Goal: Task Accomplishment & Management: Manage account settings

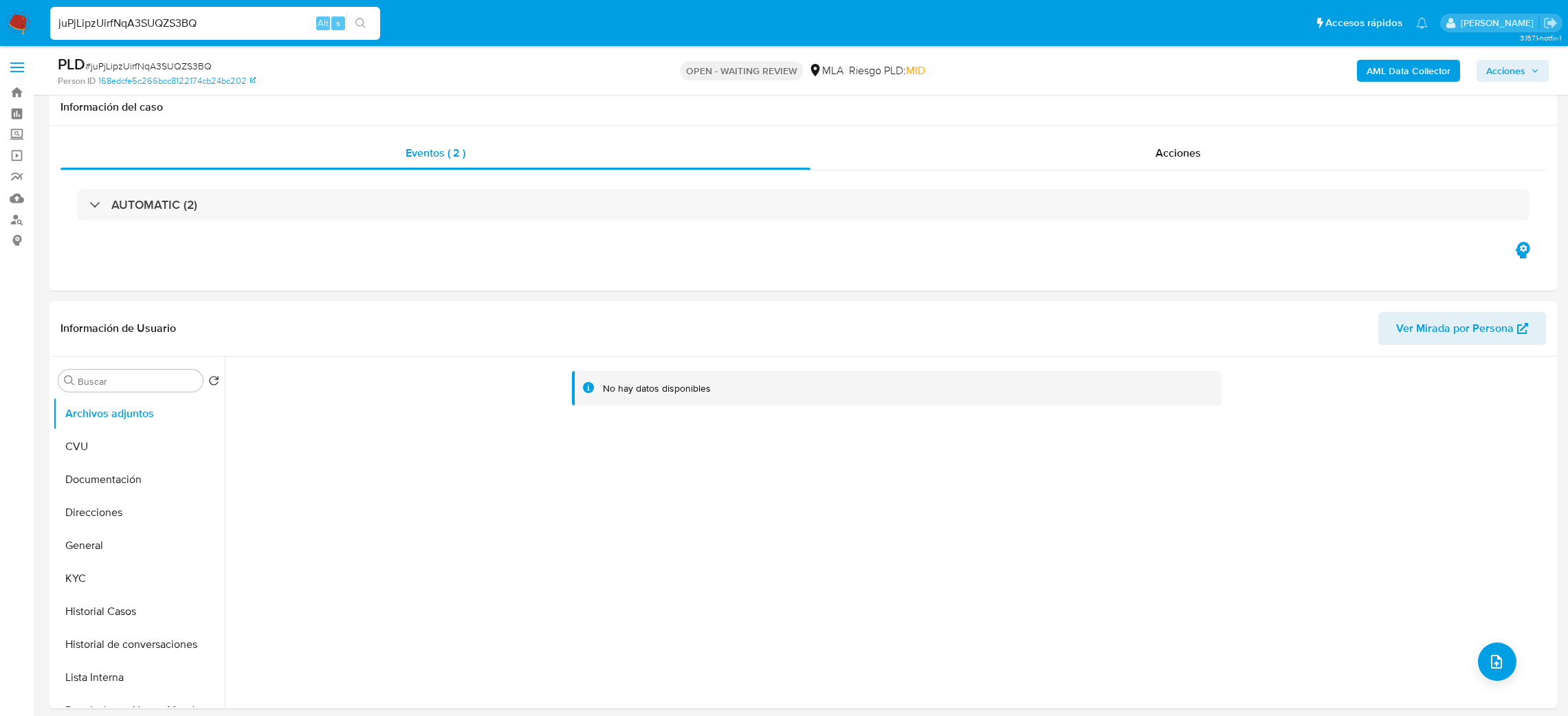
select select "10"
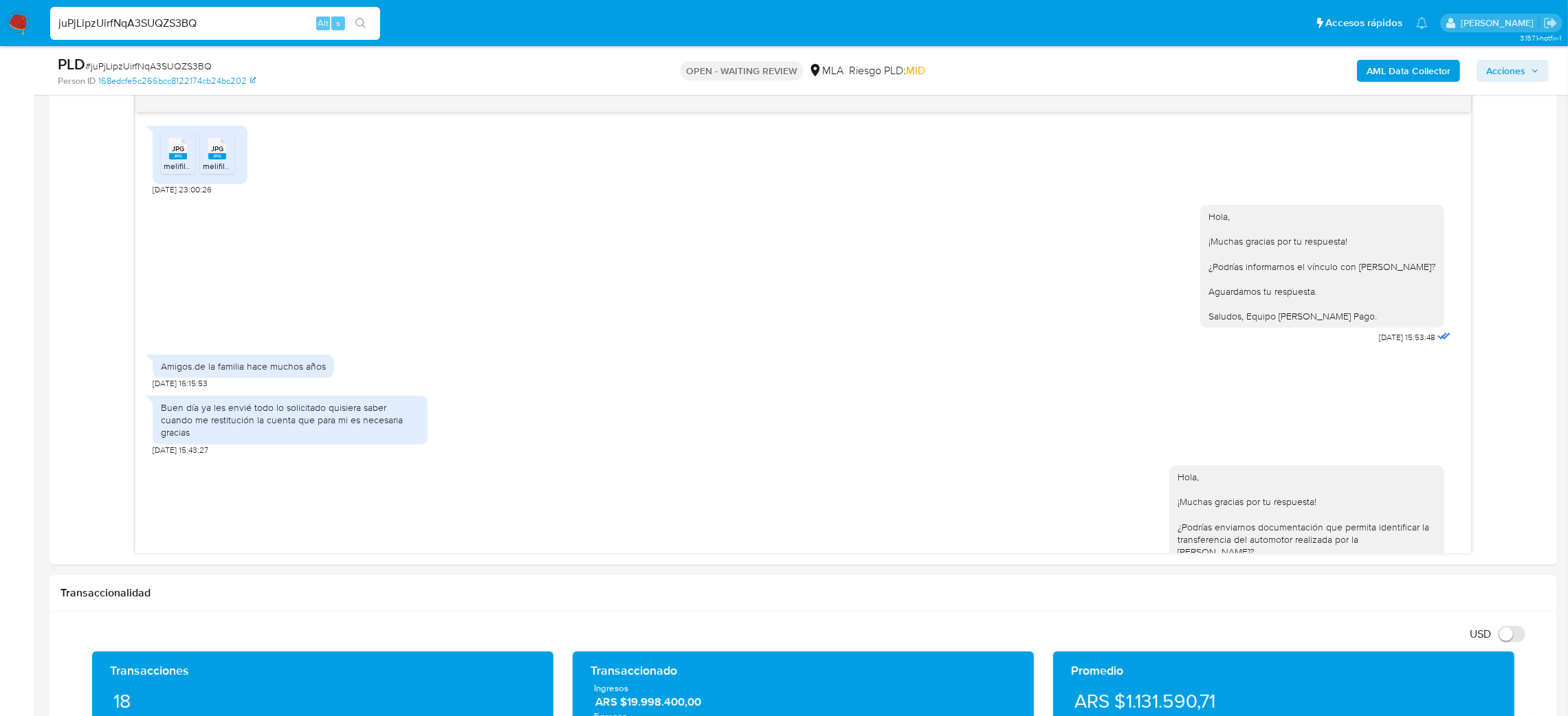
scroll to position [401, 0]
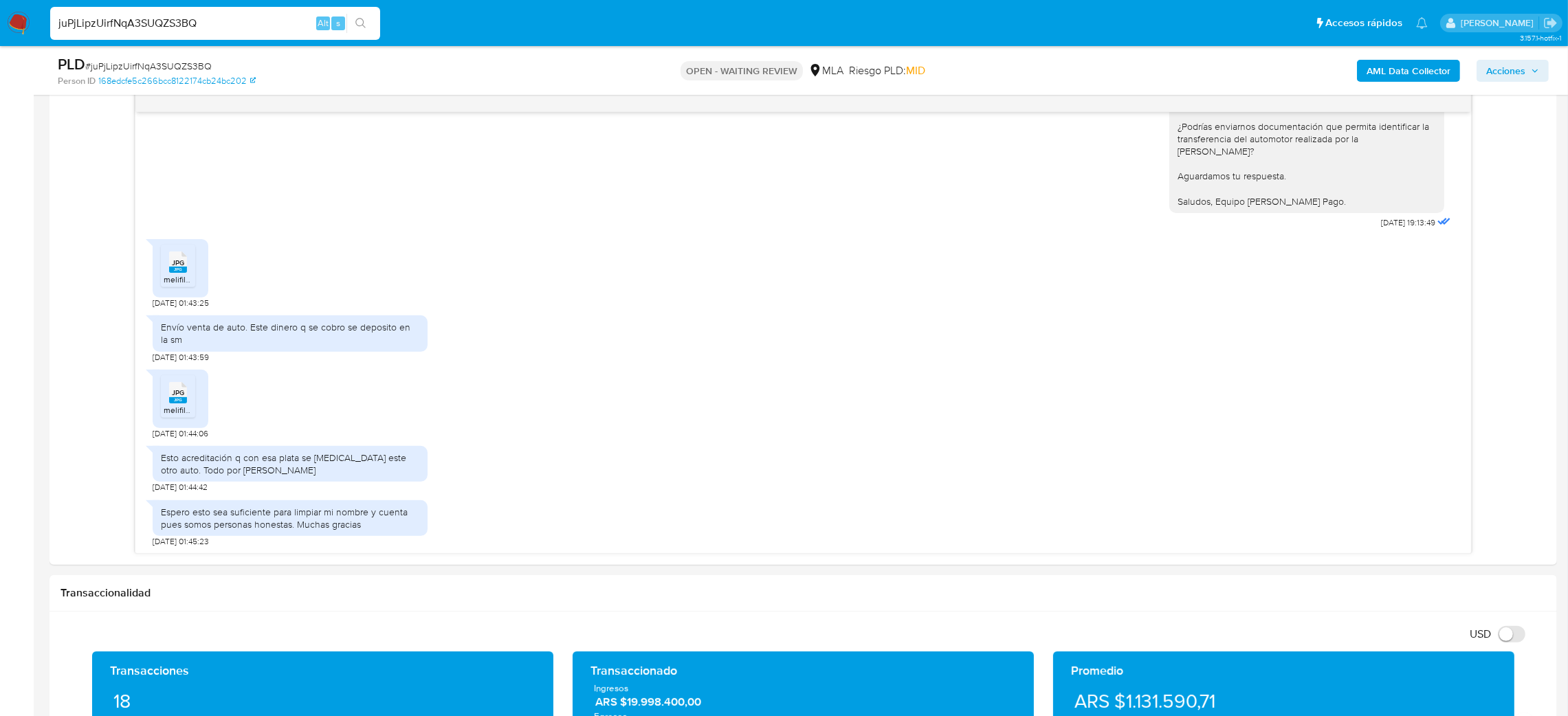
drag, startPoint x: 0, startPoint y: 0, endPoint x: 235, endPoint y: 16, distance: 235.5
click at [235, 16] on div "juPjLipzUirfNqA3SUQZS3BQ Alt s" at bounding box center [214, 24] width 330 height 33
drag, startPoint x: 232, startPoint y: 27, endPoint x: 0, endPoint y: 43, distance: 232.6
click at [0, 43] on nav "Pausado Ver notificaciones juPjLipzUirfNqA3SUQZS3BQ Alt s Accesos rápidos Presi…" at bounding box center [784, 23] width 1568 height 46
paste input "zPXbvosqeG0VmJBxQgT4I3wD"
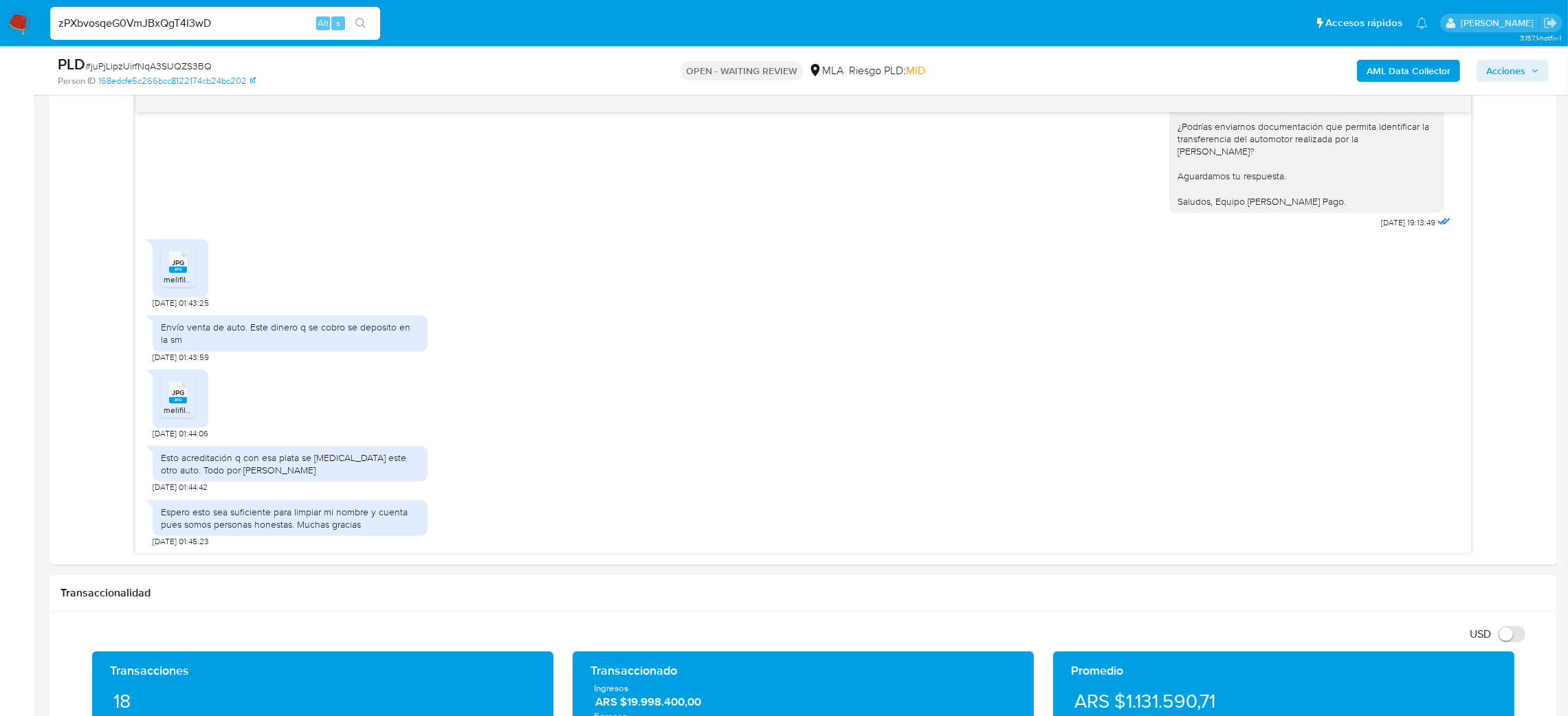
type input "zPXbvosqeG0VmJBxQgT4I3wD"
click at [1451, 481] on div "JPG JPG melifile7861585190503697658.jpg JPG JPG melifile2718760839270590956.jpg…" at bounding box center [803, 333] width 1335 height 441
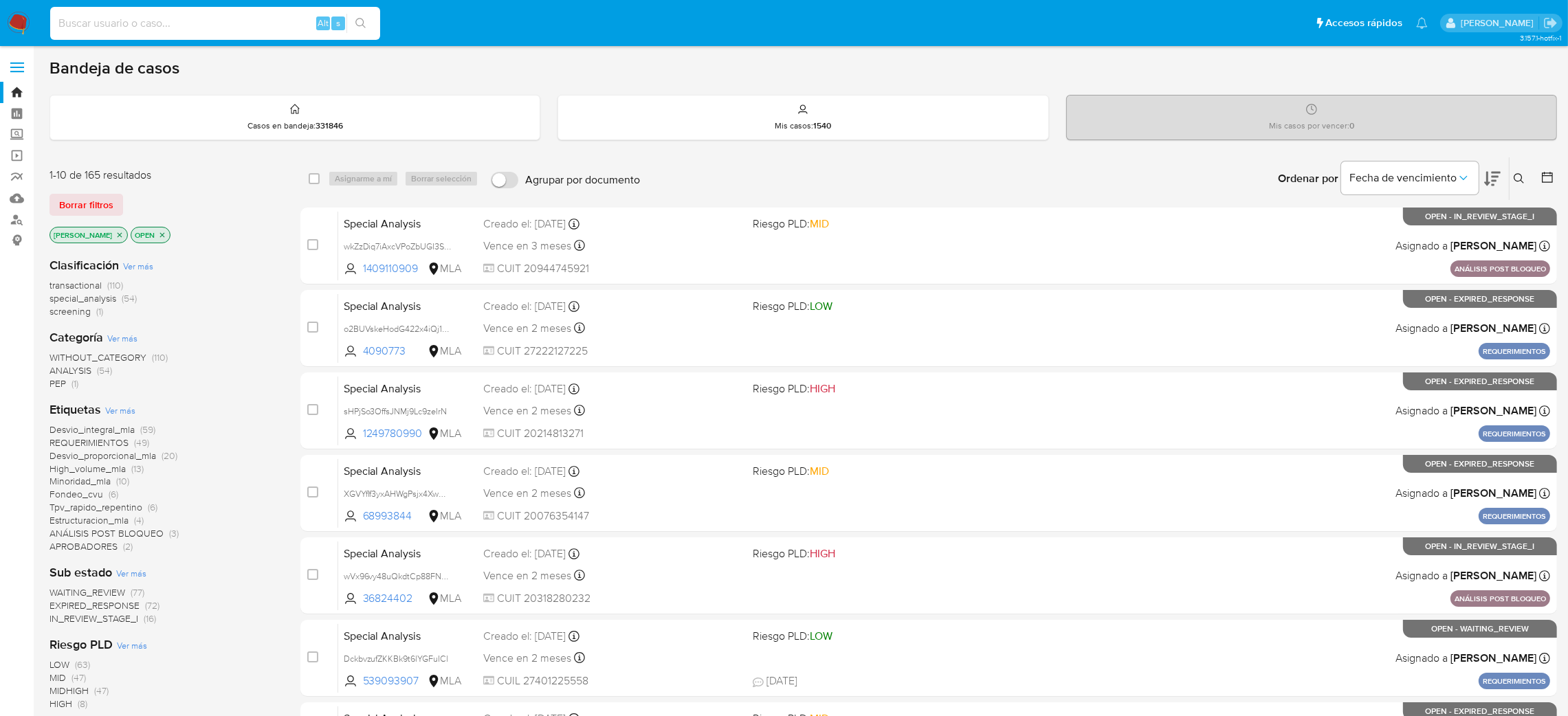
click at [262, 27] on input at bounding box center [214, 23] width 330 height 18
paste input "zPXbvosqeG0VmJBxQgT4I3wD"
type input "zPXbvosqeG0VmJBxQgT4I3wD"
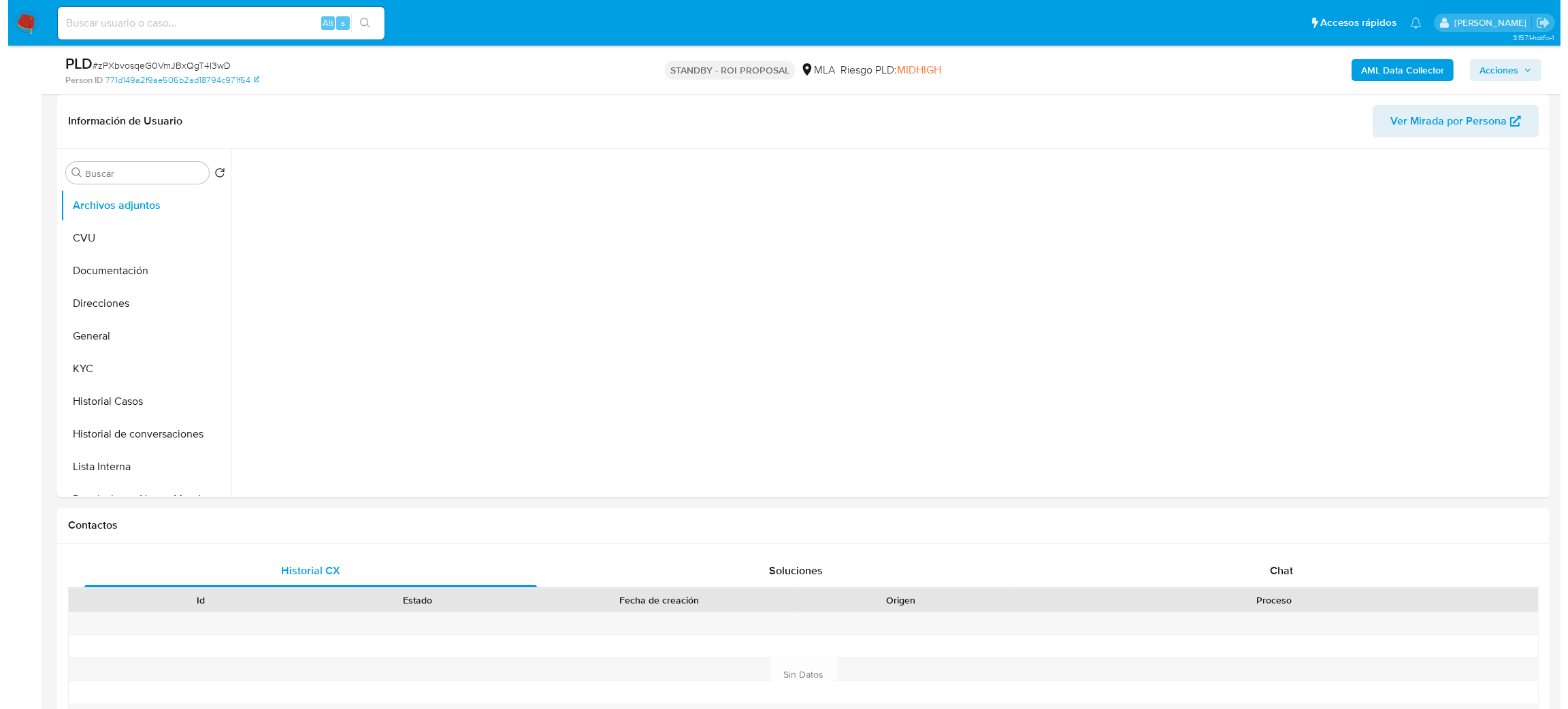
scroll to position [102, 0]
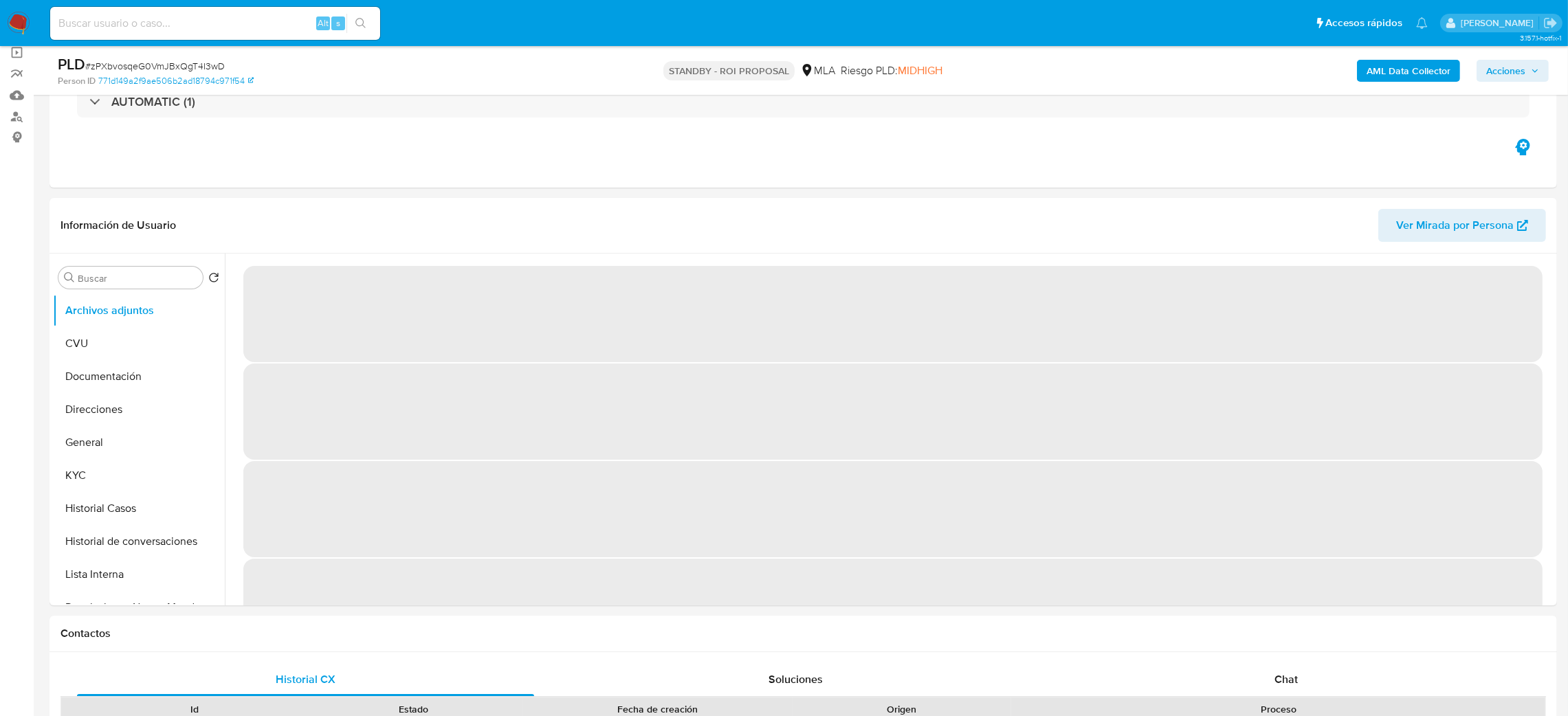
select select "10"
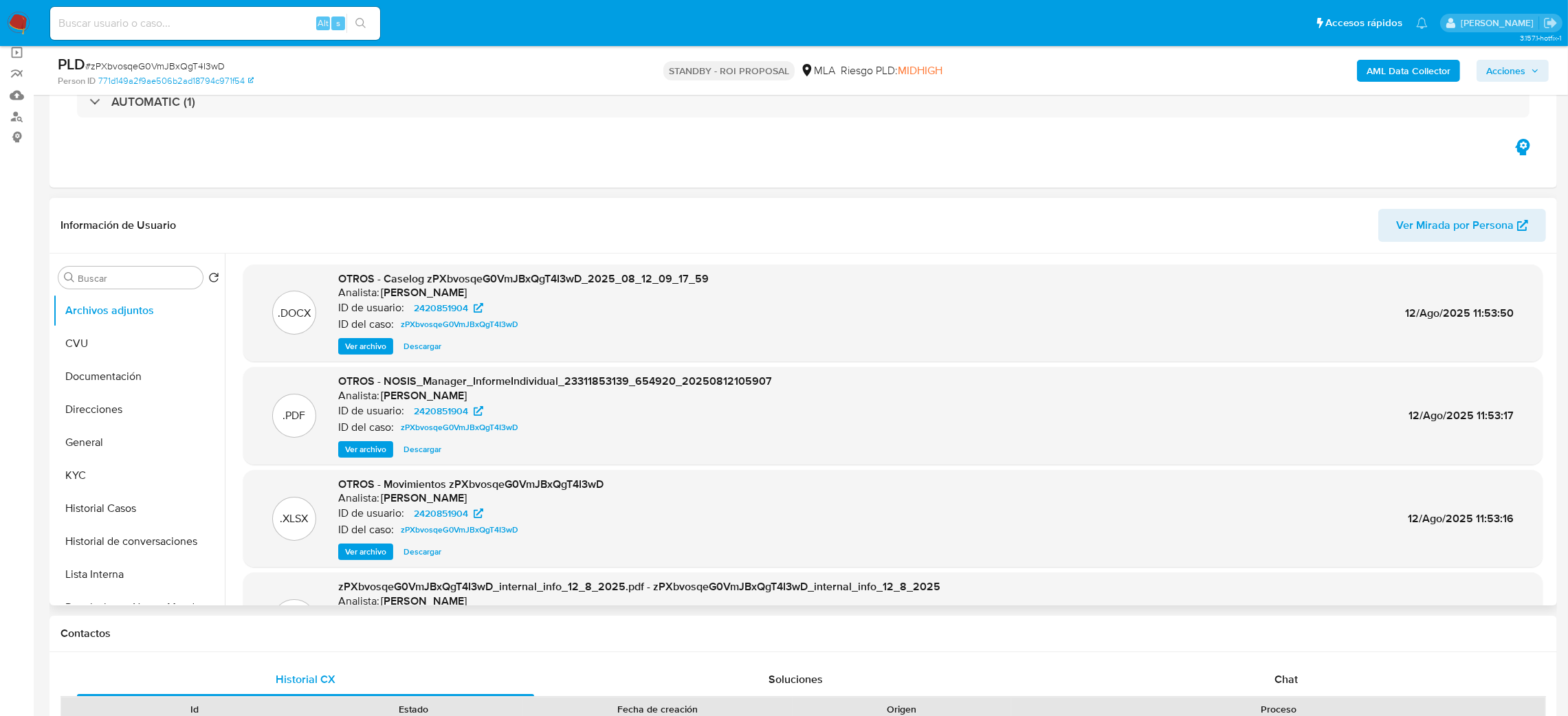
click at [360, 345] on span "Ver archivo" at bounding box center [365, 347] width 41 height 14
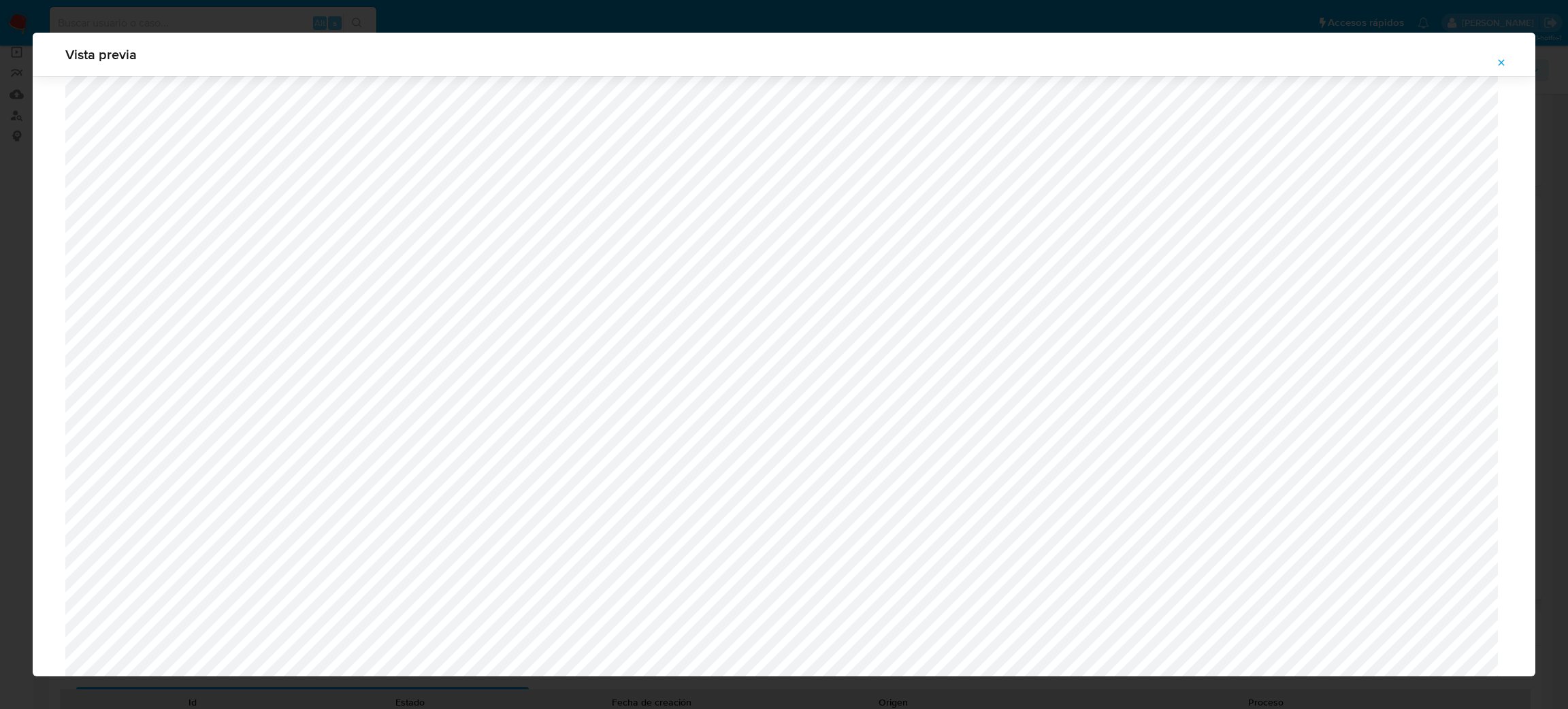
scroll to position [381, 0]
click at [1499, 60] on icon "Attachment preview" at bounding box center [1500, 62] width 6 height 6
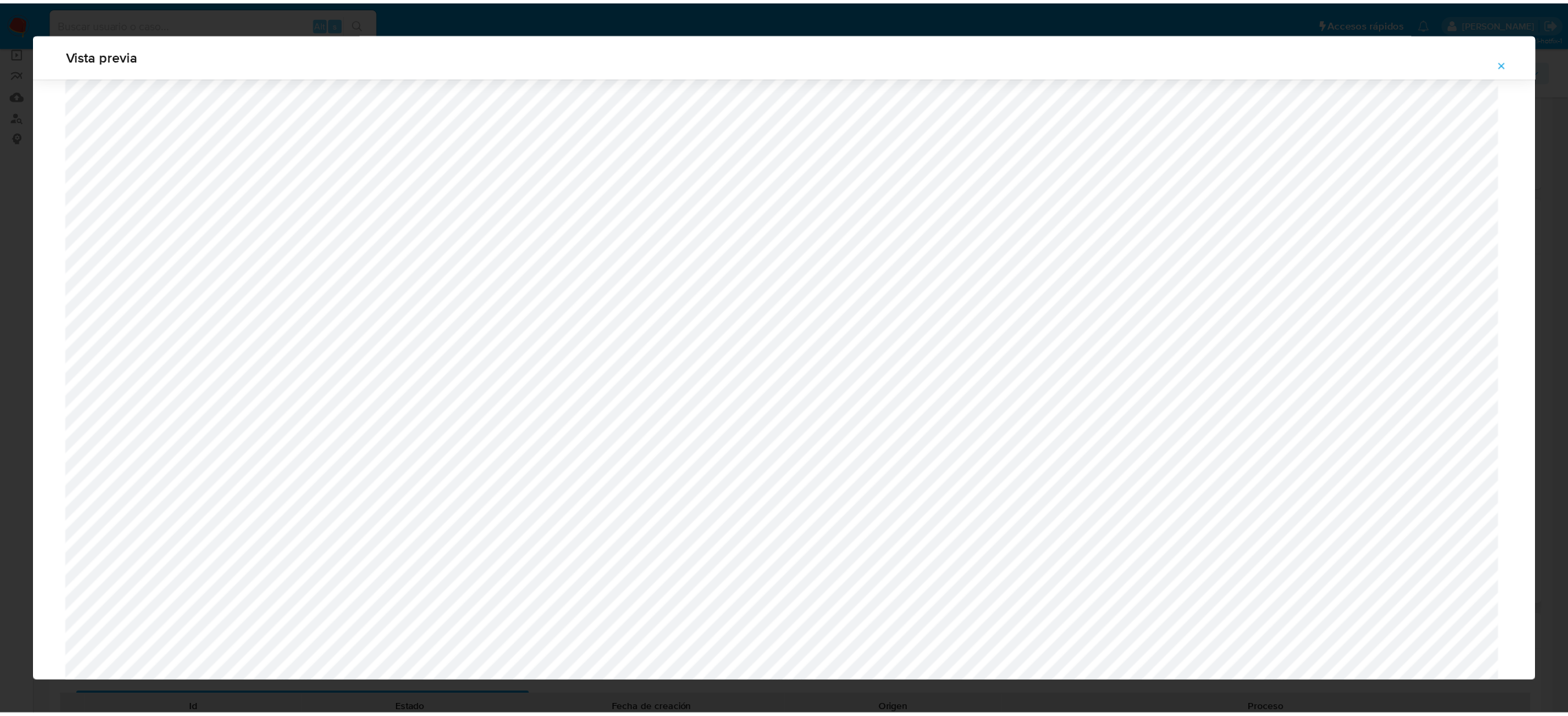
scroll to position [0, 0]
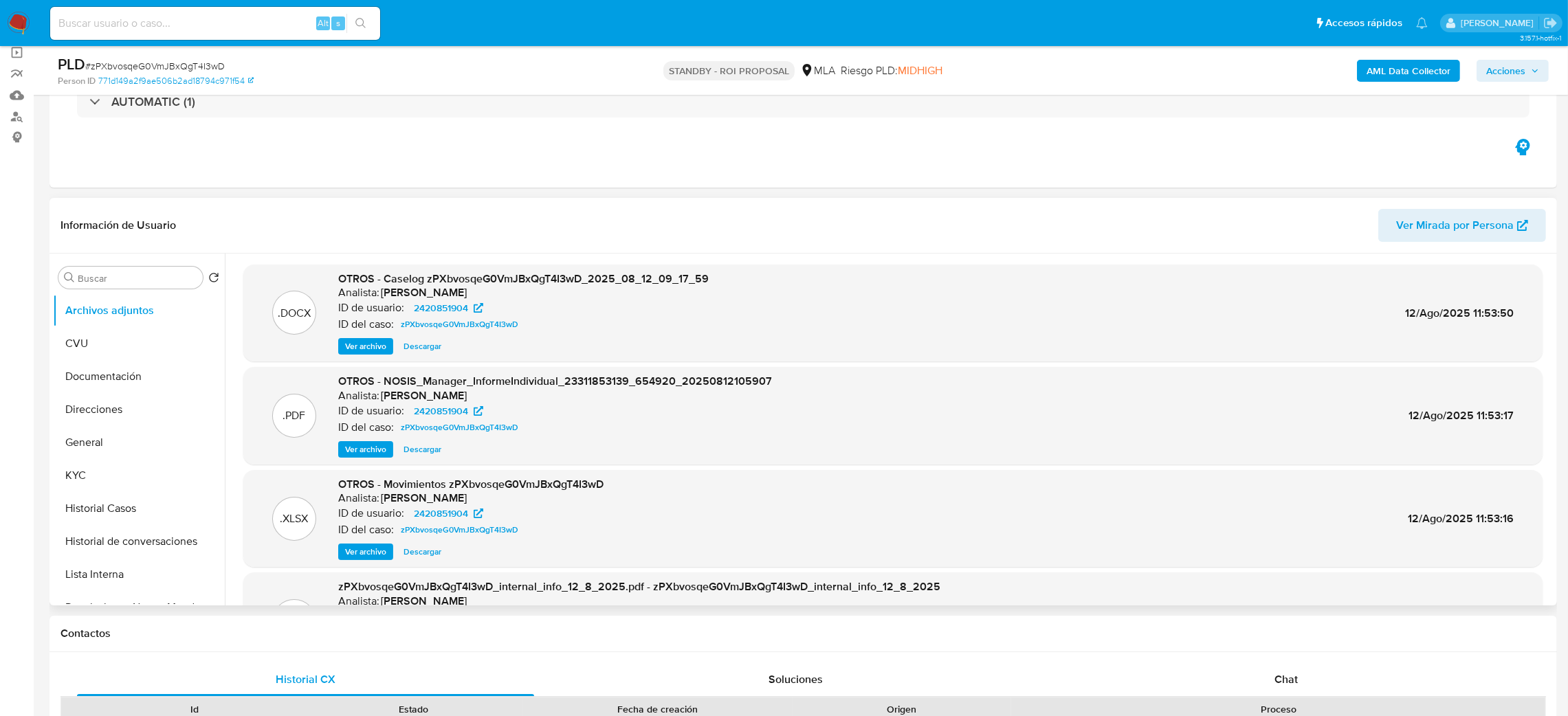
click at [258, 14] on input at bounding box center [214, 23] width 330 height 18
paste input "LLKzAmXUTHqsovGCKr253zKs"
type input "LLKzAmXUTHqsovGCKr253zKs"
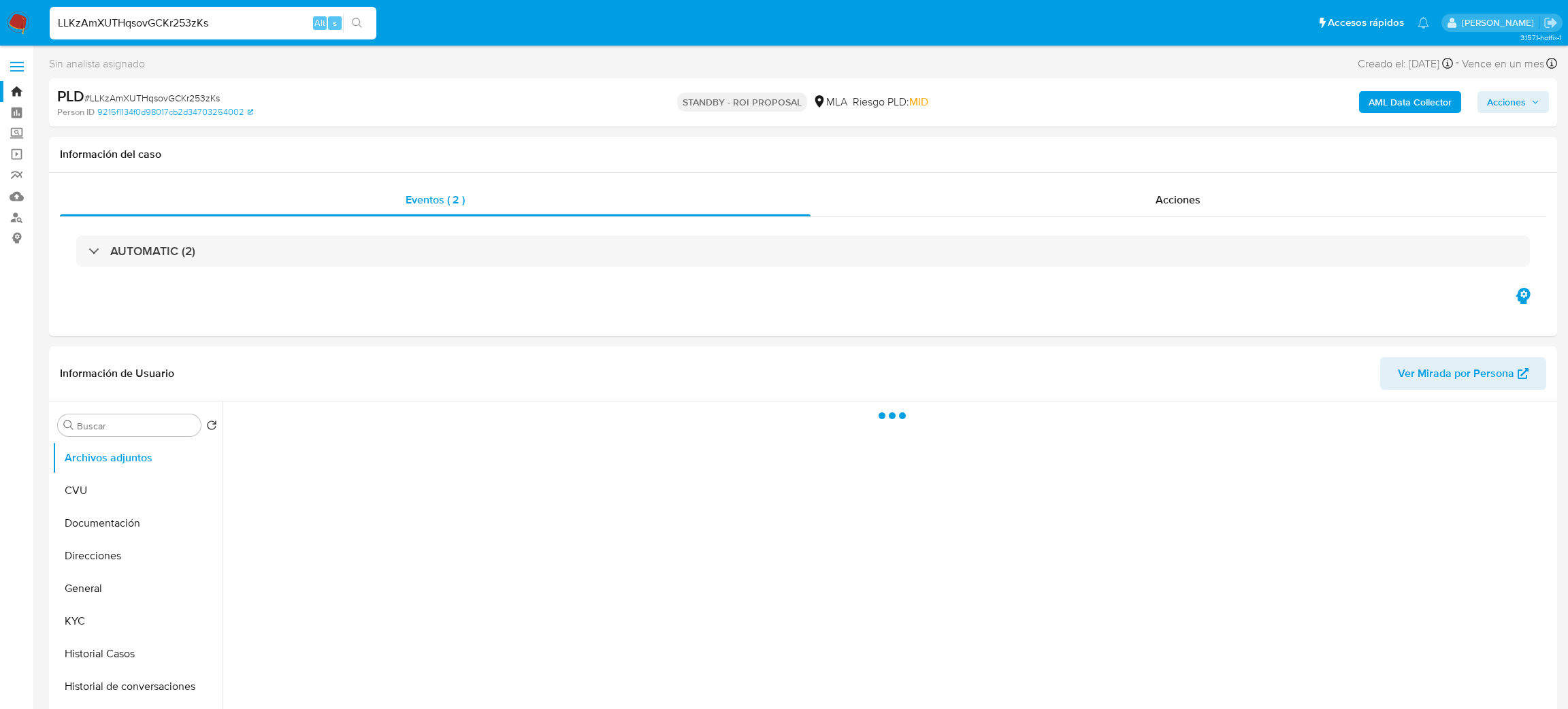
select select "10"
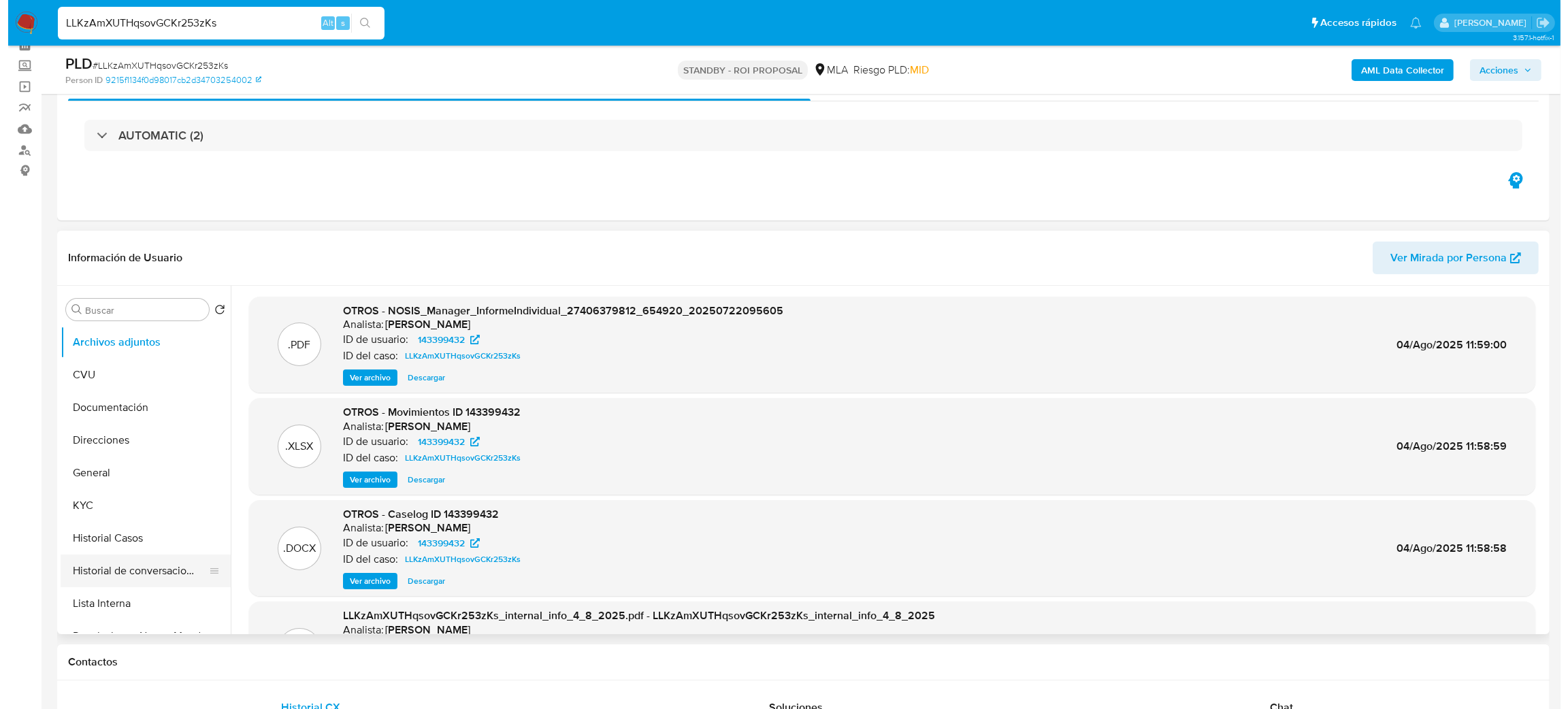
scroll to position [102, 0]
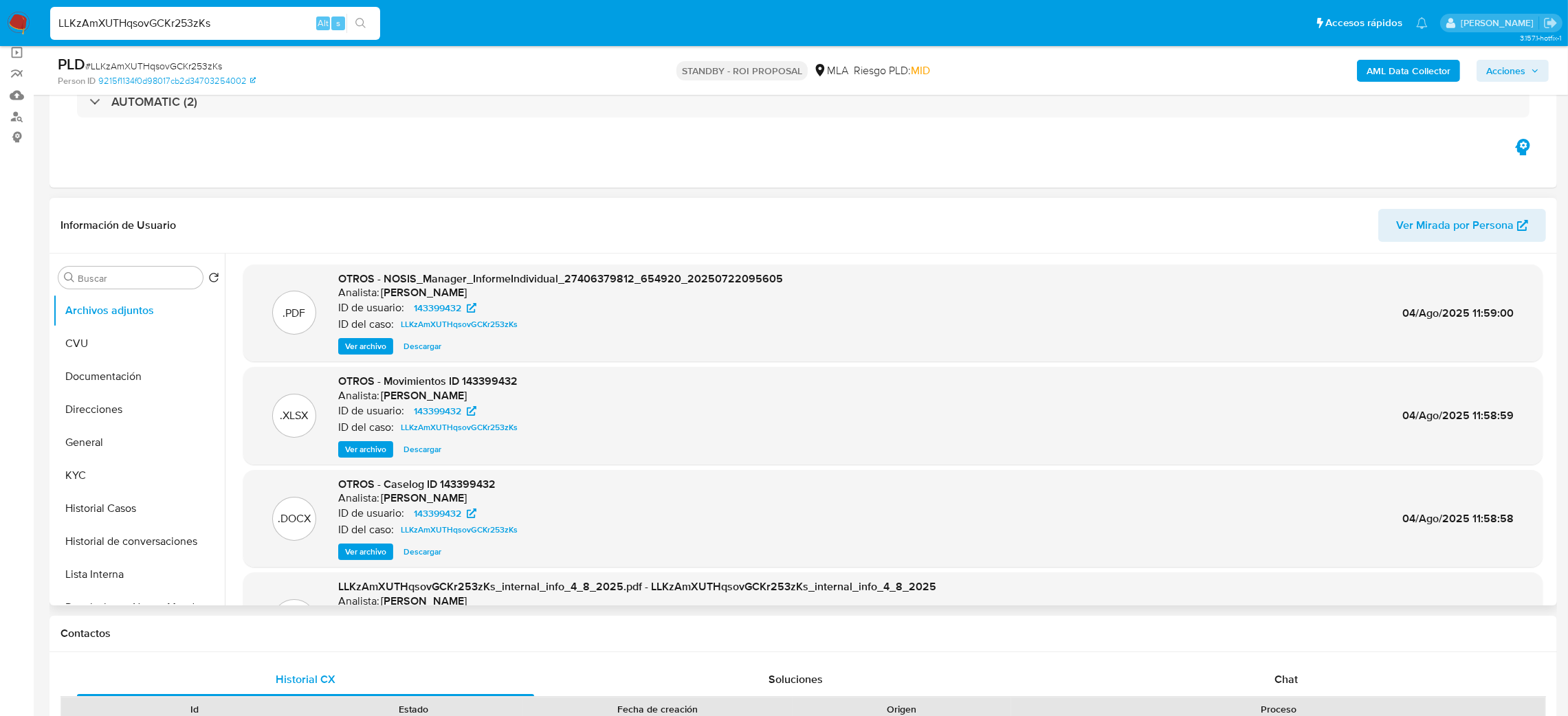
click at [361, 551] on span "Ver archivo" at bounding box center [365, 552] width 41 height 14
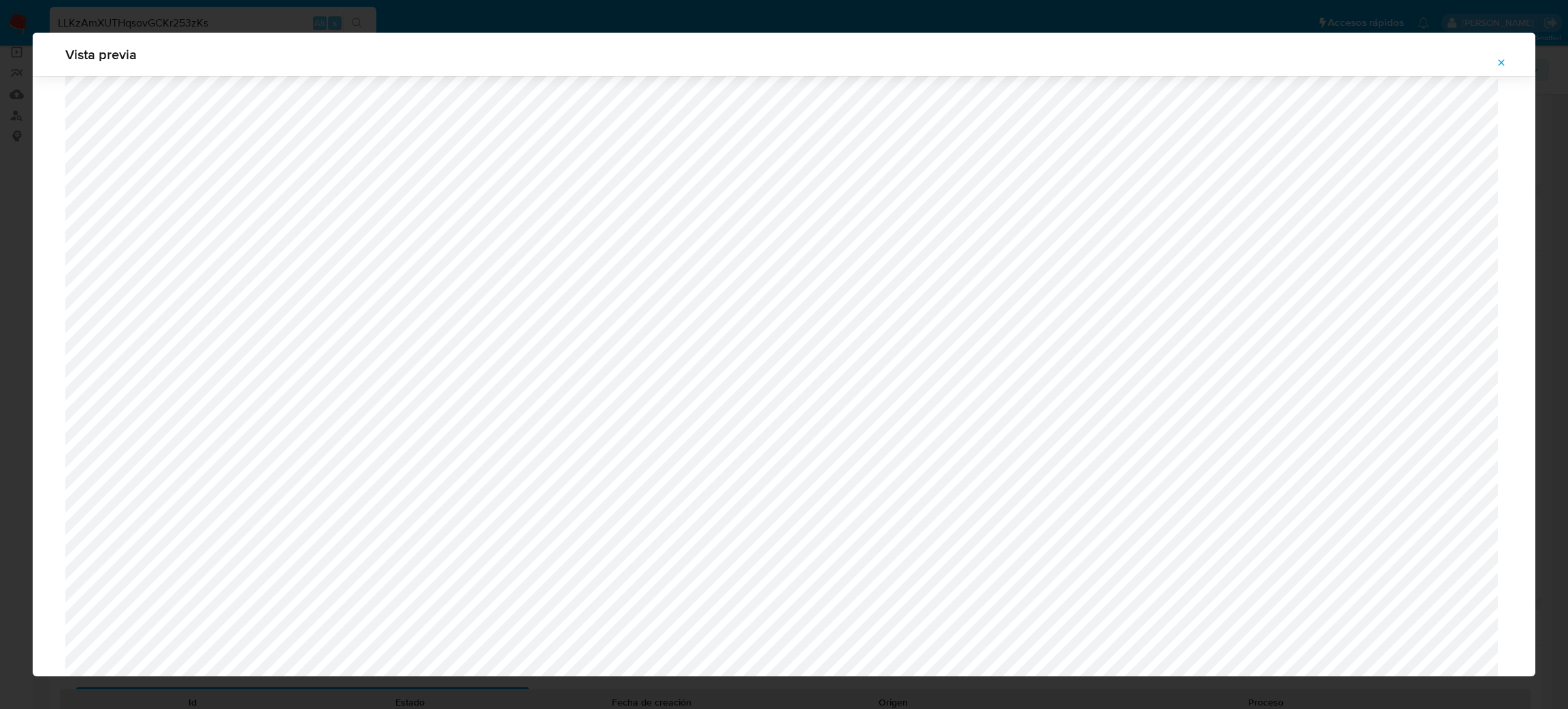
scroll to position [381, 0]
click at [1489, 60] on button "Attachment preview" at bounding box center [1500, 62] width 30 height 22
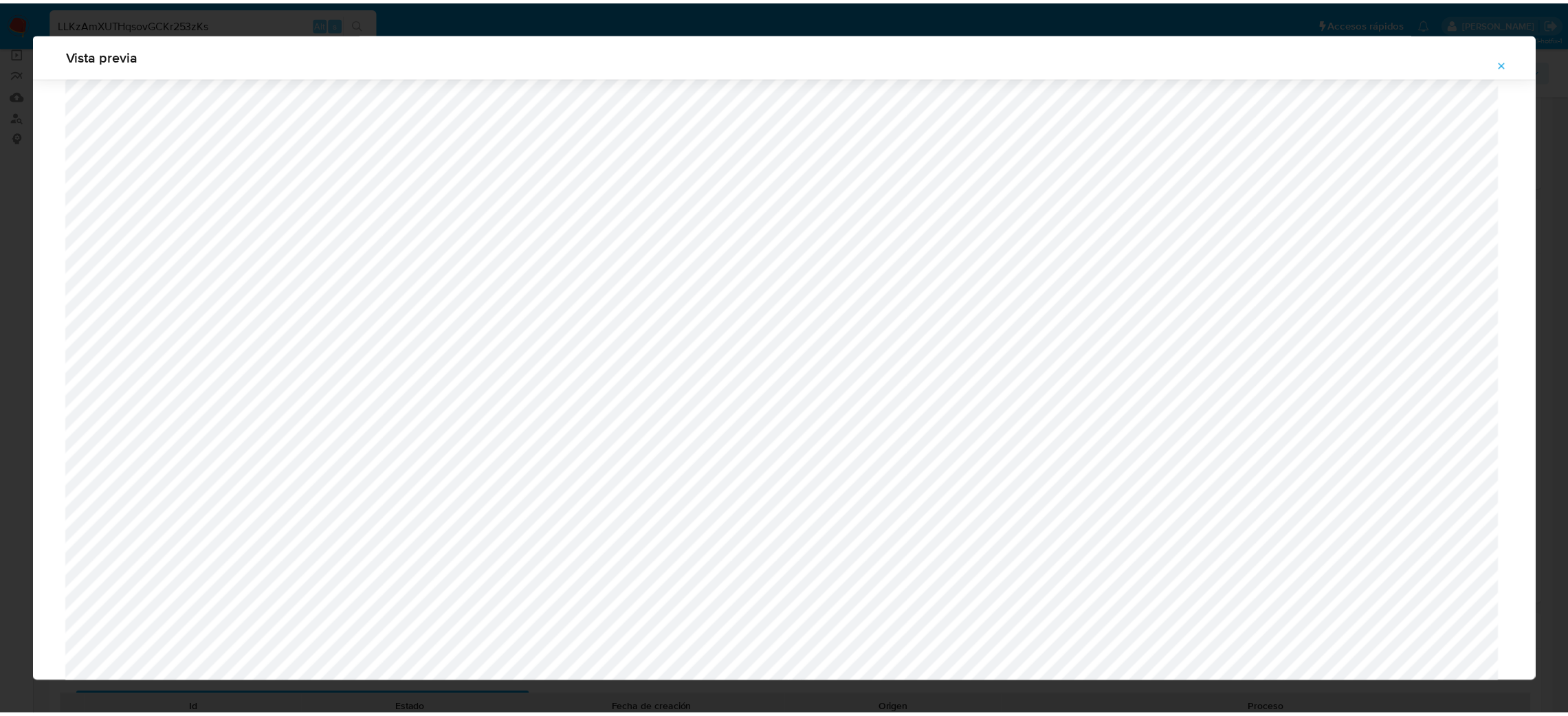
scroll to position [0, 0]
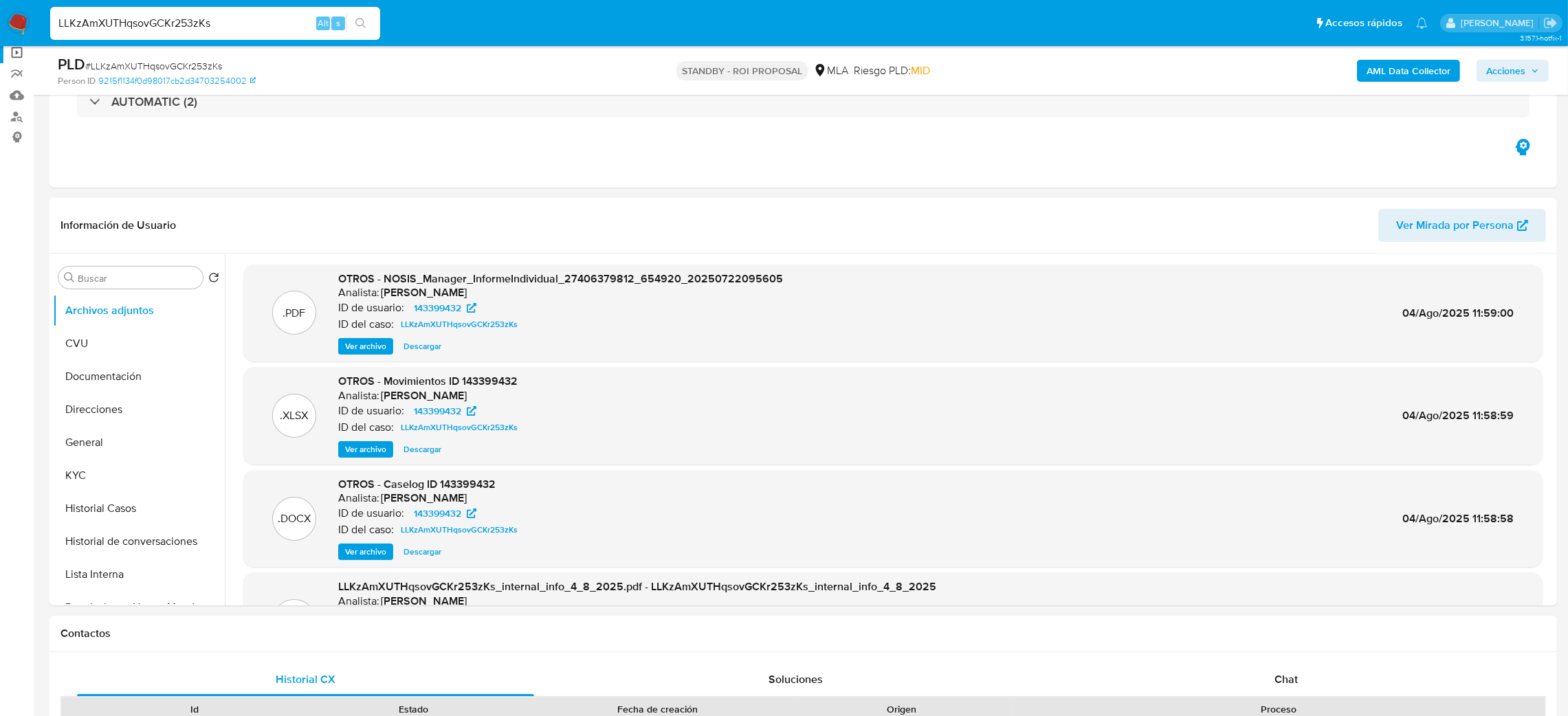
drag, startPoint x: 247, startPoint y: 20, endPoint x: 0, endPoint y: 49, distance: 248.7
paste input "dKRxwIPd98cSqXbxRr0W8nAh"
type input "dKRxwIPd98cSqXbxRr0W8nAh"
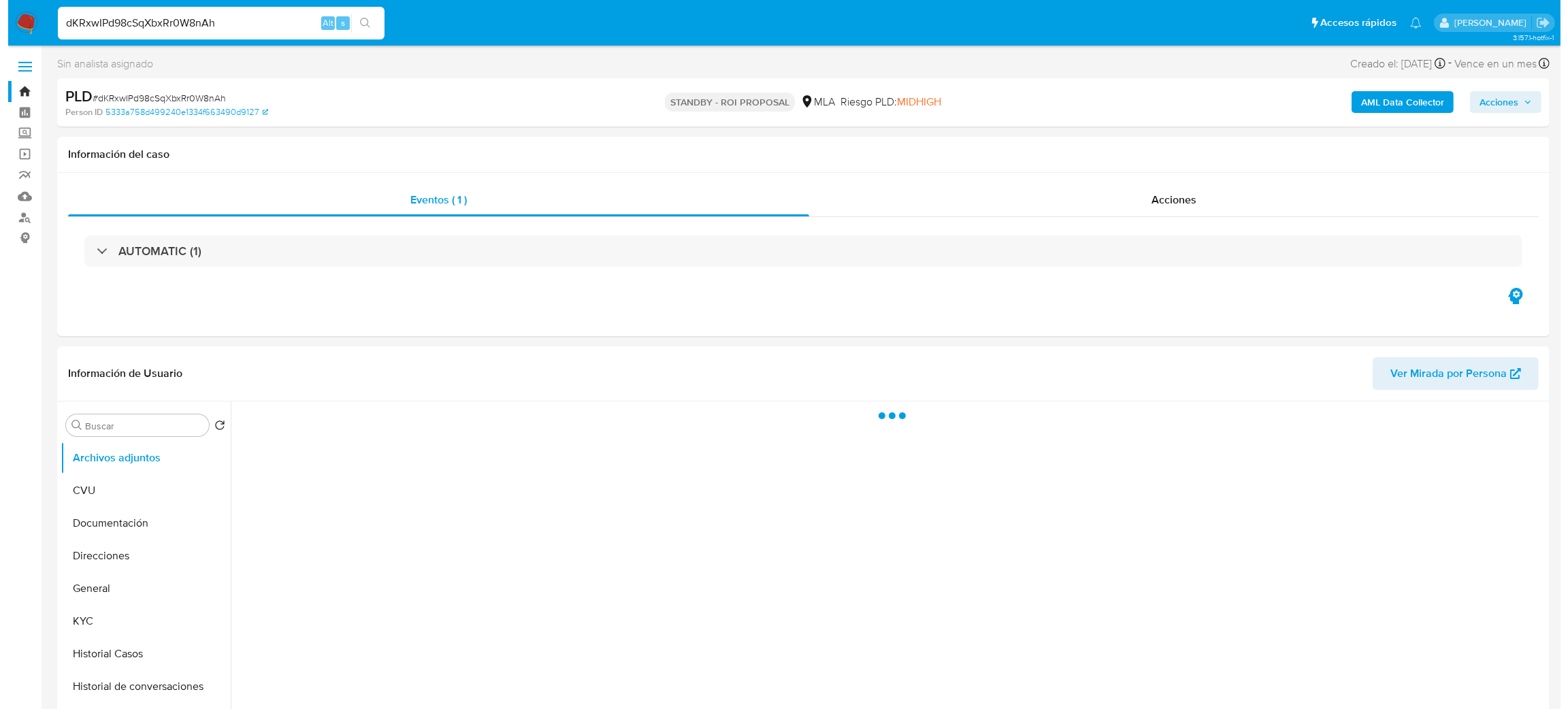
scroll to position [102, 0]
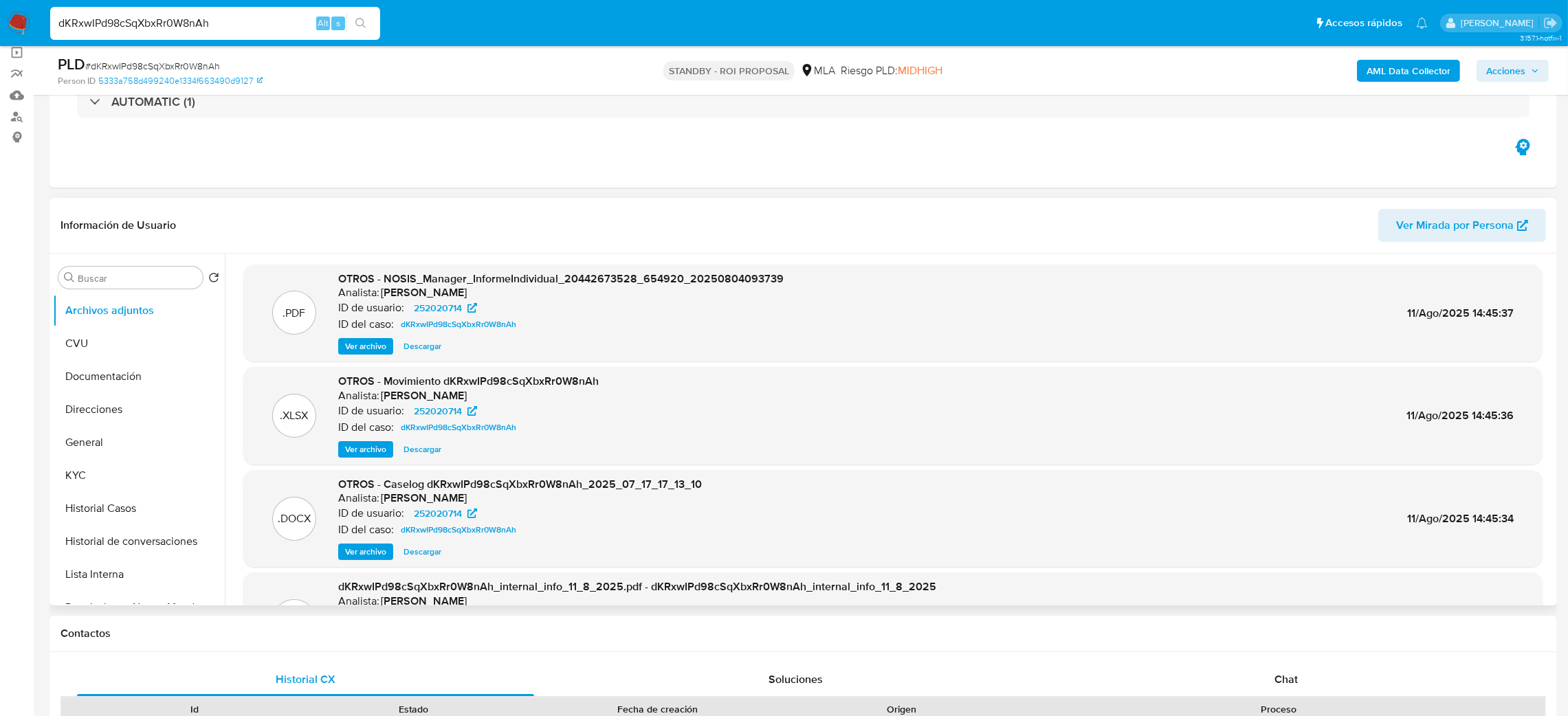
select select "10"
click at [346, 551] on span "Ver archivo" at bounding box center [365, 552] width 41 height 14
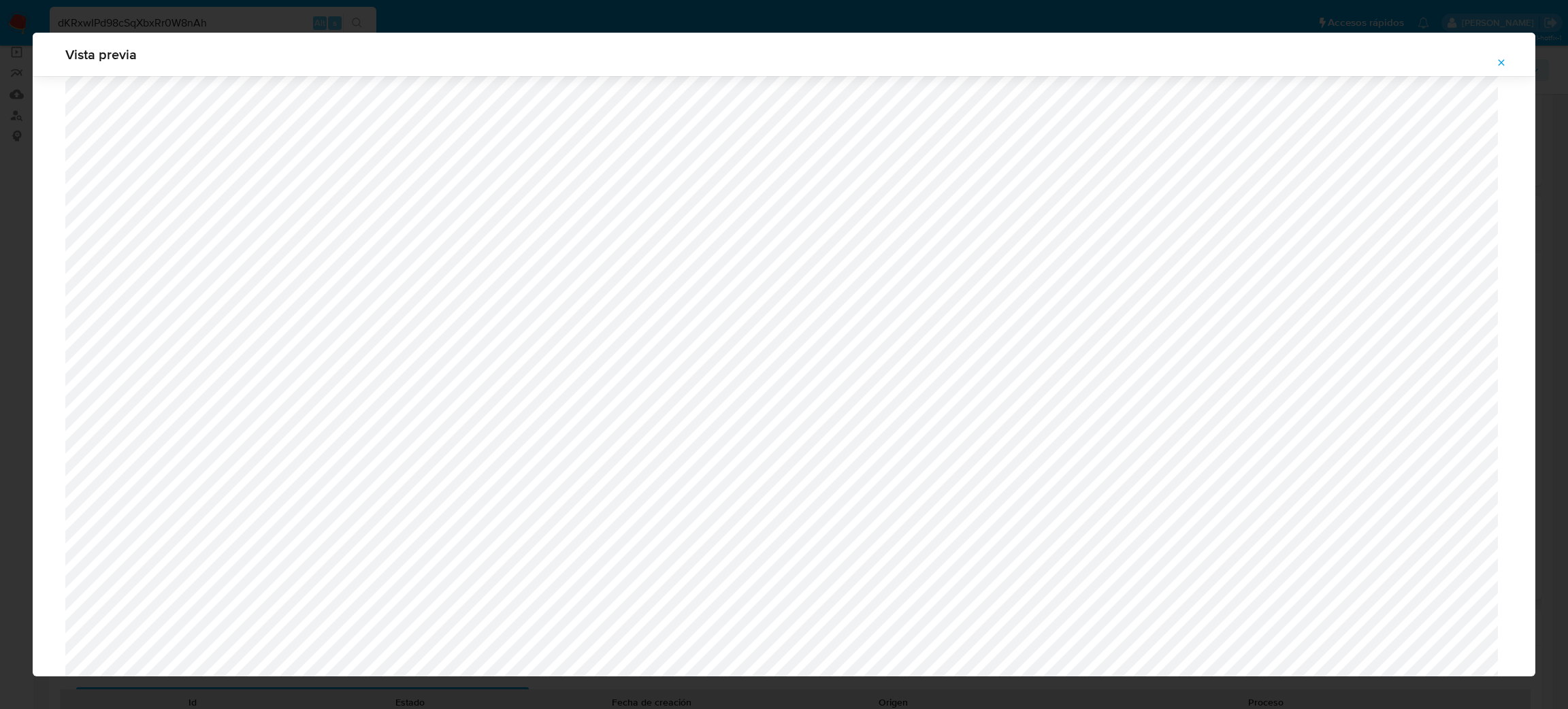
scroll to position [278, 0]
click at [1498, 69] on span "Attachment preview" at bounding box center [1500, 62] width 11 height 19
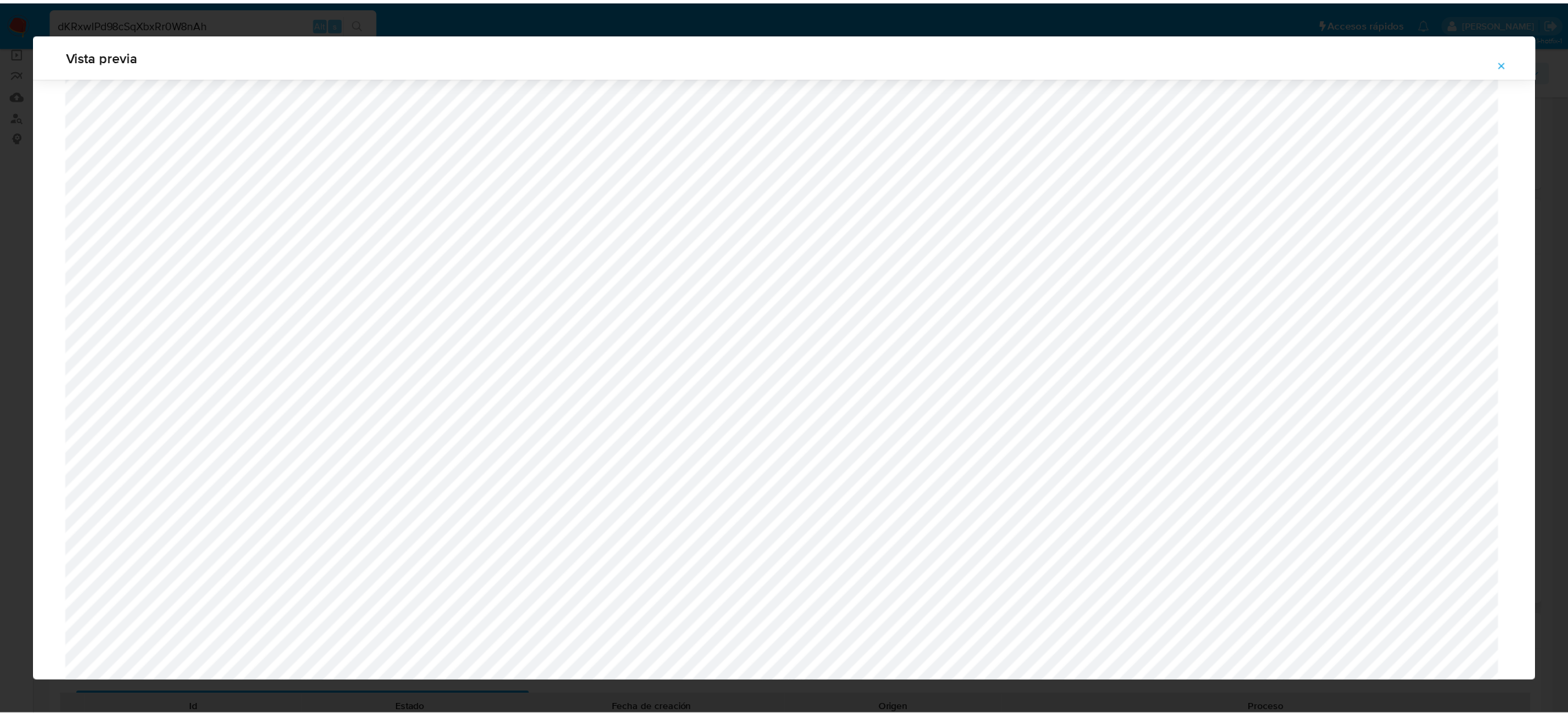
scroll to position [0, 0]
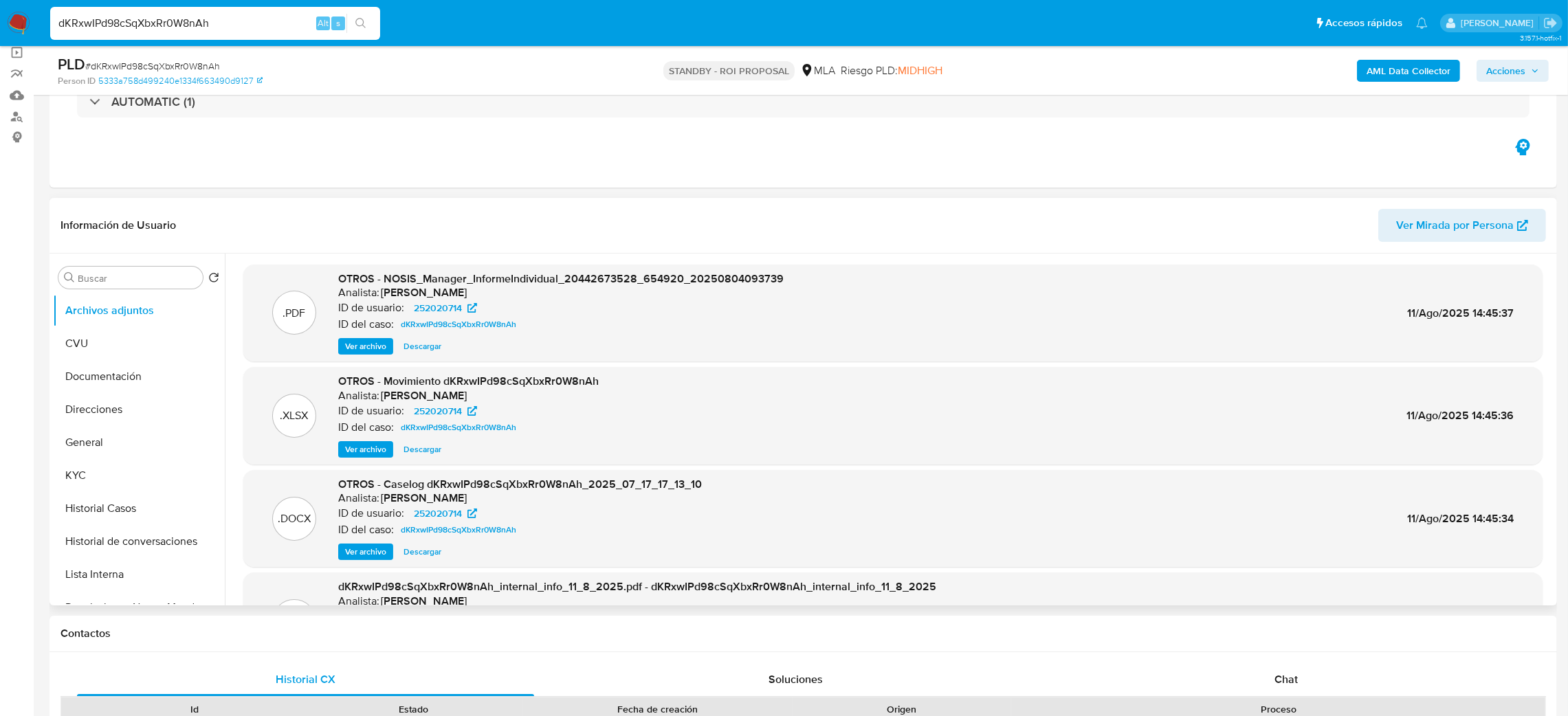
drag, startPoint x: 191, startPoint y: 23, endPoint x: 0, endPoint y: 37, distance: 191.5
click at [0, 37] on nav "Pausado Ver notificaciones dKRxwIPd98cSqXbxRr0W8nAh Alt s Accesos rápidos Presi…" at bounding box center [784, 23] width 1568 height 46
paste input "6cMnJMhM2AQiiYdSUMu5Nl2r"
type input "6cMnJMhM2AQiiYdSUMu5Nl2r"
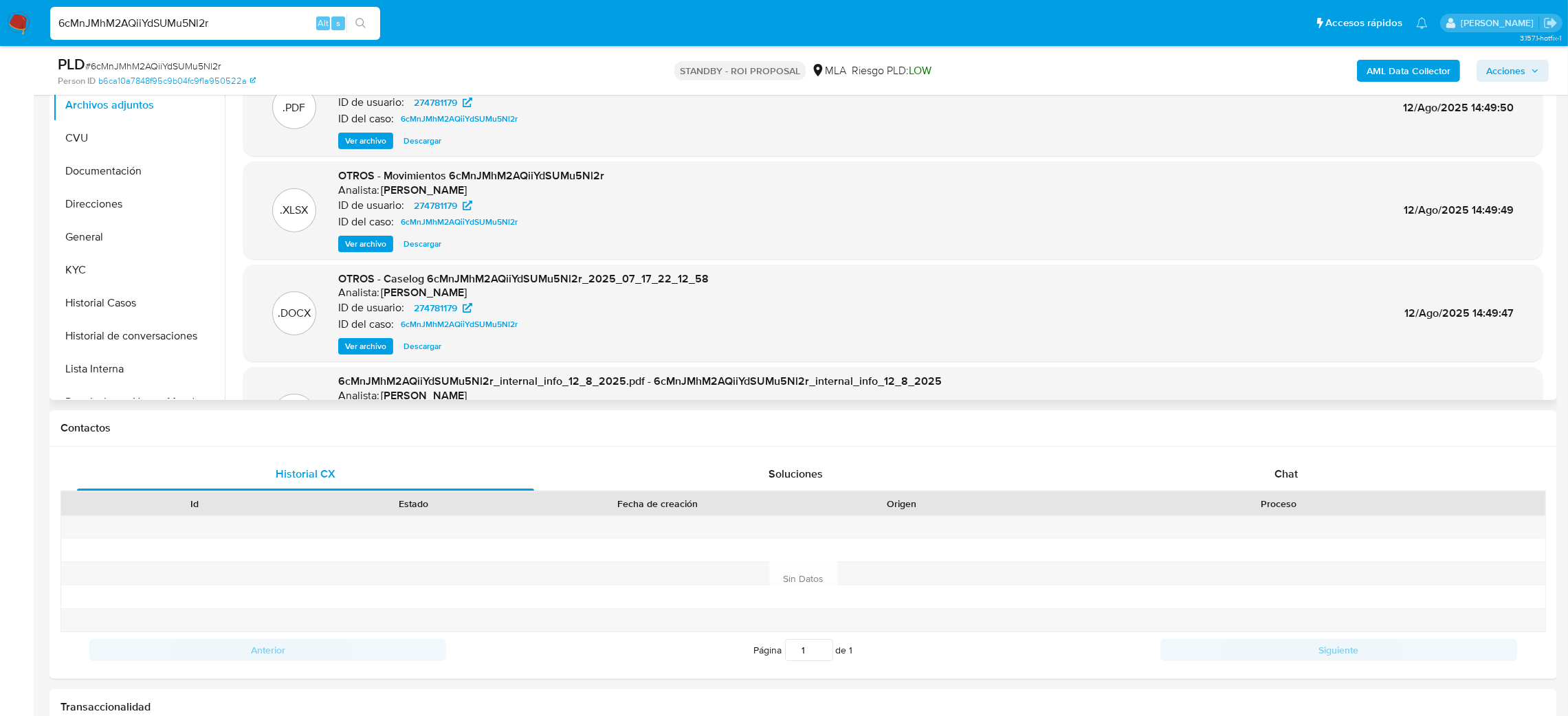
select select "10"
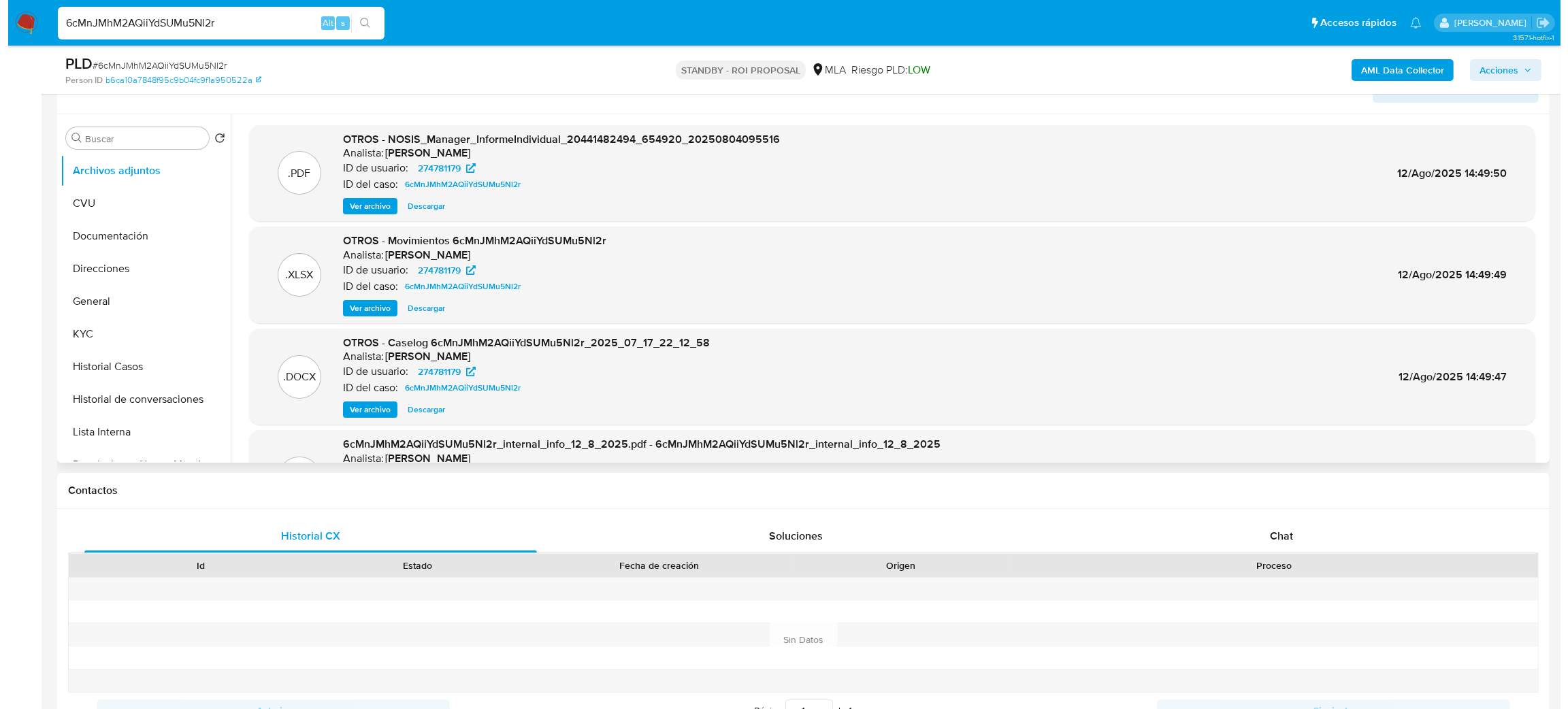
scroll to position [205, 0]
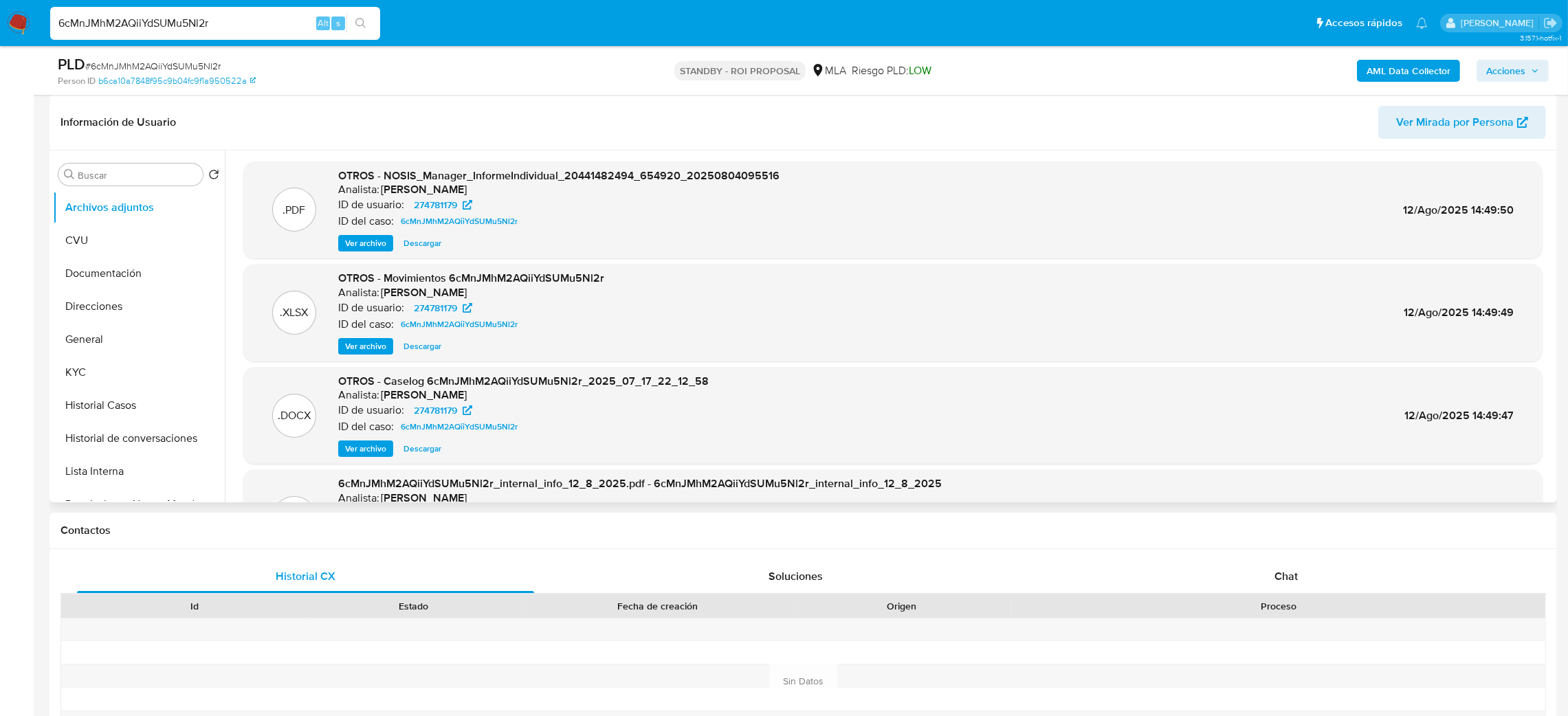
click at [369, 449] on span "Ver archivo" at bounding box center [365, 449] width 41 height 14
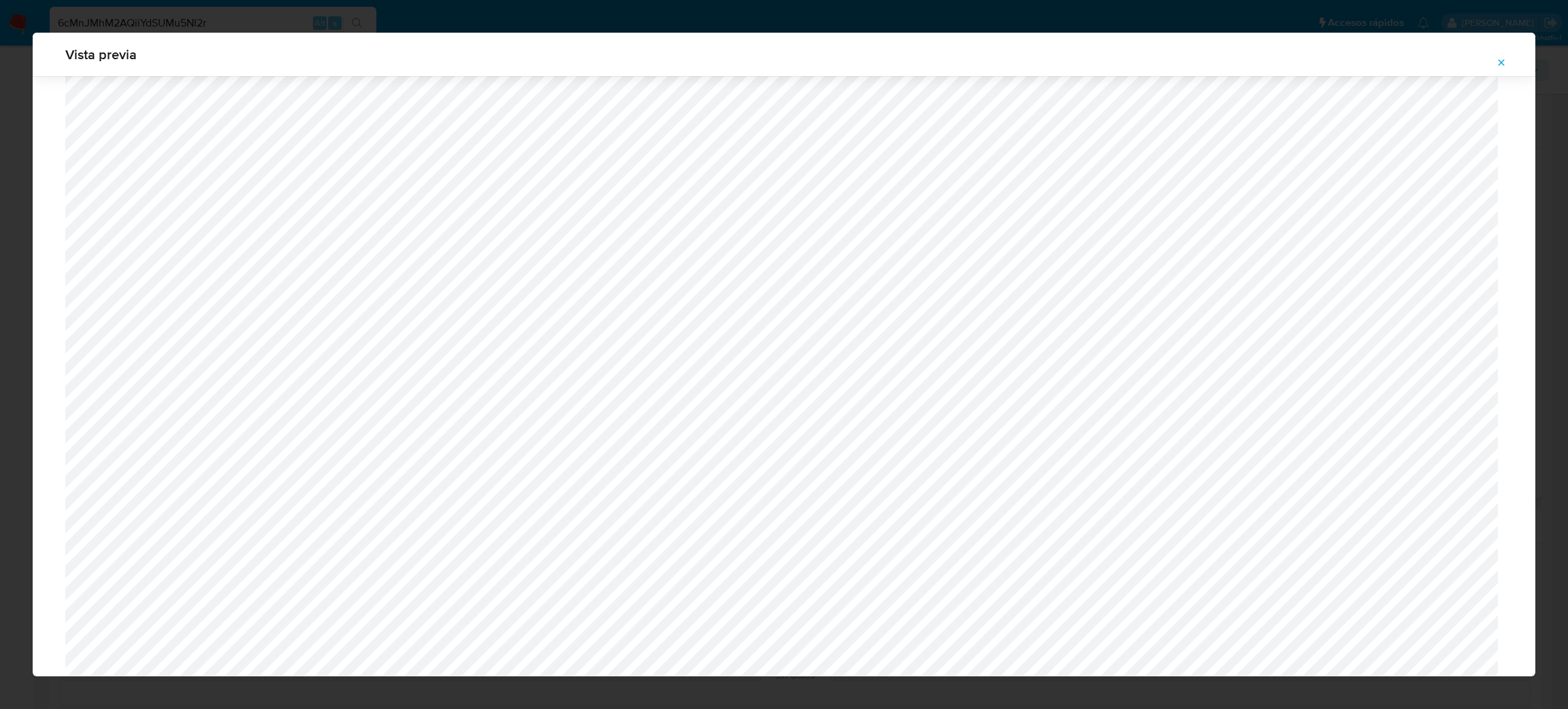
scroll to position [483, 0]
click at [1497, 61] on icon "Attachment preview" at bounding box center [1500, 62] width 11 height 11
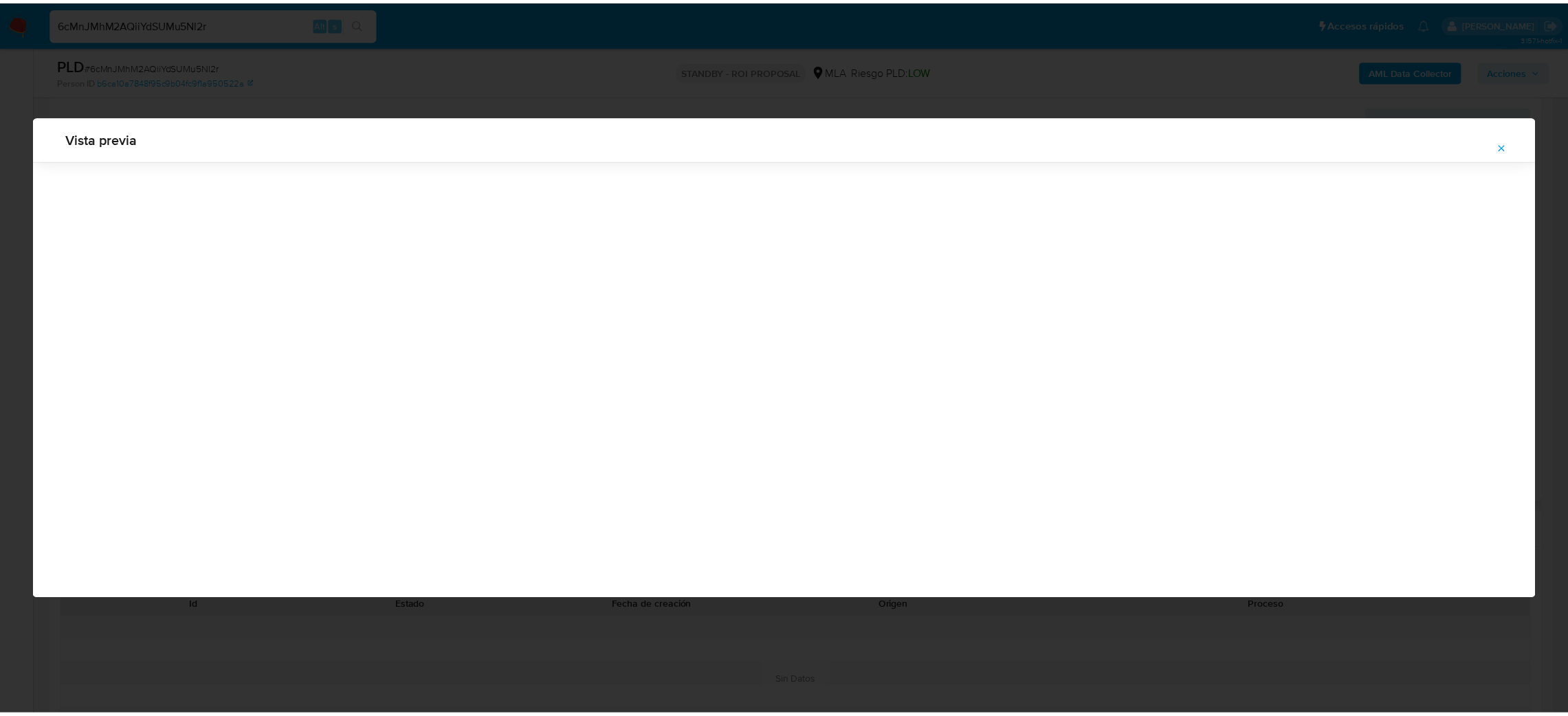
scroll to position [0, 0]
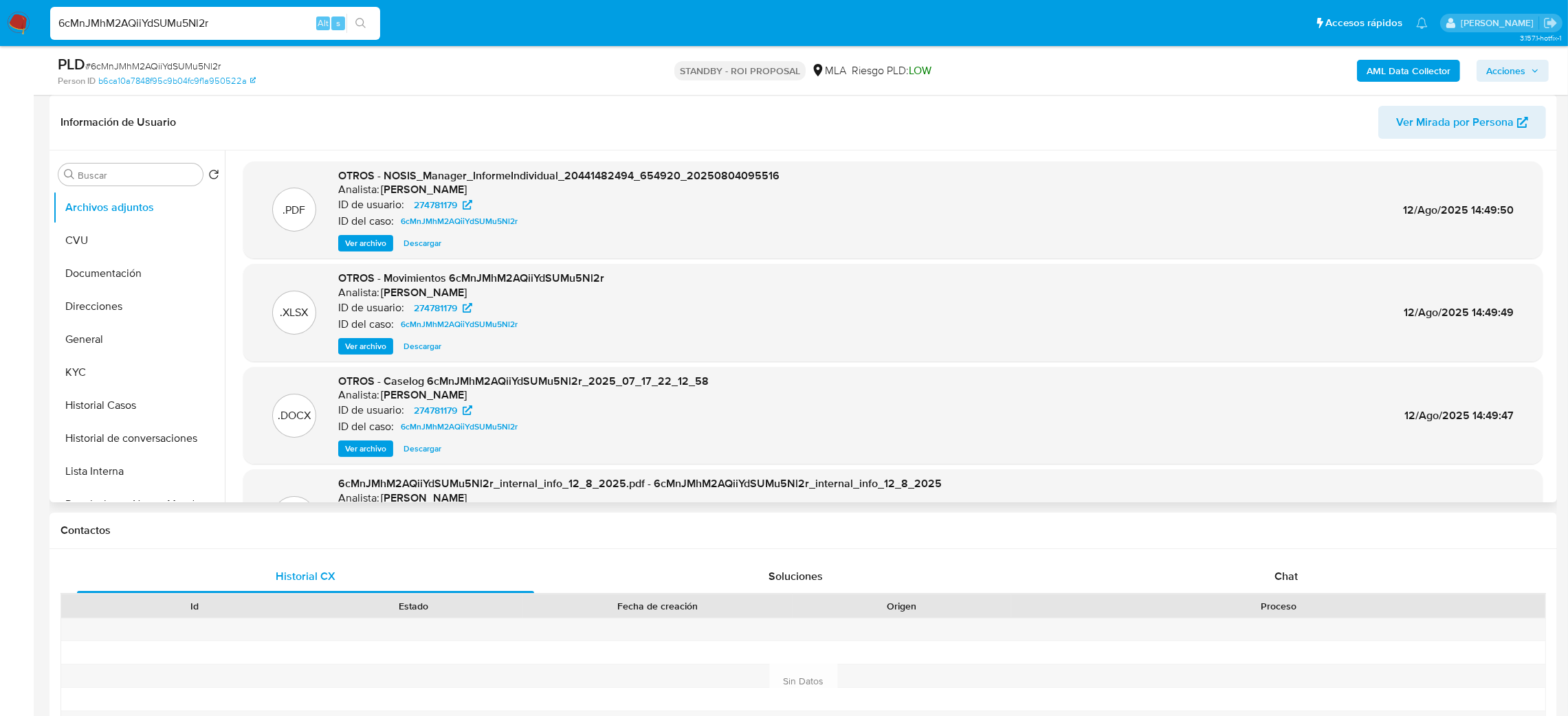
drag, startPoint x: 275, startPoint y: 19, endPoint x: 0, endPoint y: 43, distance: 276.0
click at [0, 43] on nav "Pausado Ver notificaciones 6cMnJMhM2AQiiYdSUMu5Nl2r Alt s Accesos rápidos Presi…" at bounding box center [784, 23] width 1568 height 46
paste input "FDZ3XK7aqD20Rx1Rl25qgLc0"
type input "FDZ3XK7aqD20Rx1Rl25qgLc0"
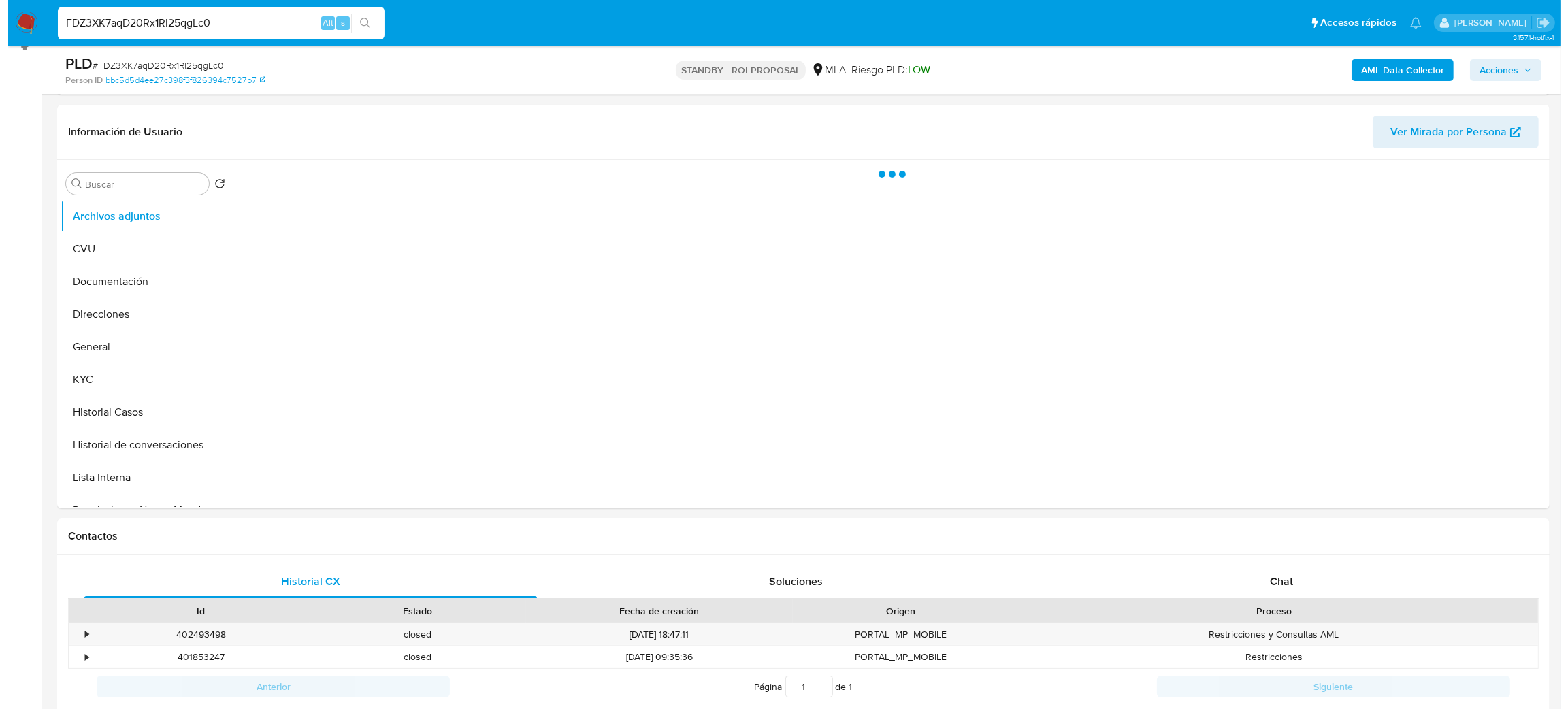
scroll to position [205, 0]
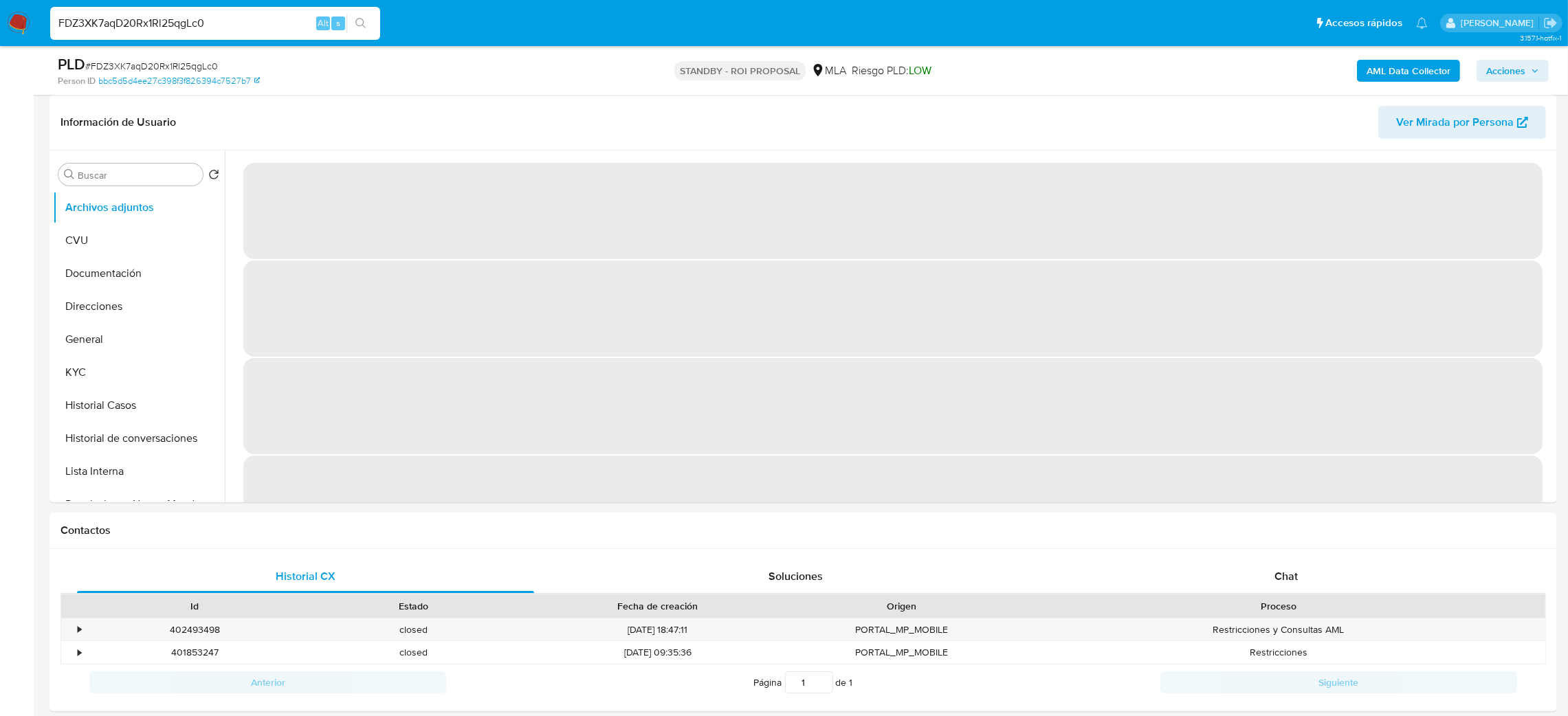
select select "10"
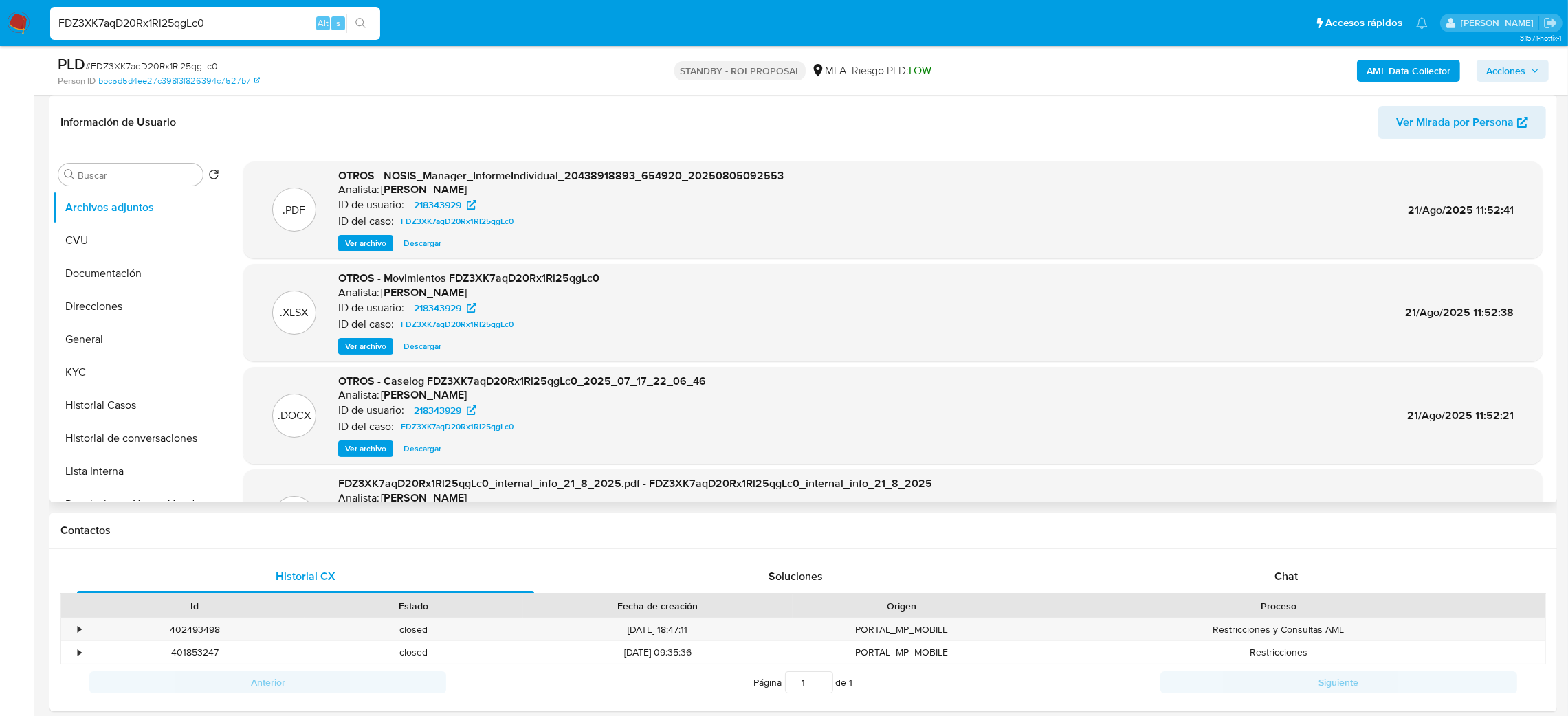
click at [372, 453] on span "Ver archivo" at bounding box center [365, 449] width 41 height 14
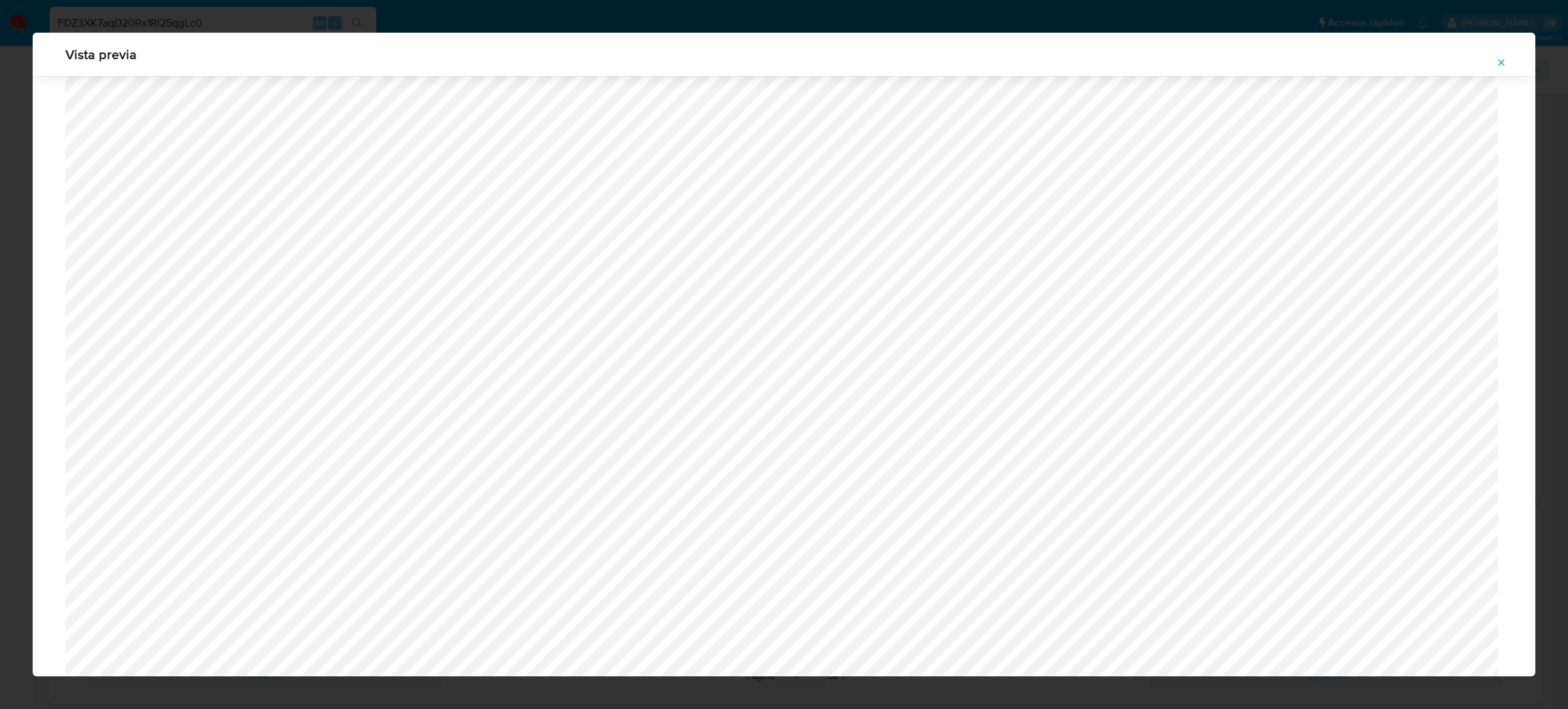
scroll to position [176, 0]
click at [1501, 59] on icon "Attachment preview" at bounding box center [1500, 62] width 11 height 11
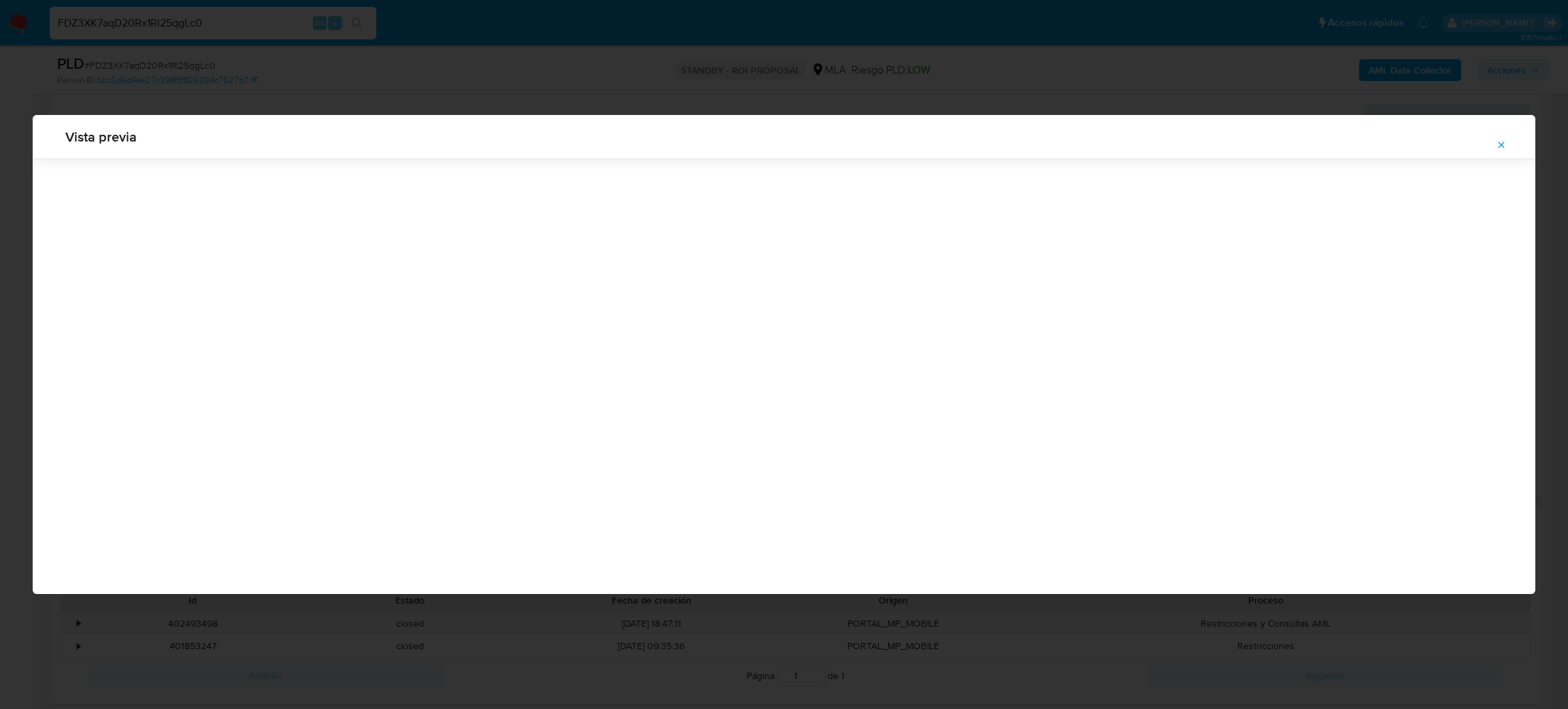
scroll to position [0, 0]
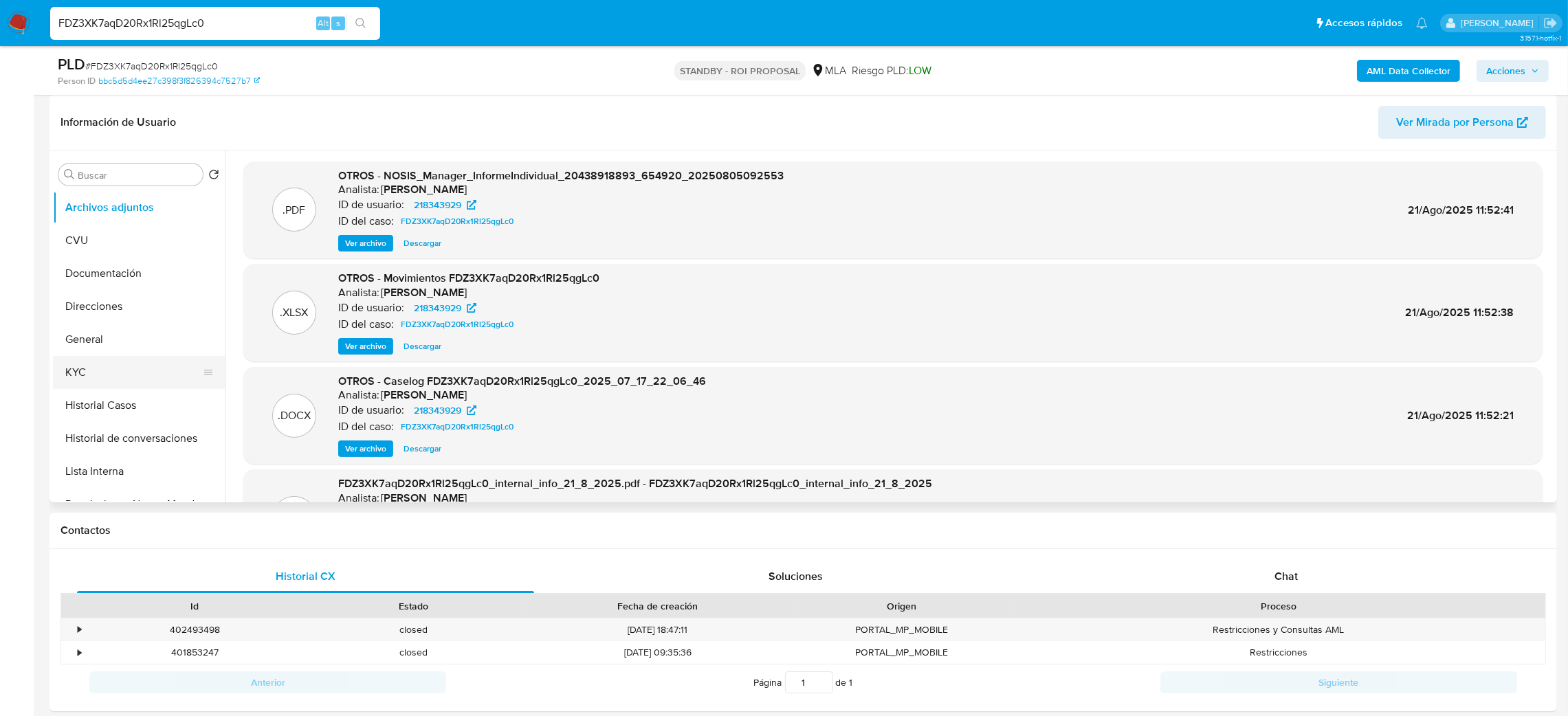
click at [102, 369] on button "KYC" at bounding box center [133, 373] width 161 height 33
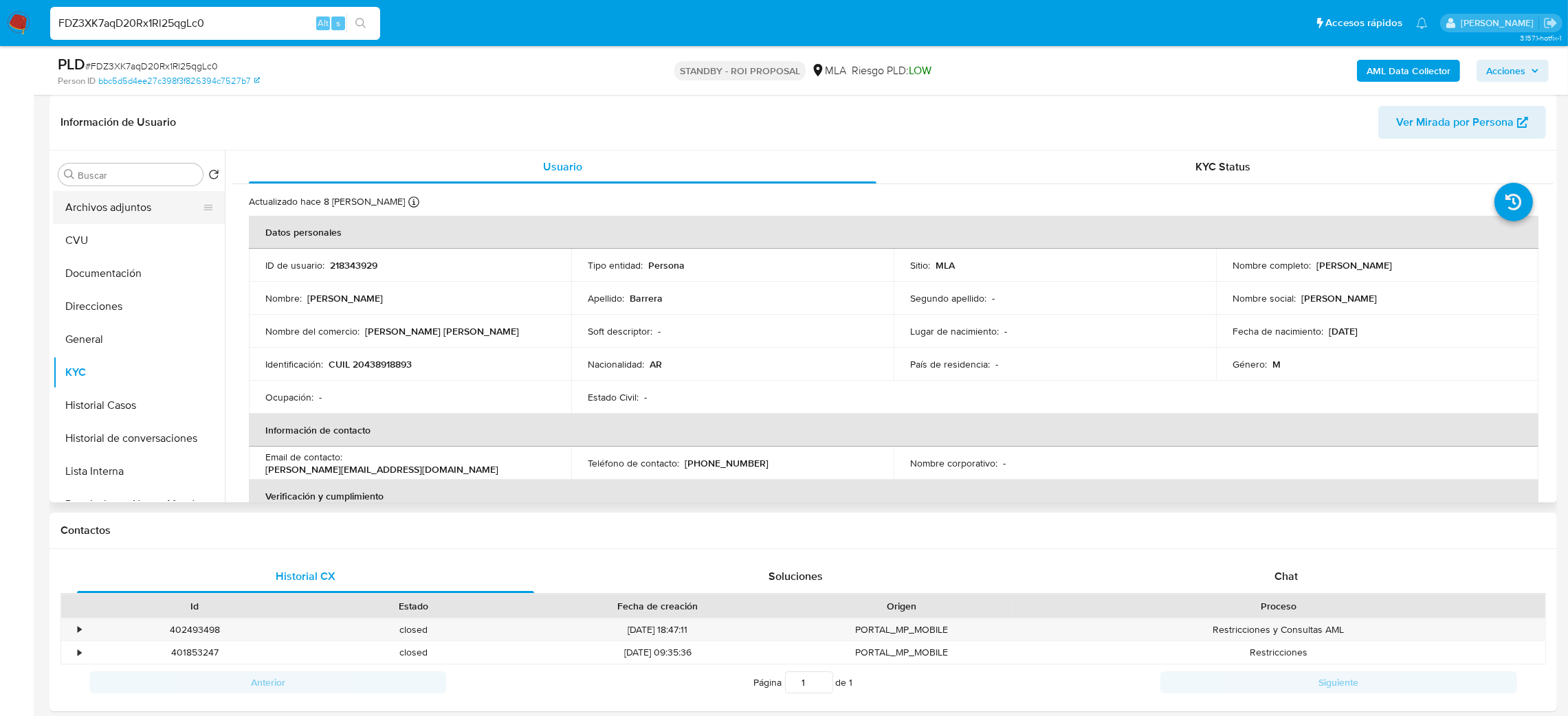
click at [109, 218] on button "Archivos adjuntos" at bounding box center [133, 207] width 161 height 33
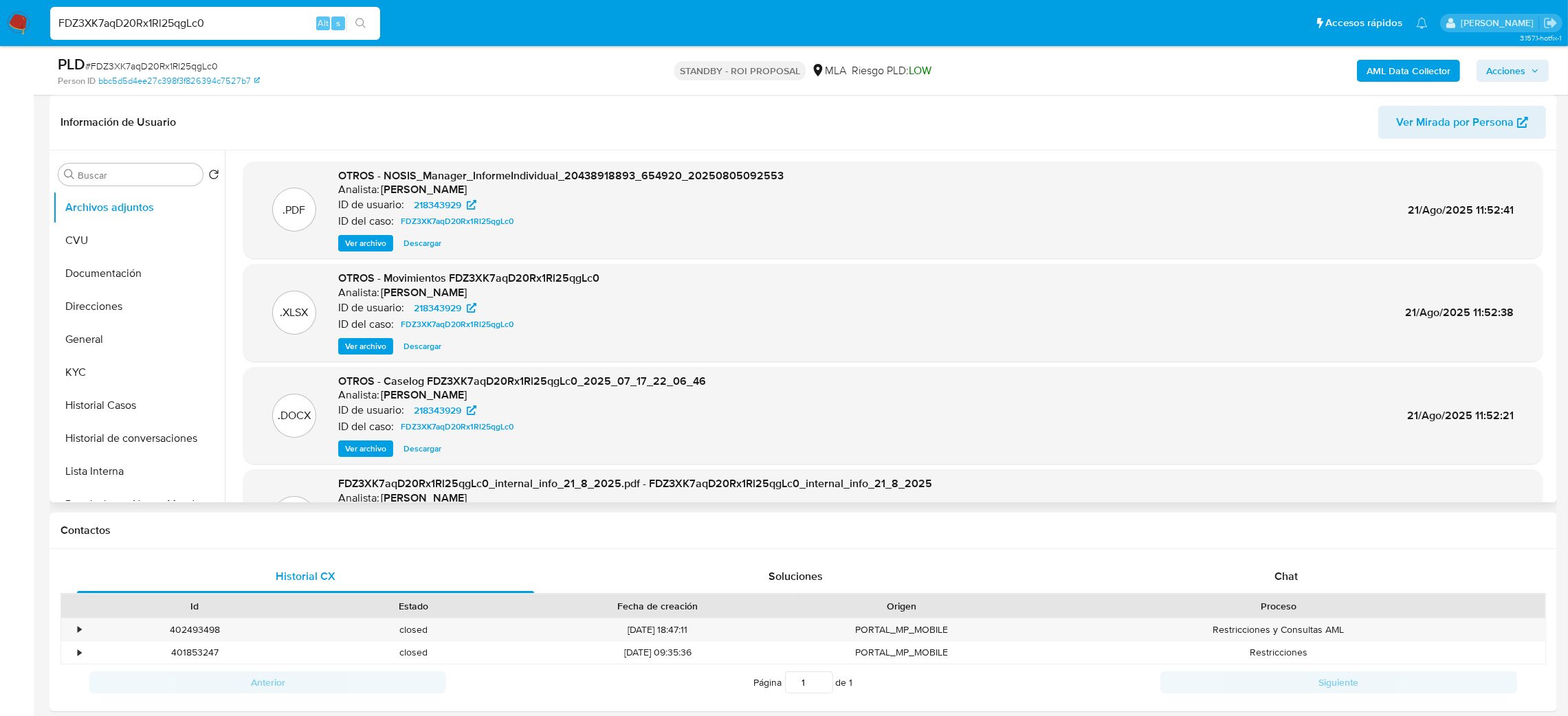
click at [355, 452] on span "Ver archivo" at bounding box center [365, 449] width 41 height 14
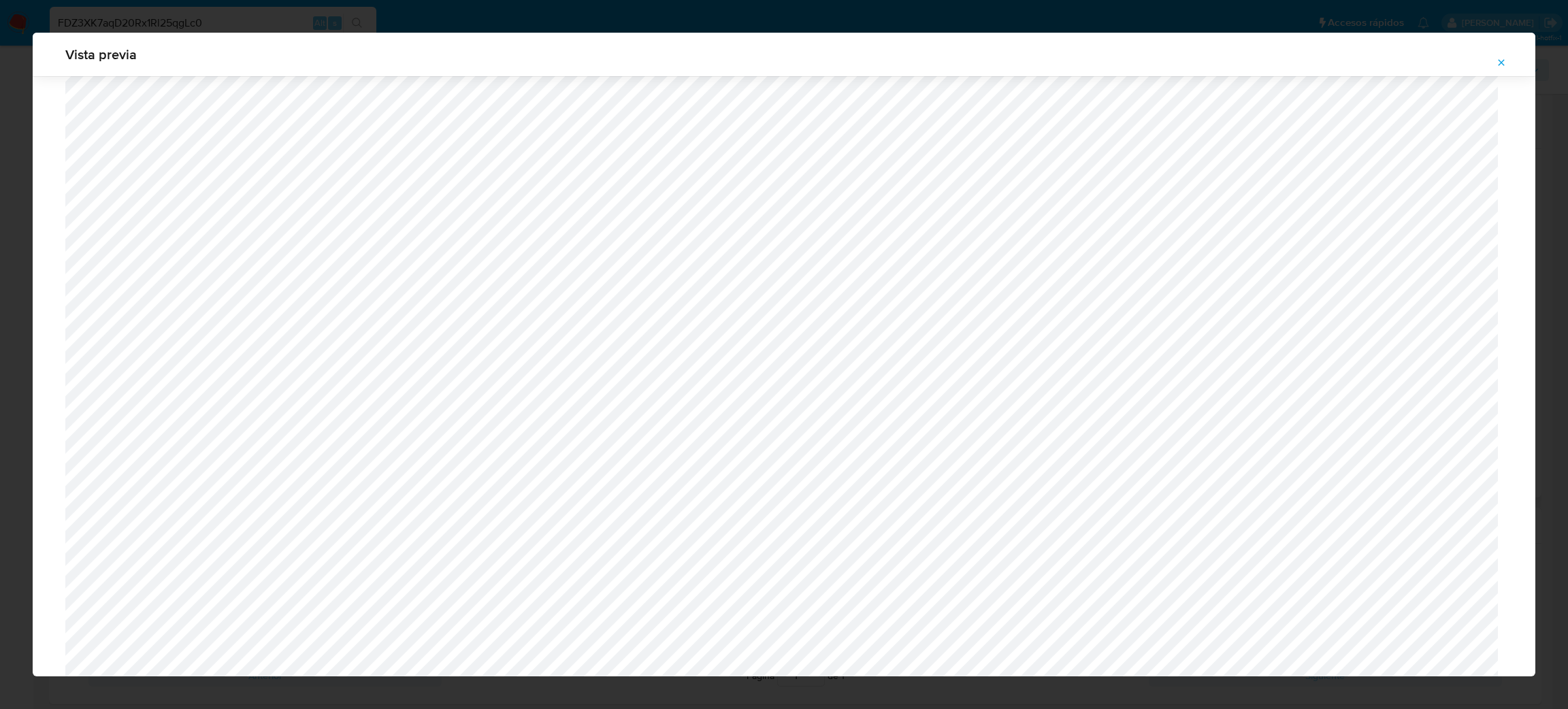
scroll to position [483, 0]
click at [1512, 62] on button "Attachment preview" at bounding box center [1500, 62] width 30 height 22
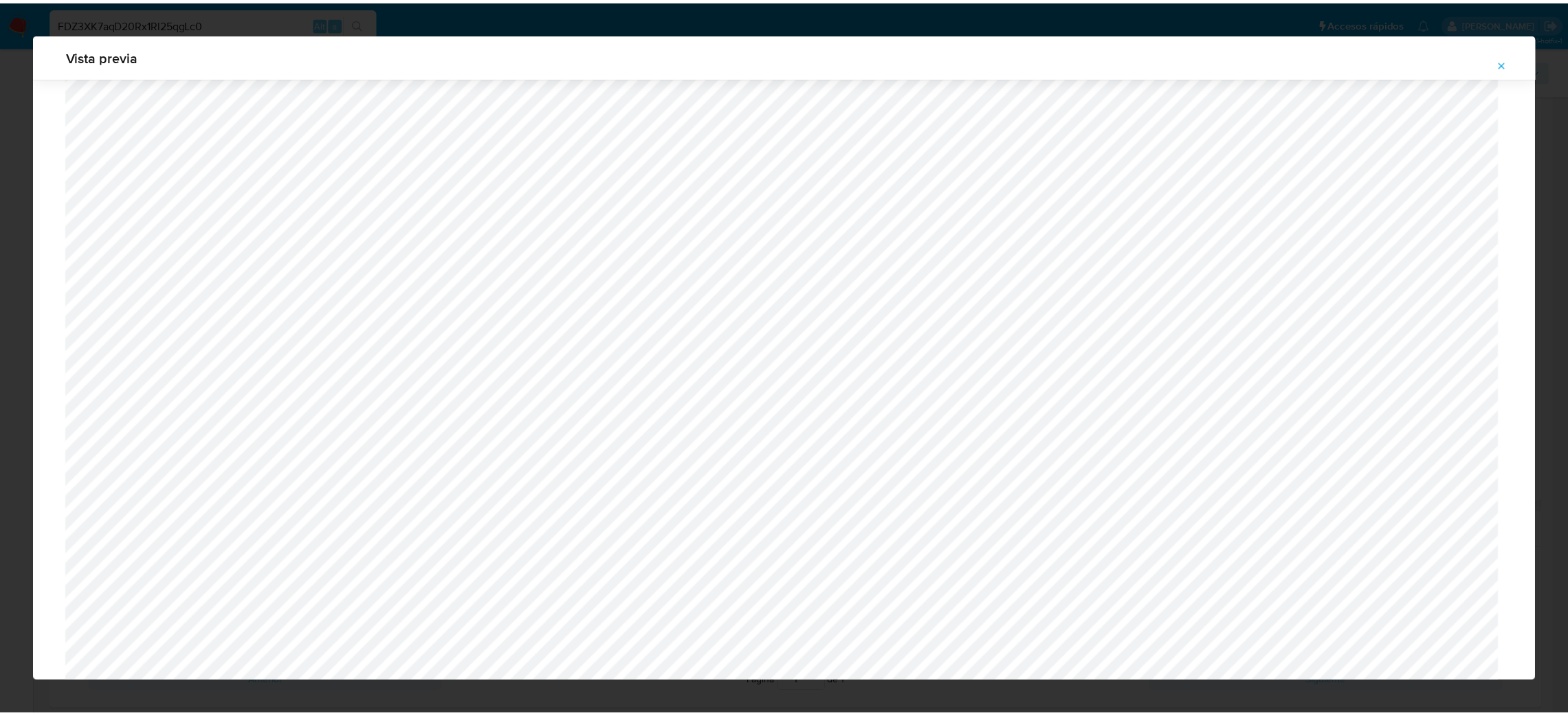
scroll to position [0, 0]
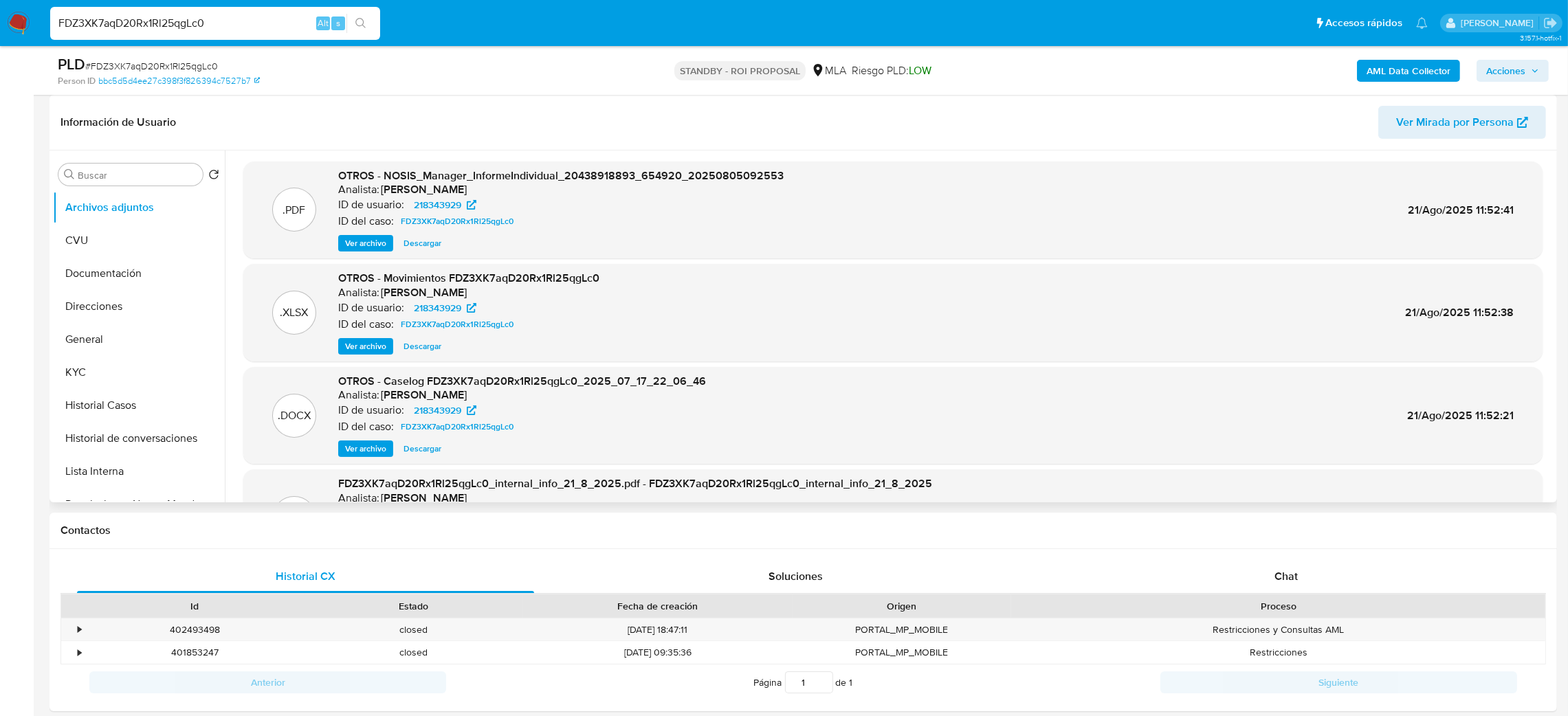
click at [14, 14] on img at bounding box center [18, 23] width 24 height 24
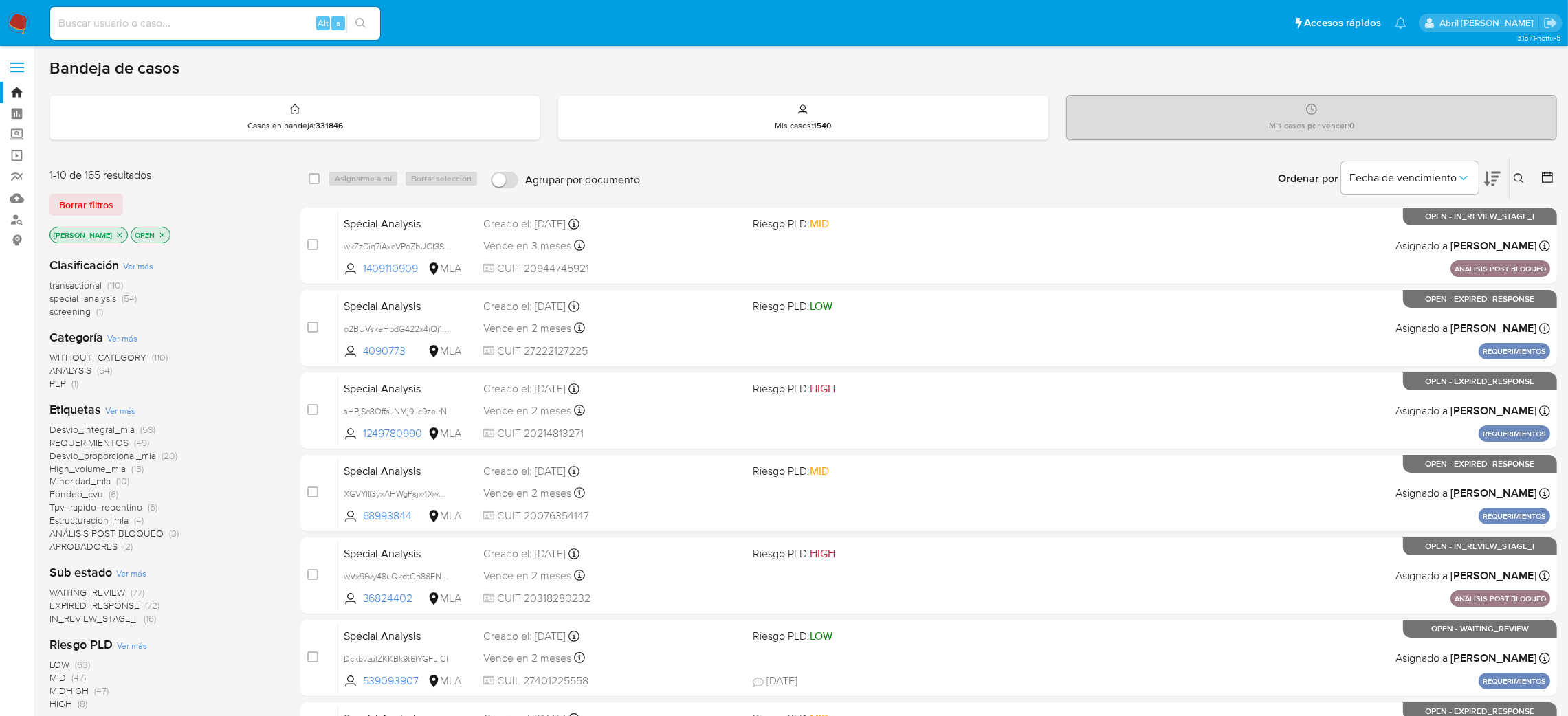
click at [287, 16] on input at bounding box center [214, 23] width 330 height 18
paste input "4C0lX1jVLPXT5atkXqaPtR7V"
type input "4C0lX1jVLPXT5atkXqaPtR7V"
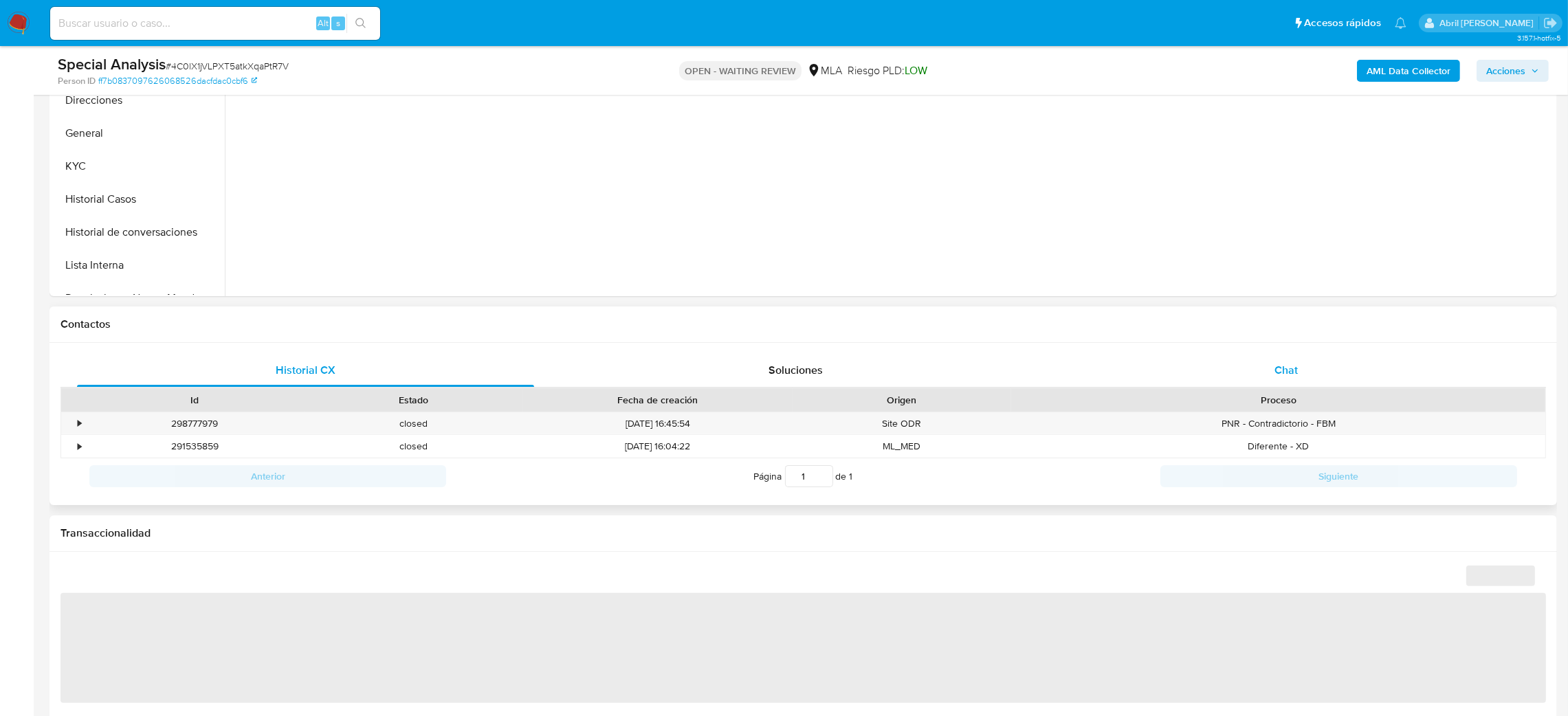
click at [1318, 379] on div "Chat" at bounding box center [1285, 370] width 457 height 33
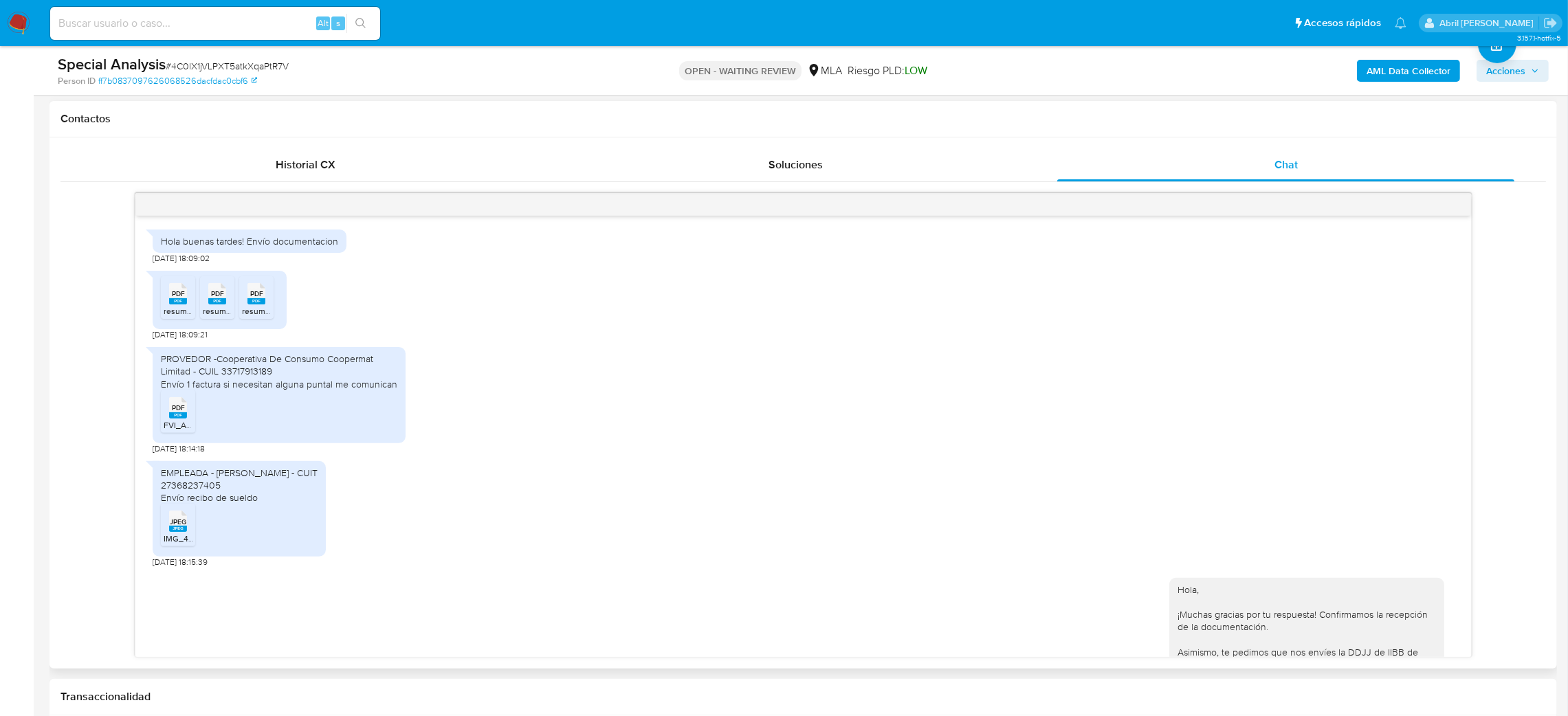
scroll to position [400, 0]
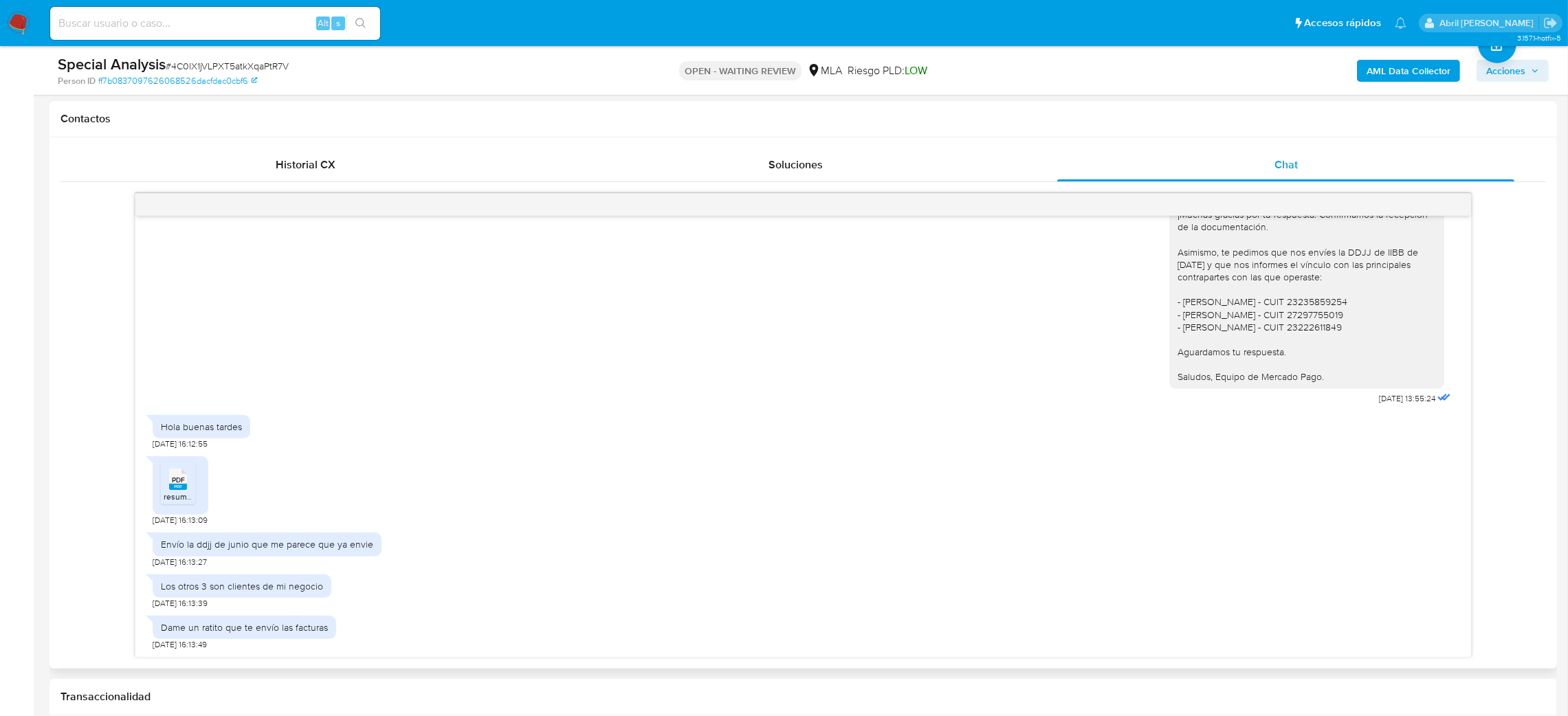
select select "10"
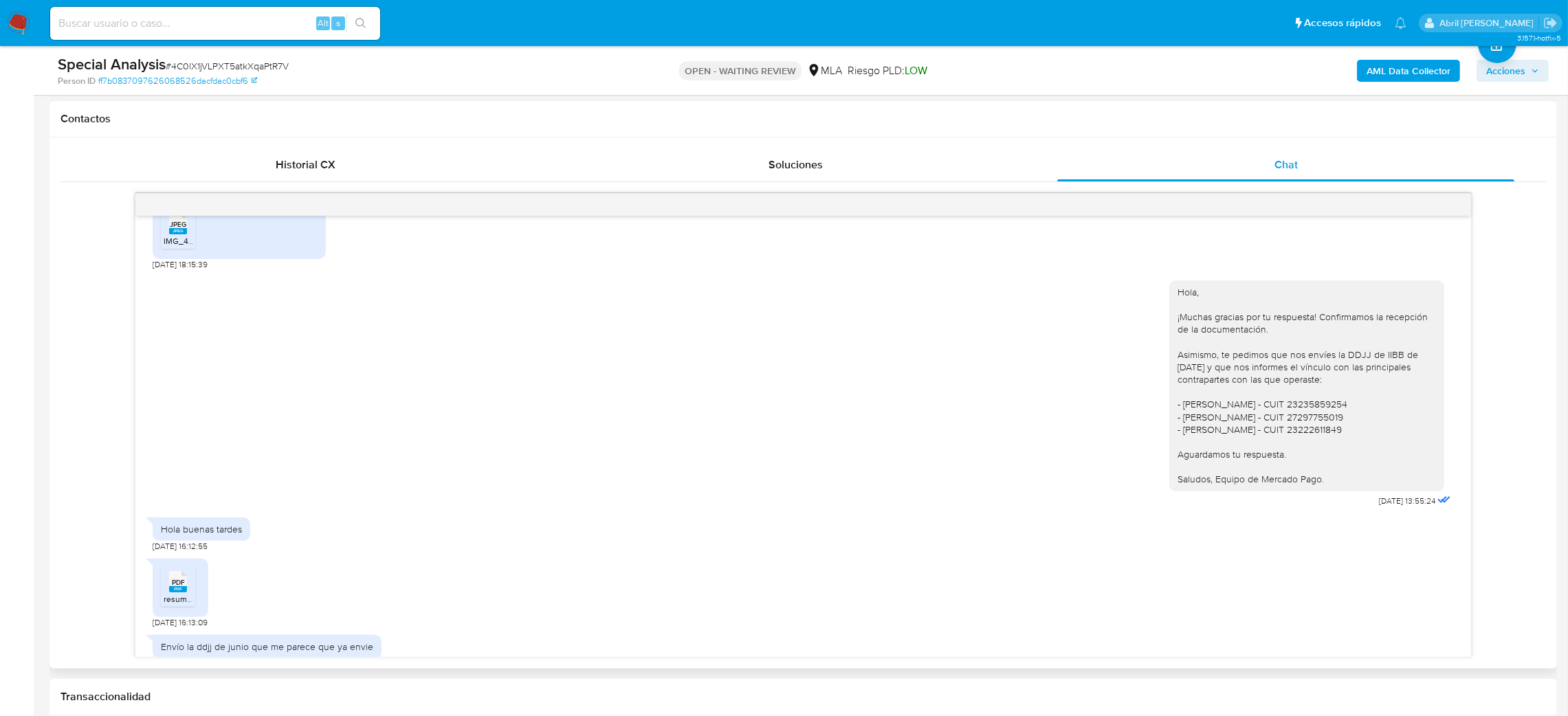
scroll to position [297, 0]
click at [181, 585] on span "PDF" at bounding box center [178, 584] width 13 height 9
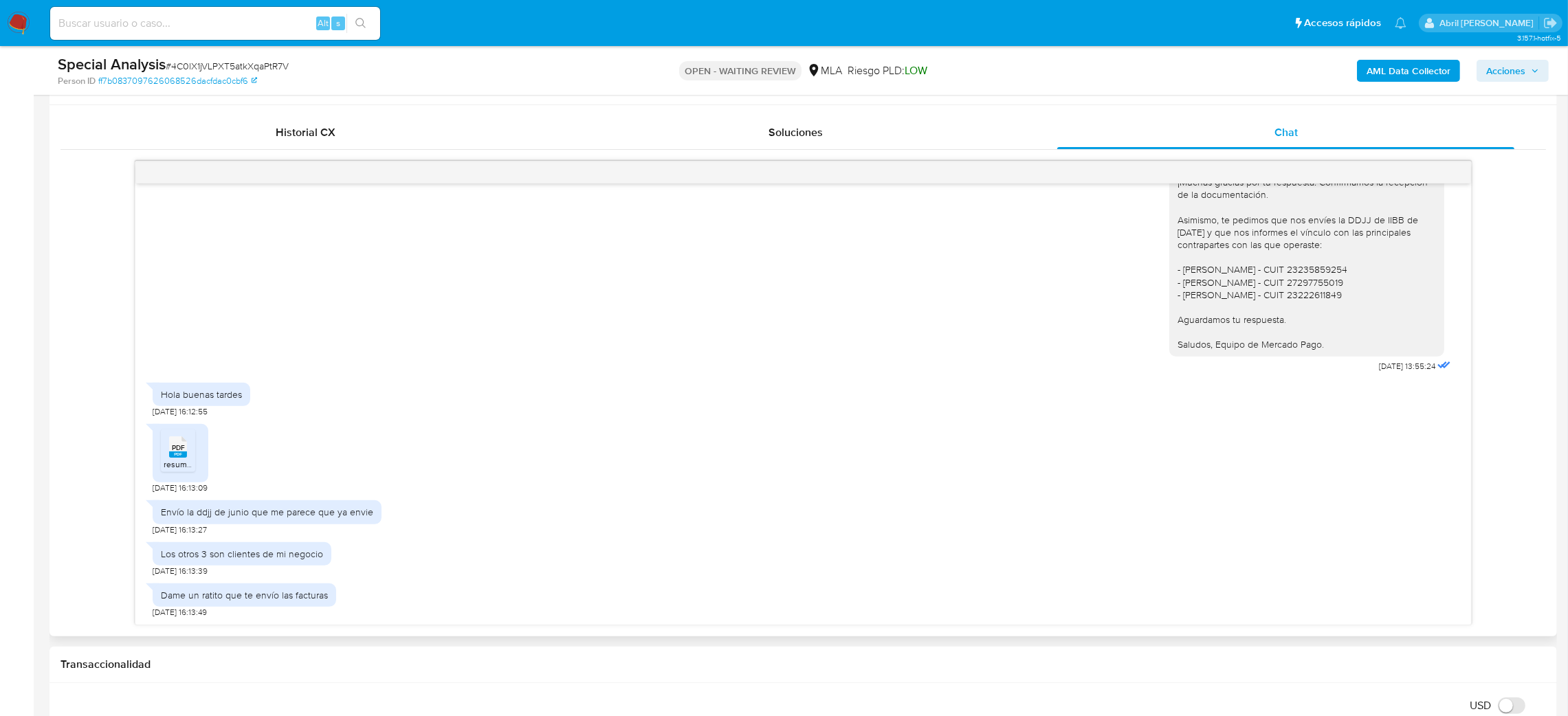
scroll to position [618, 0]
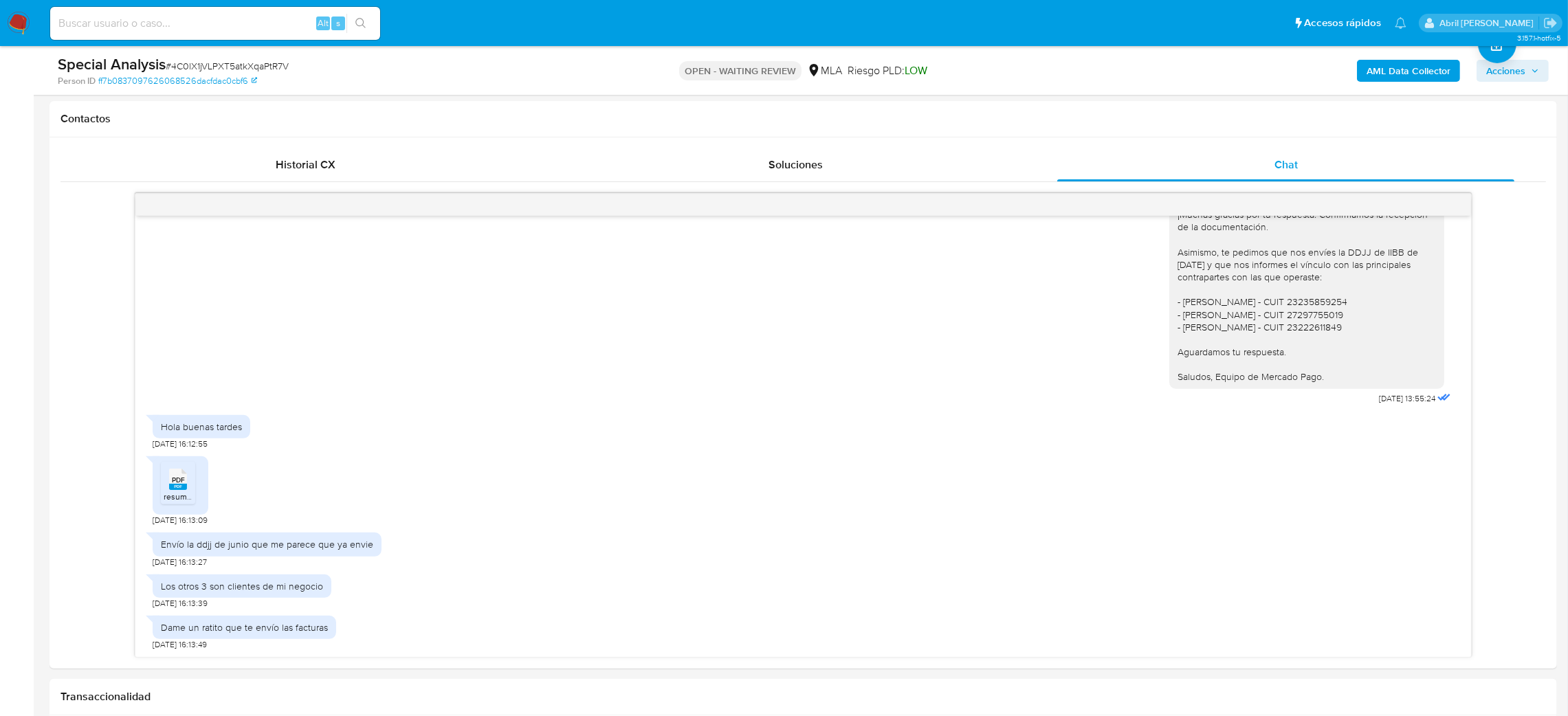
click at [189, 31] on input at bounding box center [214, 23] width 330 height 18
paste input "Wb5YnLQKzEPnDtQirnRicYSe"
type input "Wb5YnLQKzEPnDtQirnRicYSe"
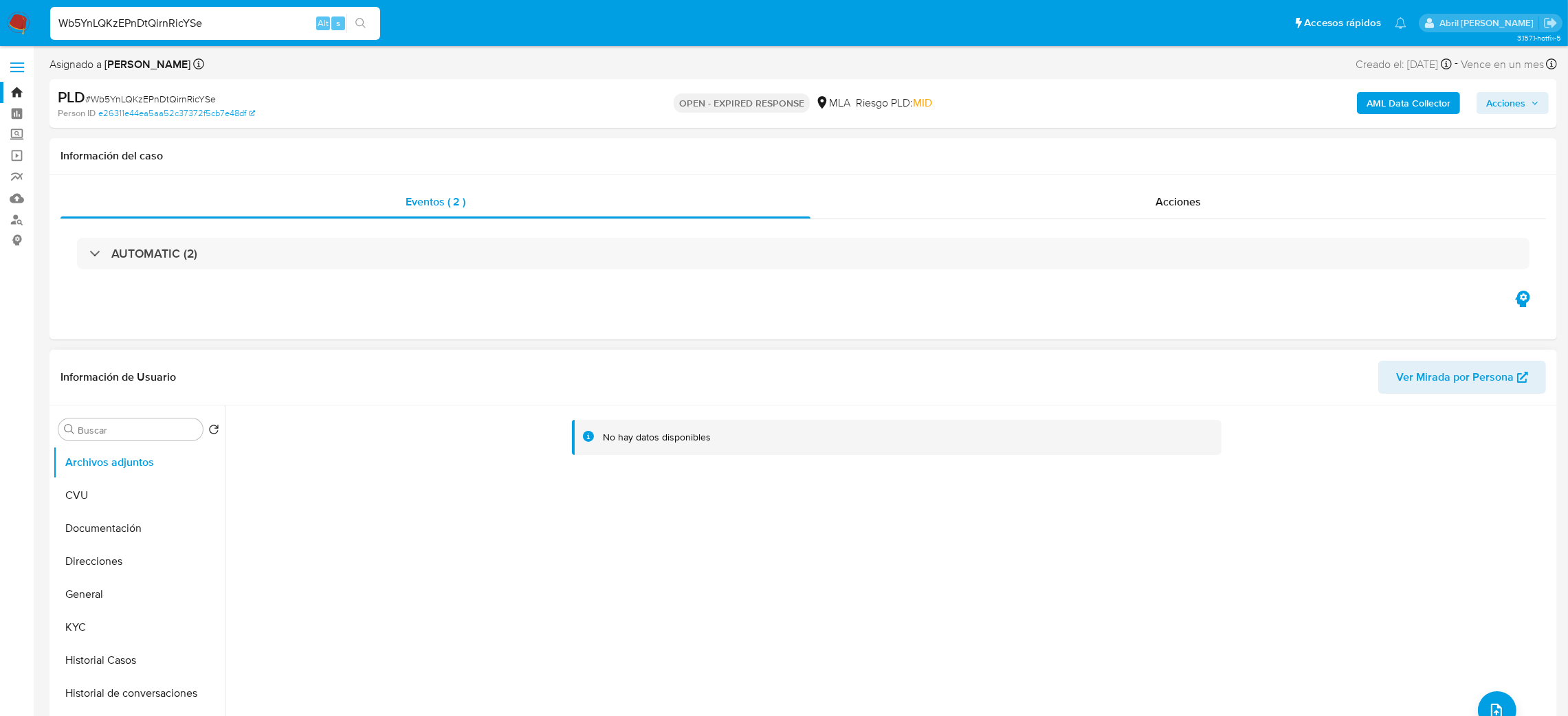
select select "10"
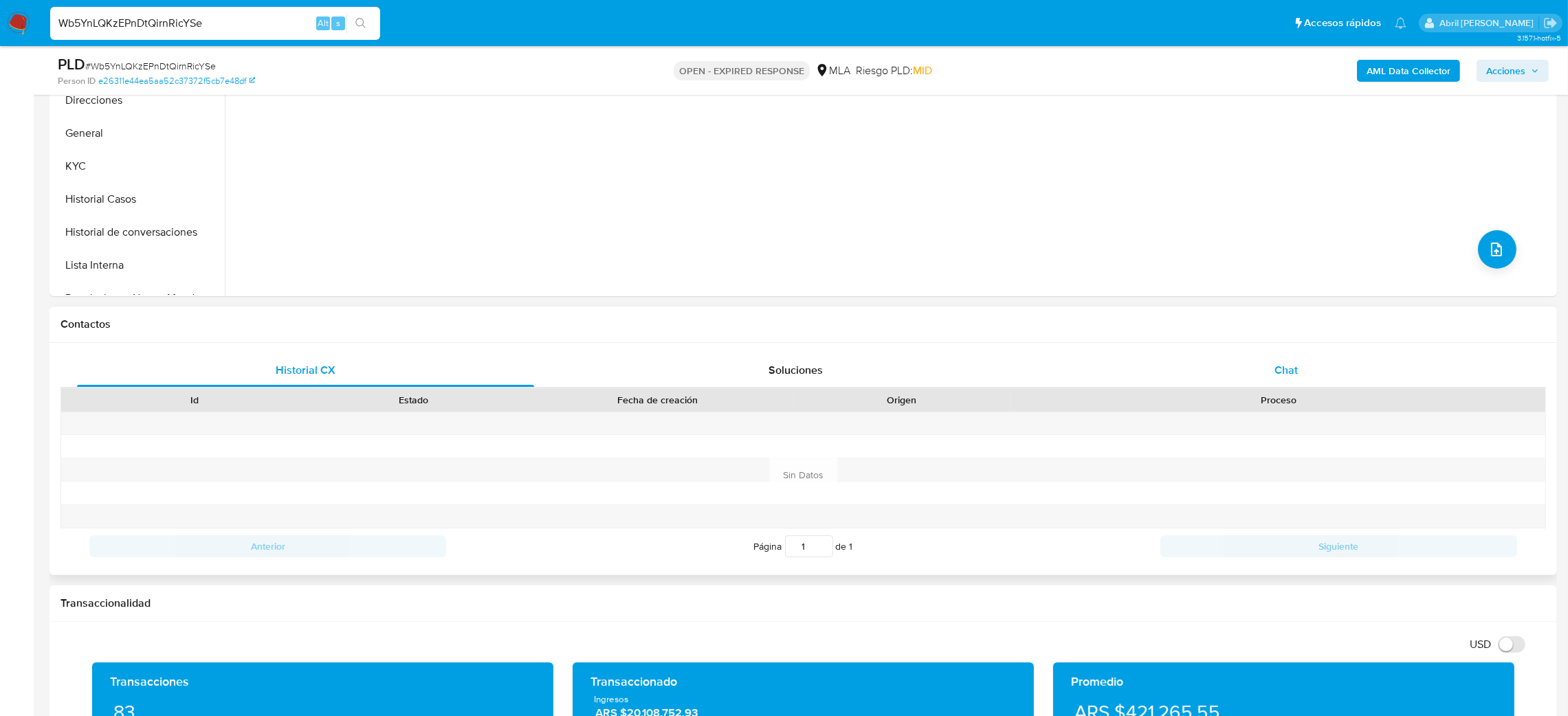
click at [1337, 357] on div "Chat" at bounding box center [1285, 370] width 457 height 33
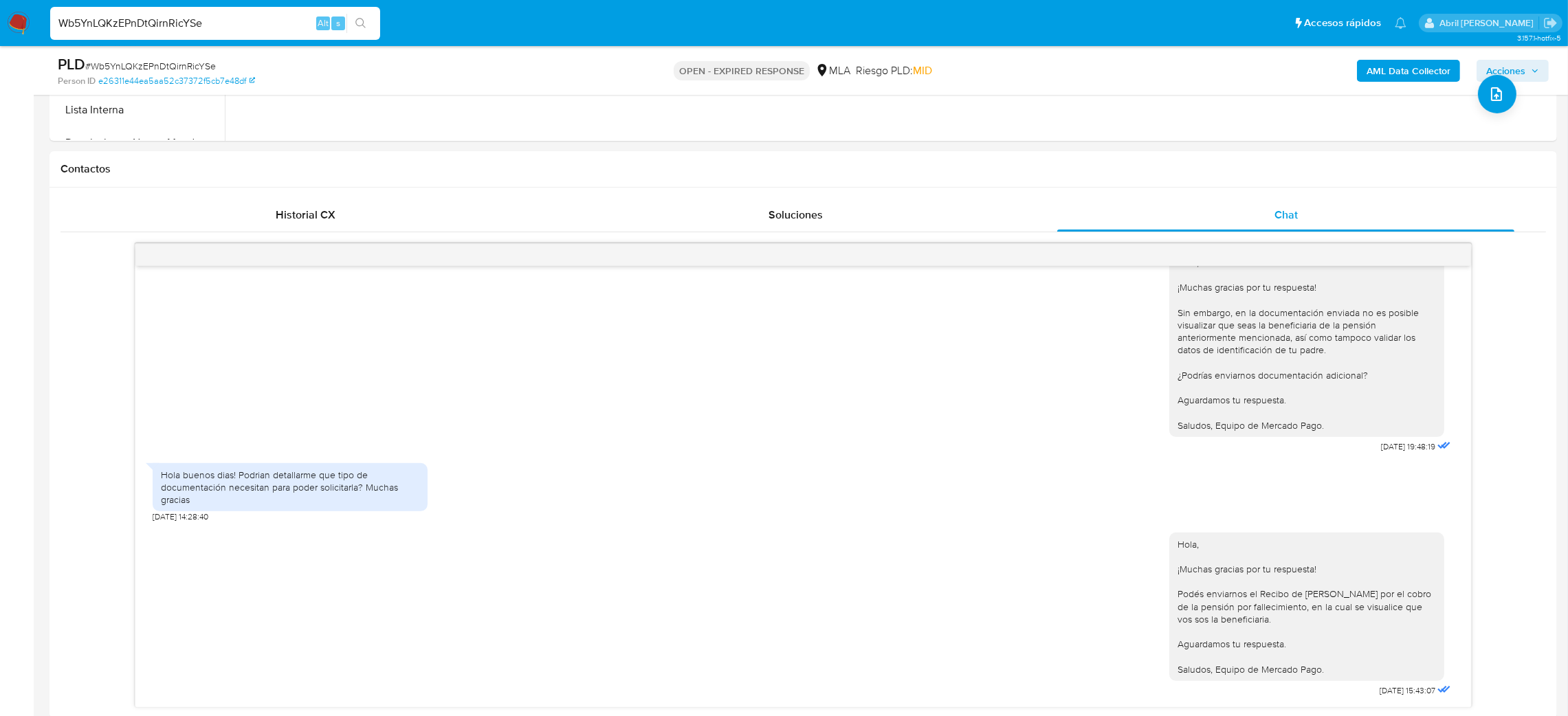
scroll to position [309, 0]
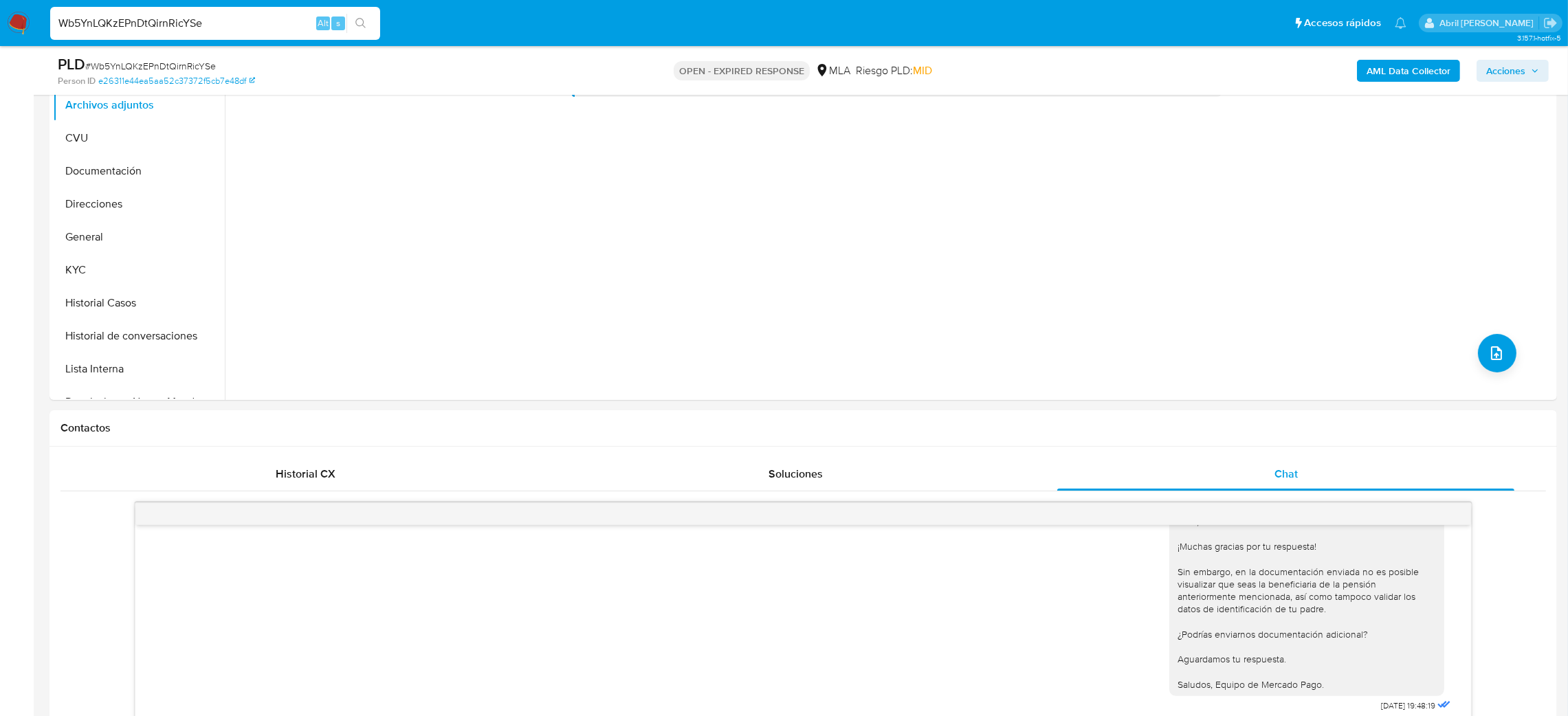
drag, startPoint x: 211, startPoint y: 26, endPoint x: 0, endPoint y: 19, distance: 211.1
click at [0, 19] on nav "Pausado Ver notificaciones Wb5YnLQKzEPnDtQirnRicYSe Alt s Accesos rápidos Presi…" at bounding box center [784, 23] width 1568 height 46
paste input "9Xs4daNIy0CAWNlhyEYJL2CU"
type input "9Xs4daNIy0CAWNlhyEYJL2CU"
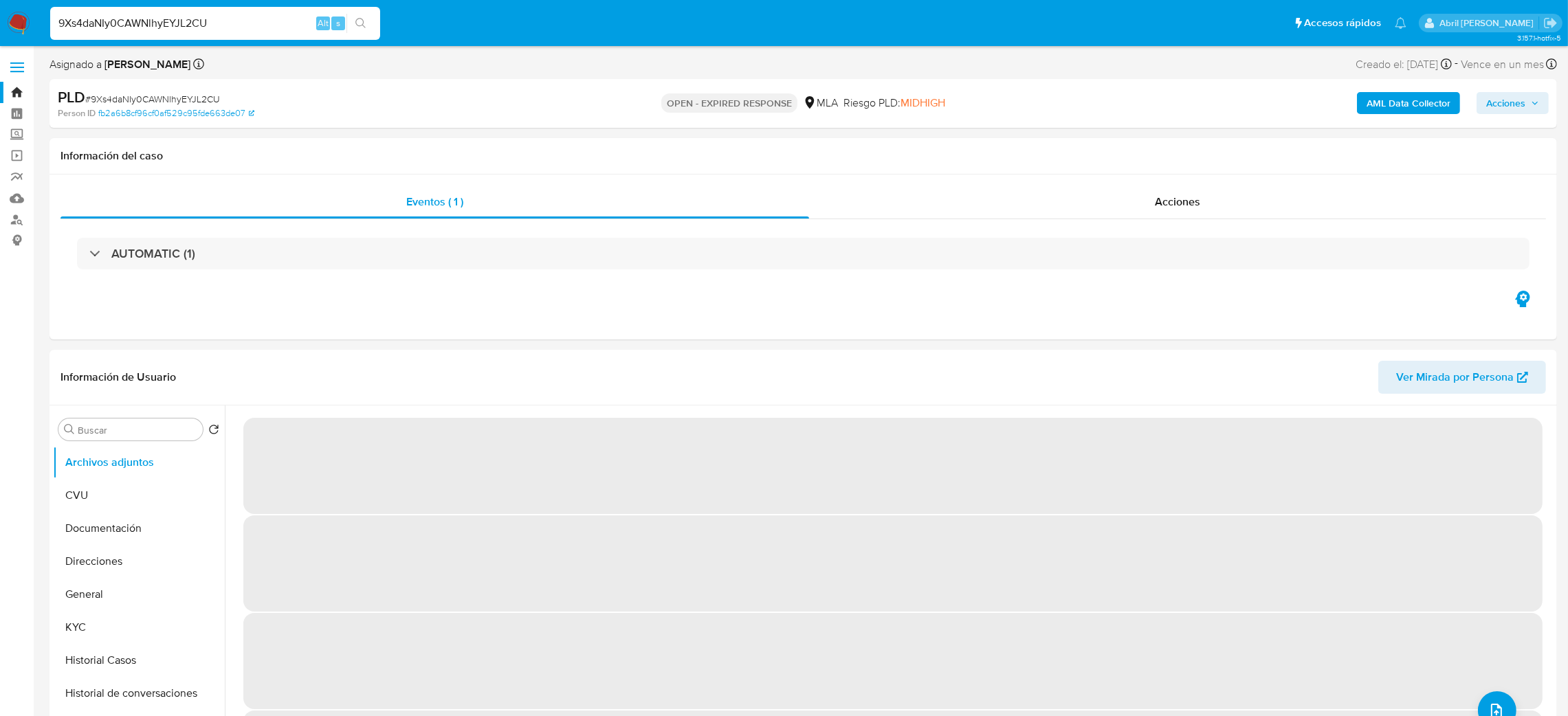
click at [152, 101] on span "# 9Xs4daNIy0CAWNlhyEYJL2CU" at bounding box center [152, 99] width 135 height 14
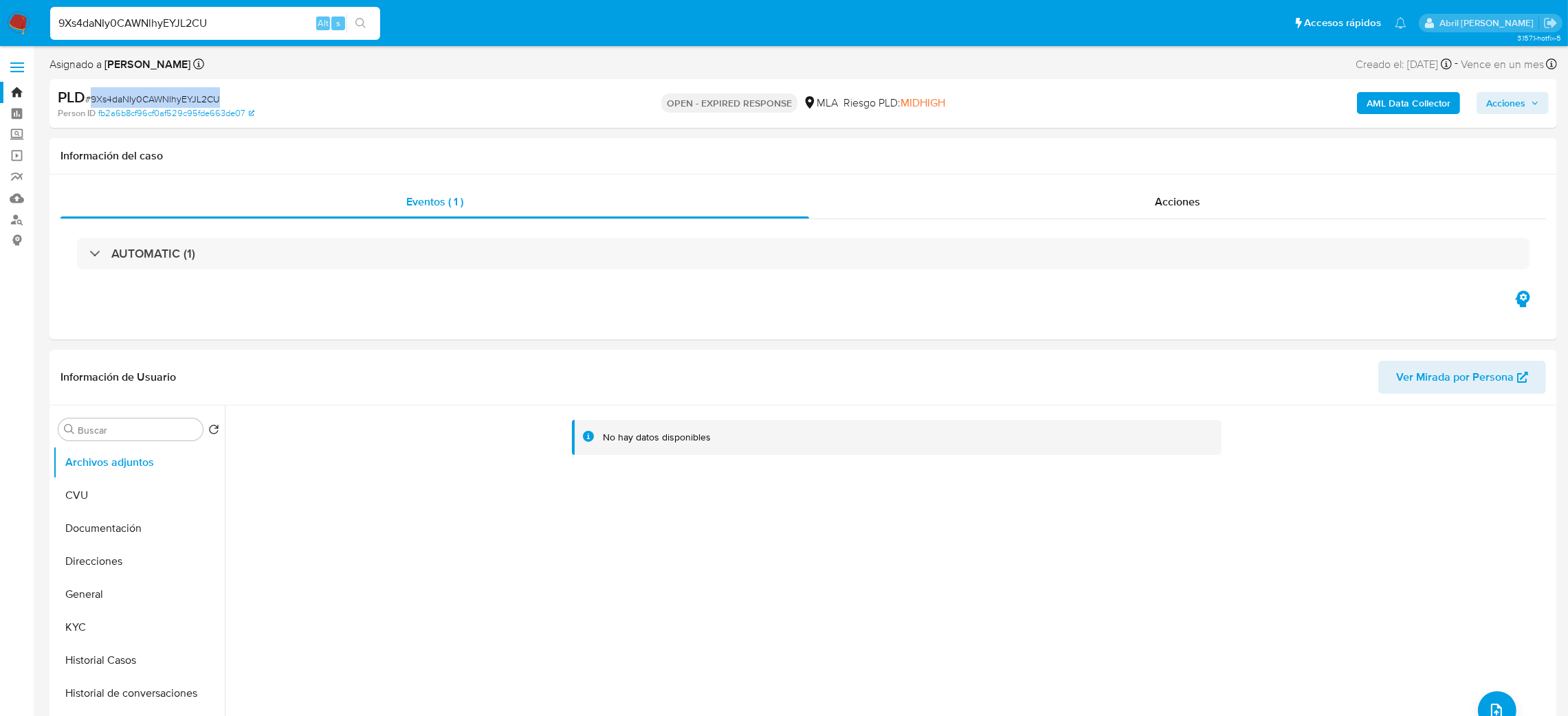
select select "10"
copy span "9Xs4daNIy0CAWNlhyEYJL2CU"
click at [13, 27] on img at bounding box center [18, 23] width 24 height 24
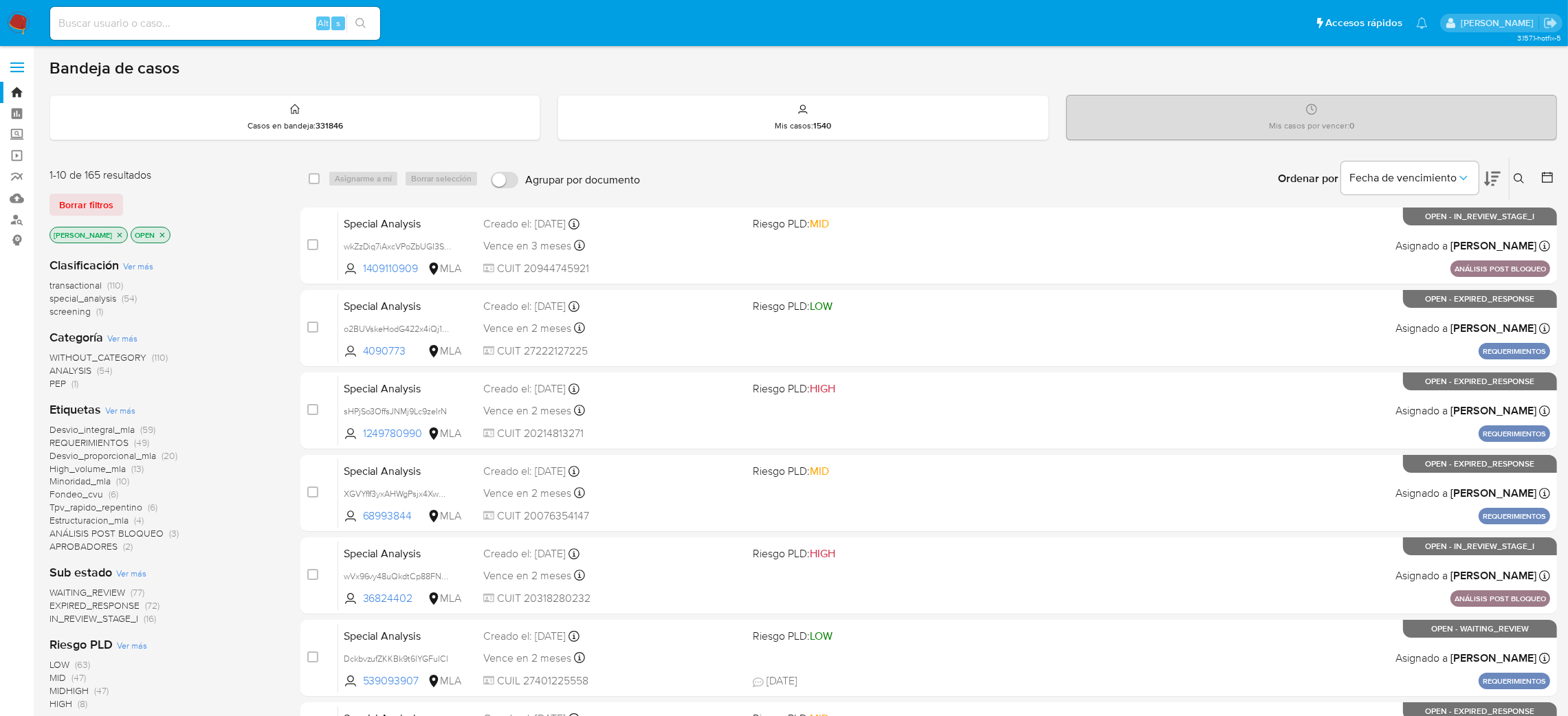
click at [1521, 183] on icon at bounding box center [1518, 179] width 11 height 11
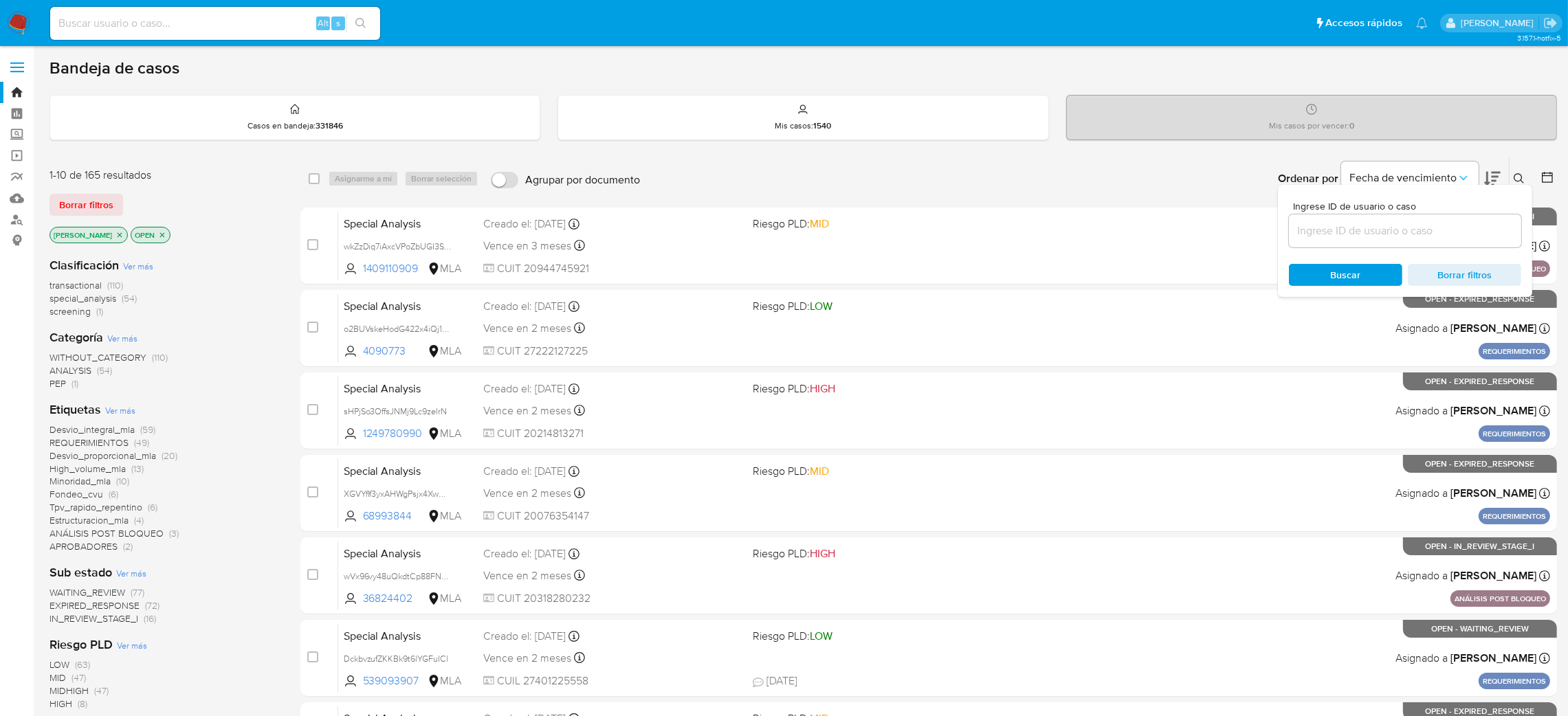
click at [1418, 226] on input at bounding box center [1404, 231] width 232 height 18
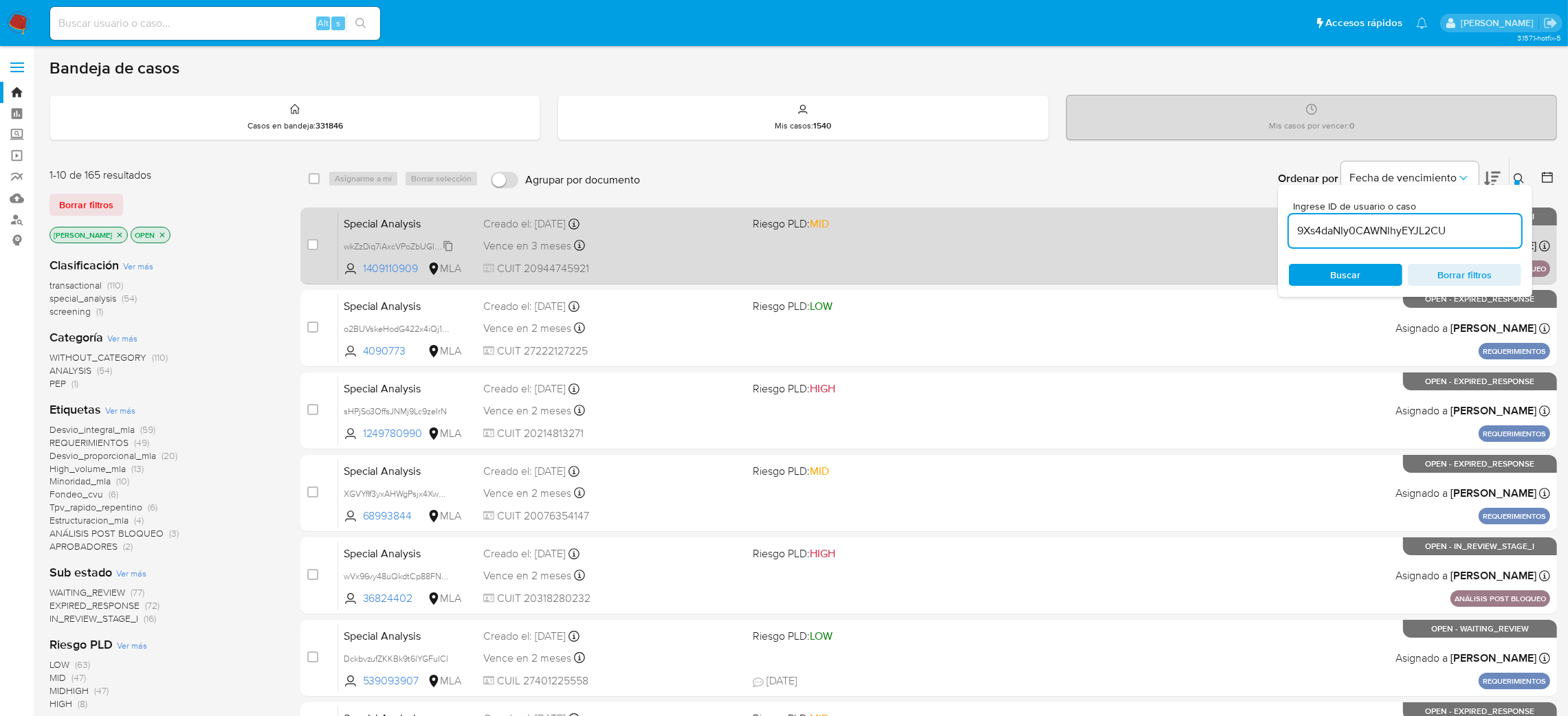
type input "9Xs4daNIy0CAWNlhyEYJL2CU"
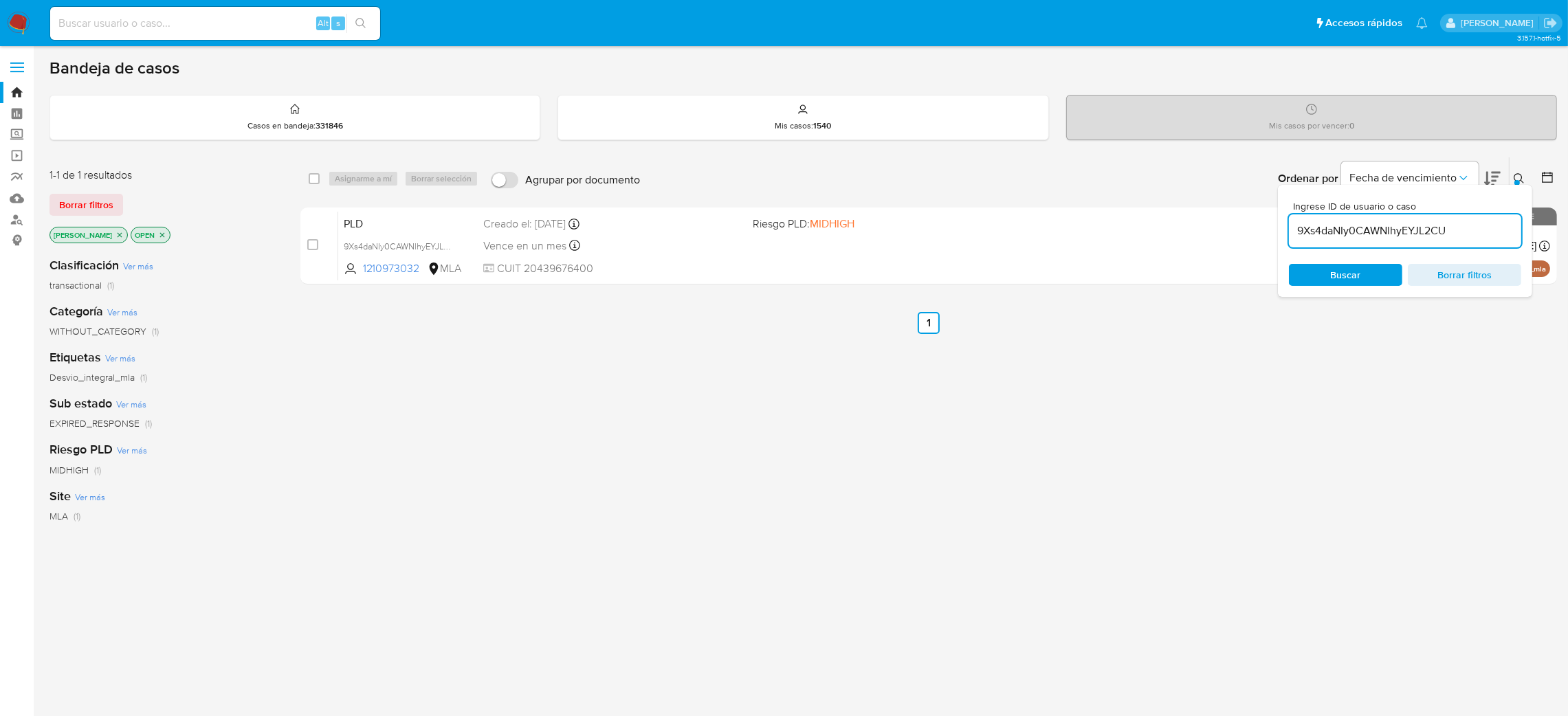
drag, startPoint x: 310, startPoint y: 245, endPoint x: 349, endPoint y: 200, distance: 59.5
click at [310, 246] on input "checkbox" at bounding box center [312, 244] width 11 height 11
checkbox input "true"
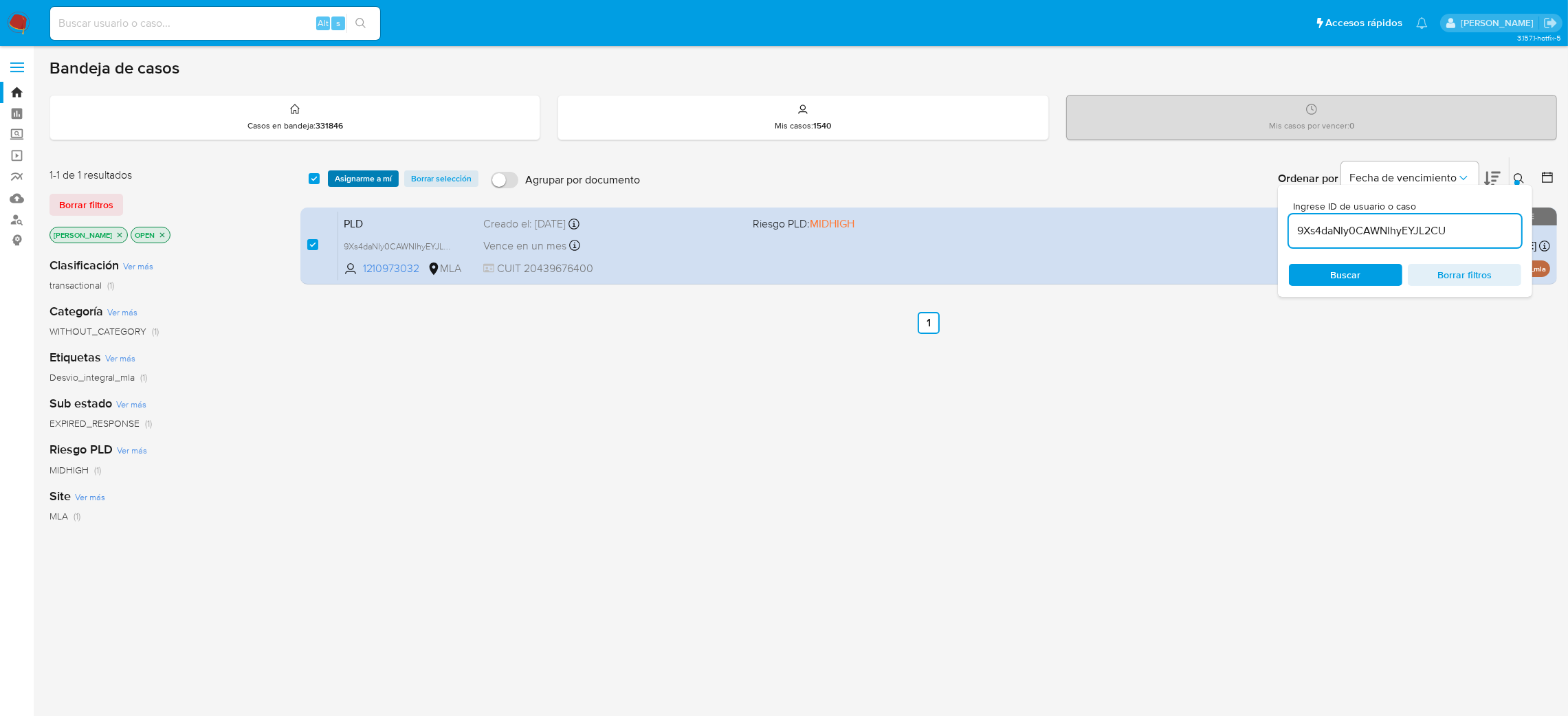
click at [355, 176] on span "Asignarme a mí" at bounding box center [362, 179] width 57 height 14
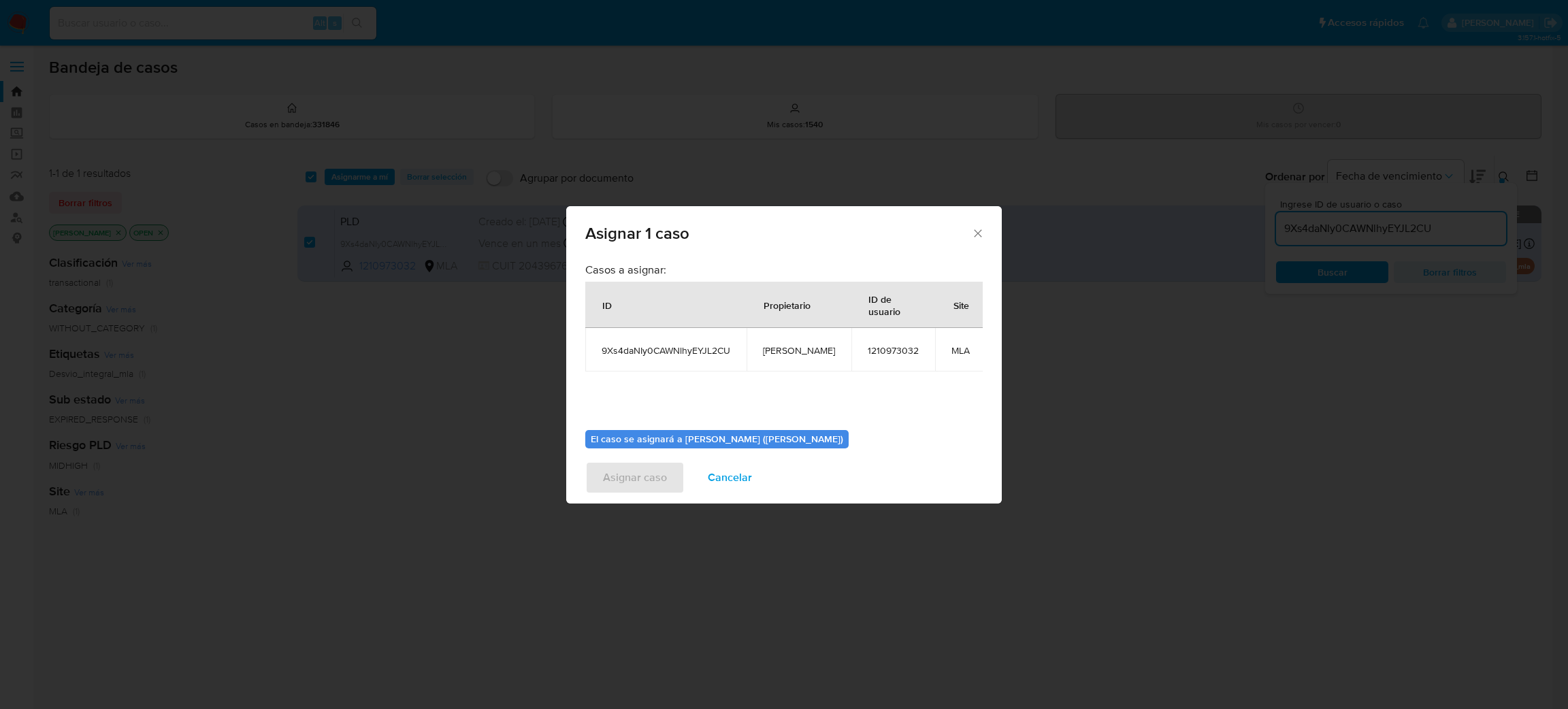
click at [765, 353] on span "[PERSON_NAME]" at bounding box center [798, 350] width 72 height 12
copy span "[PERSON_NAME]"
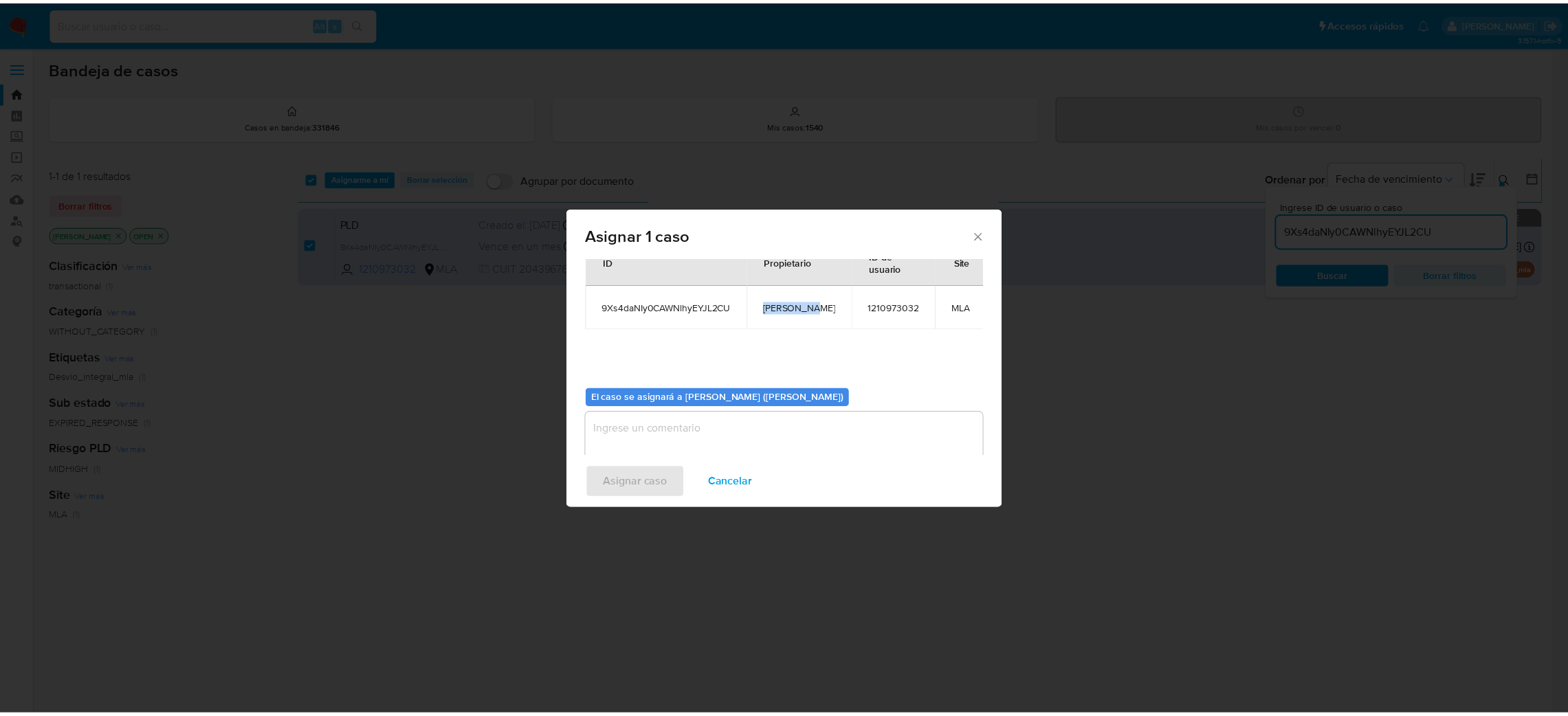
scroll to position [71, 0]
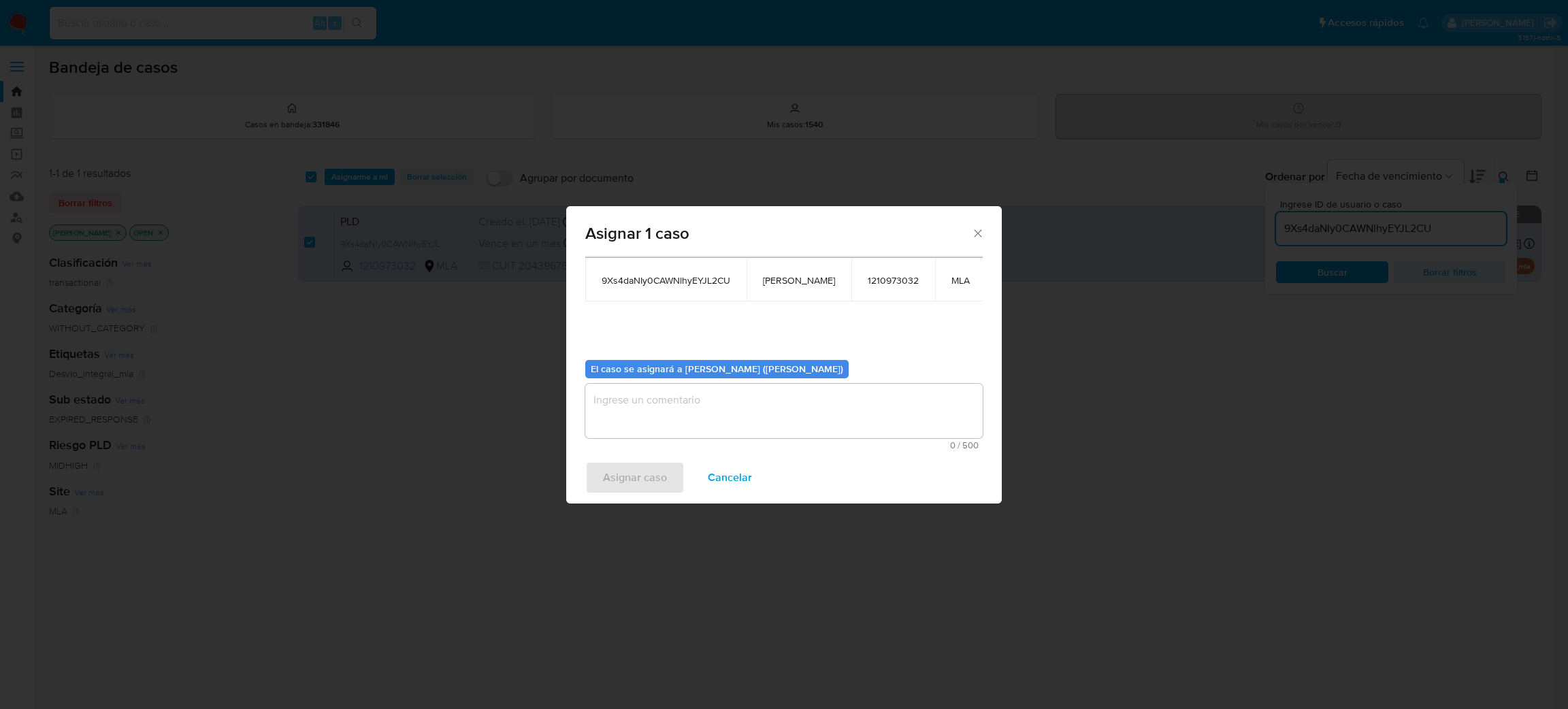
click at [686, 411] on textarea "assign-modal" at bounding box center [783, 411] width 398 height 55
paste textarea "[PERSON_NAME]"
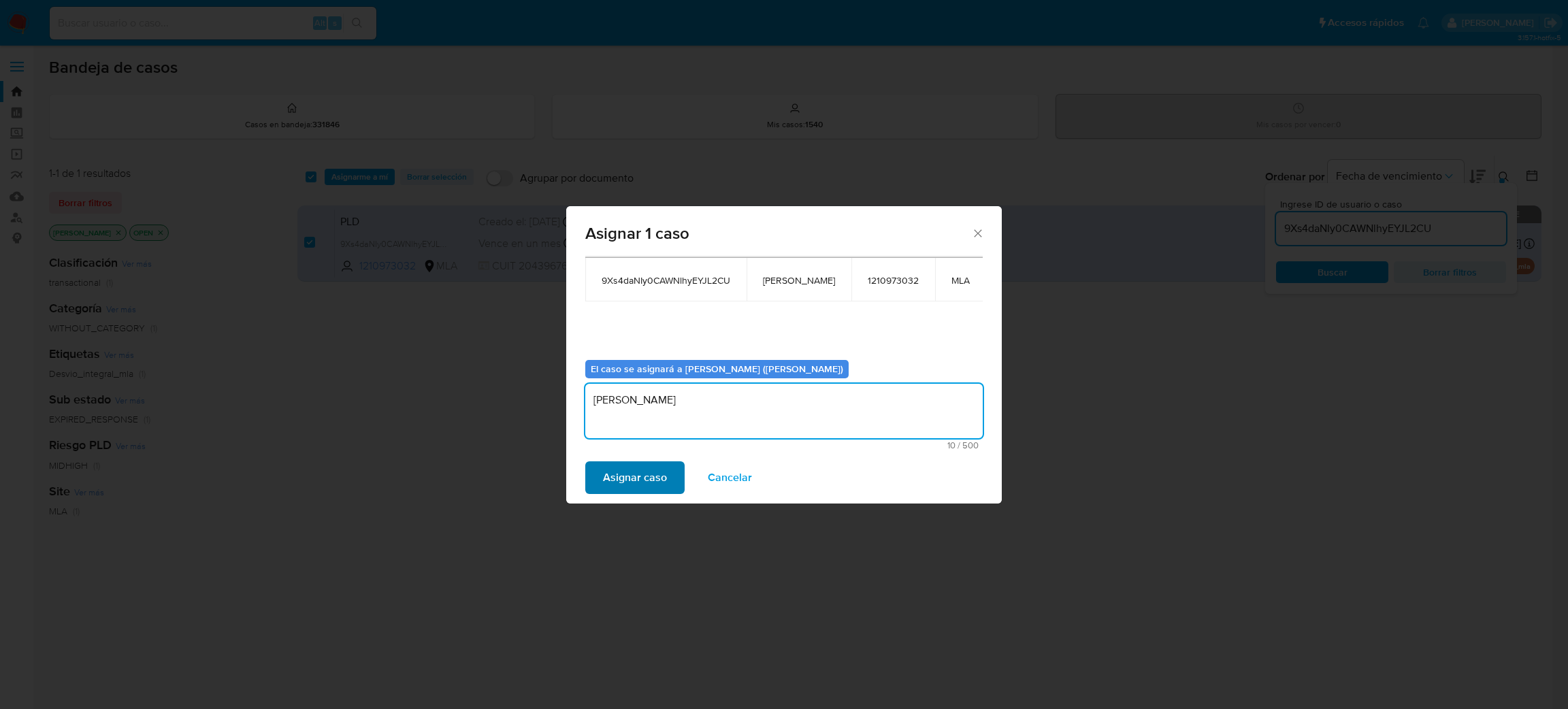
type textarea "[PERSON_NAME]"
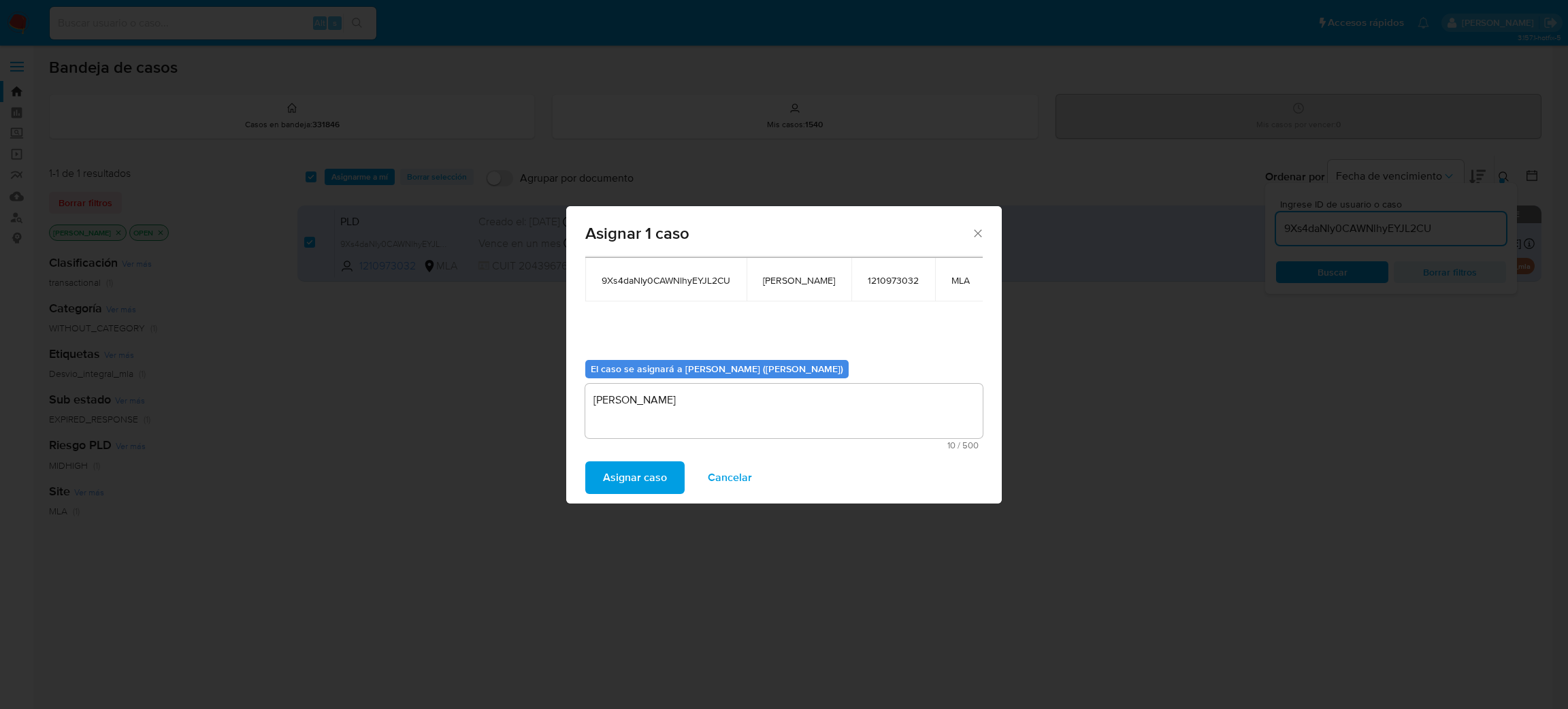
click at [632, 485] on span "Asignar caso" at bounding box center [635, 478] width 64 height 30
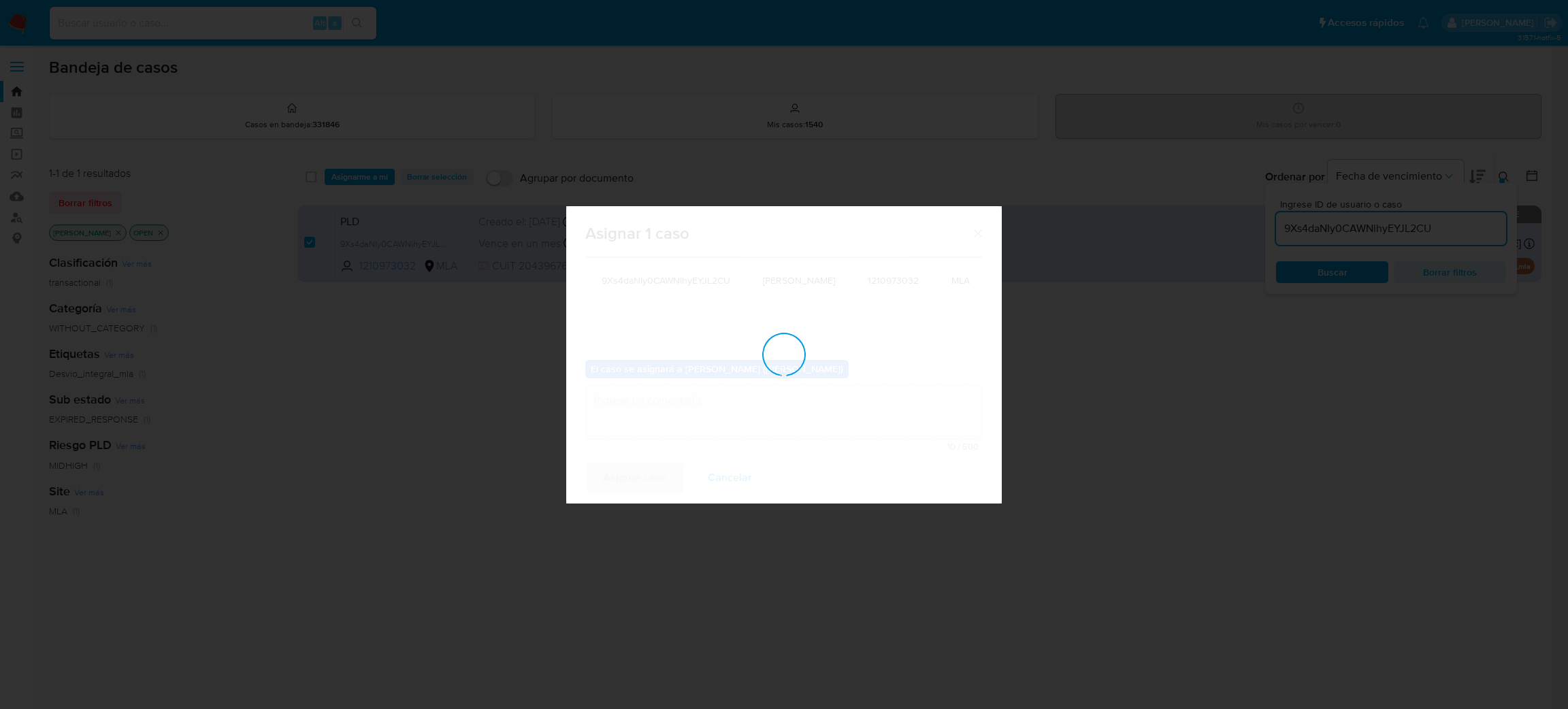
checkbox input "false"
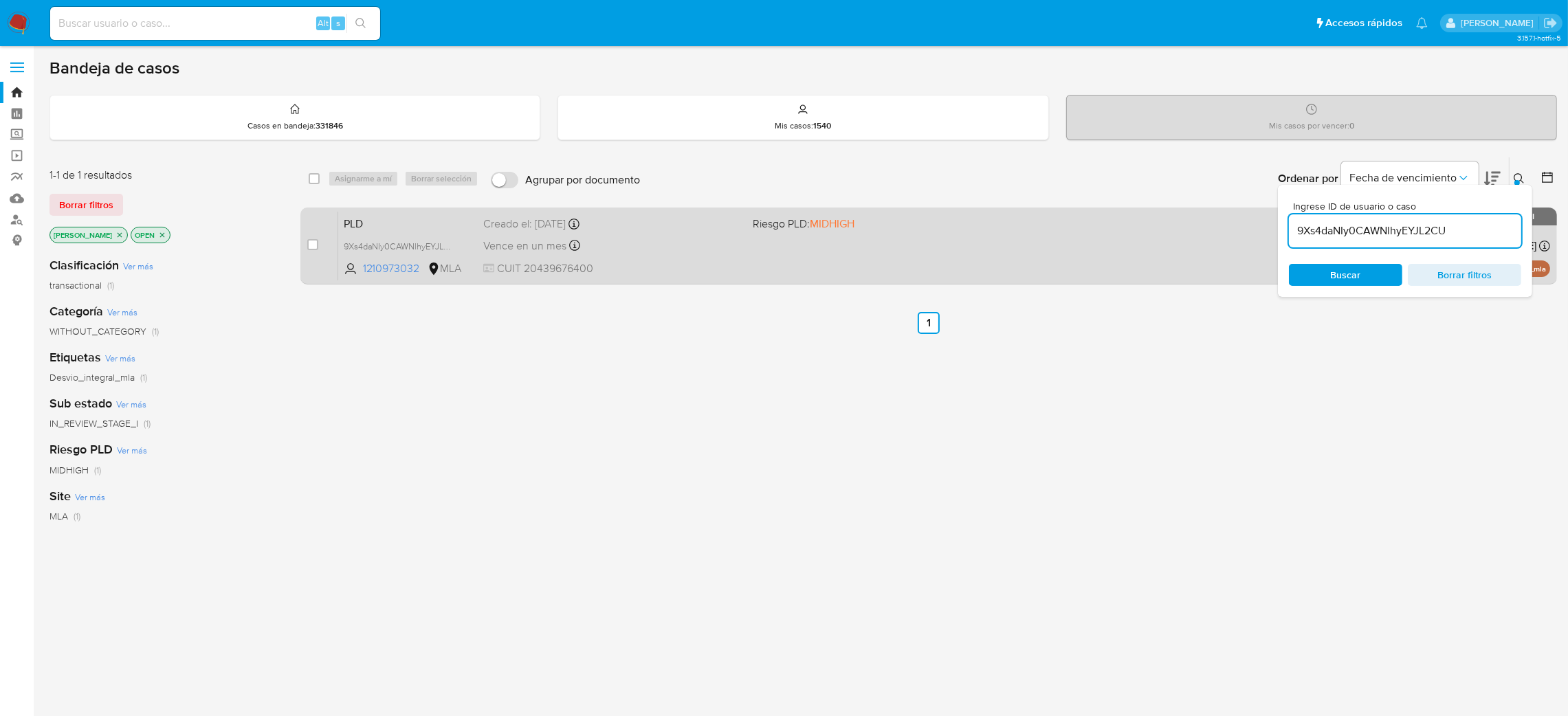
click at [666, 232] on div "PLD 9Xs4daNIy0CAWNlhyEYJL2CU 1210973032 MLA Riesgo PLD: MIDHIGH Creado el: 12/0…" at bounding box center [943, 245] width 1212 height 69
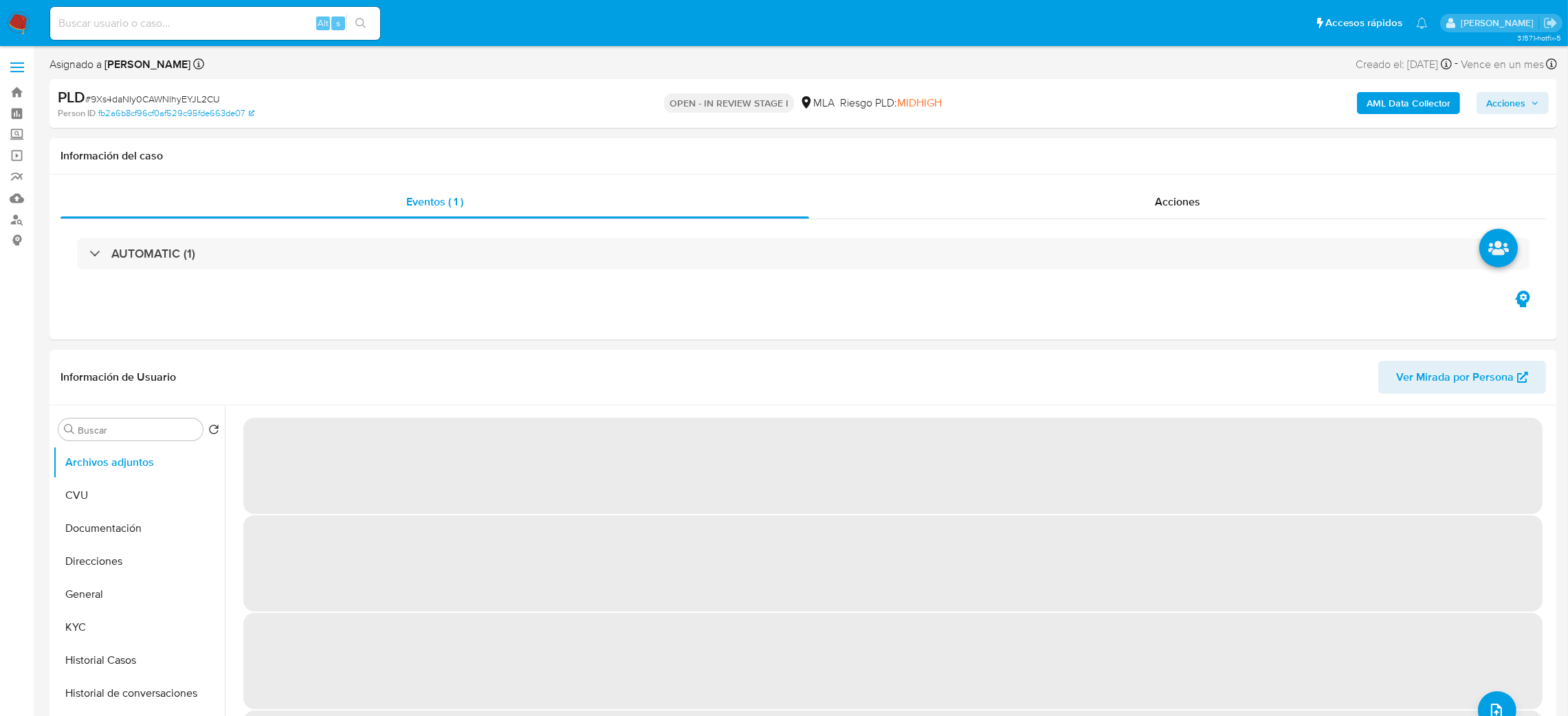
select select "10"
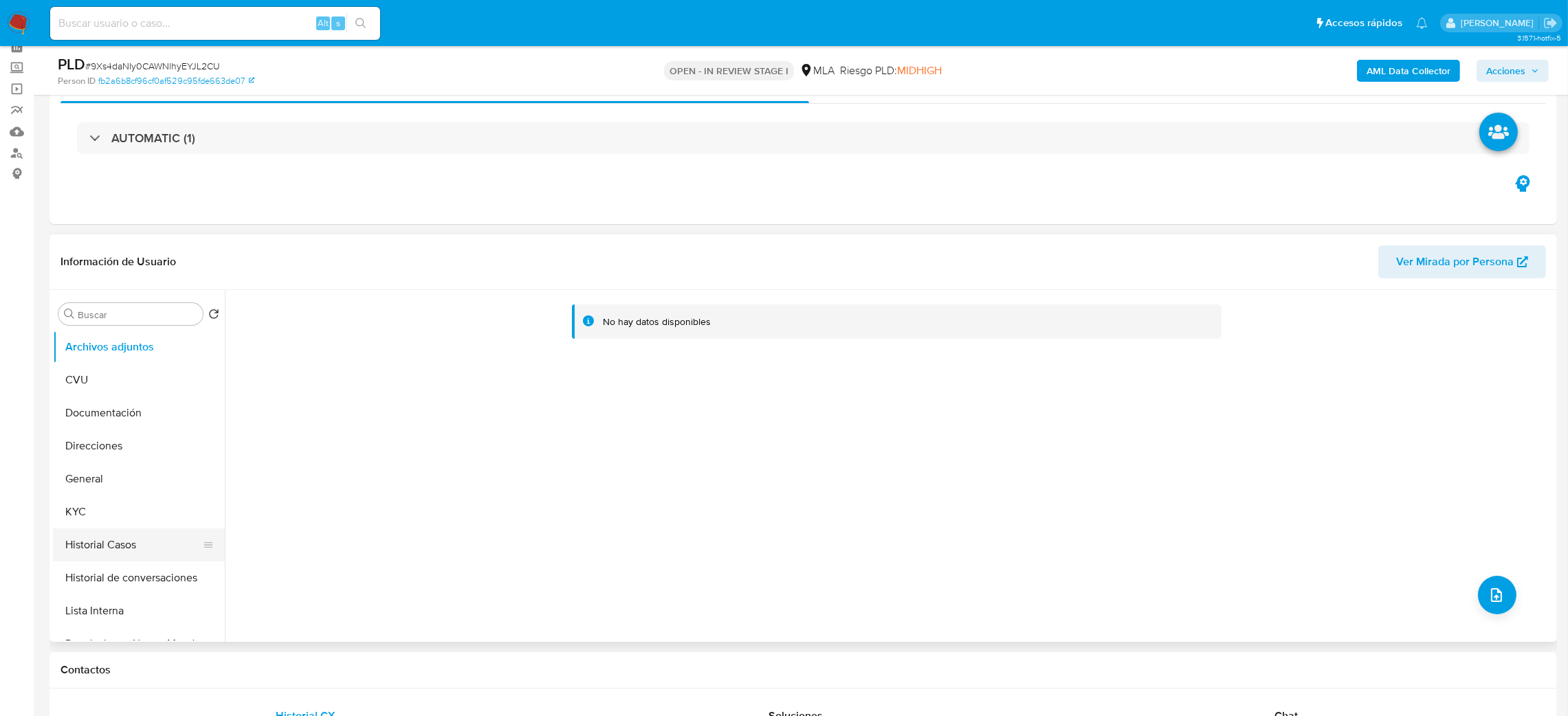
scroll to position [103, 0]
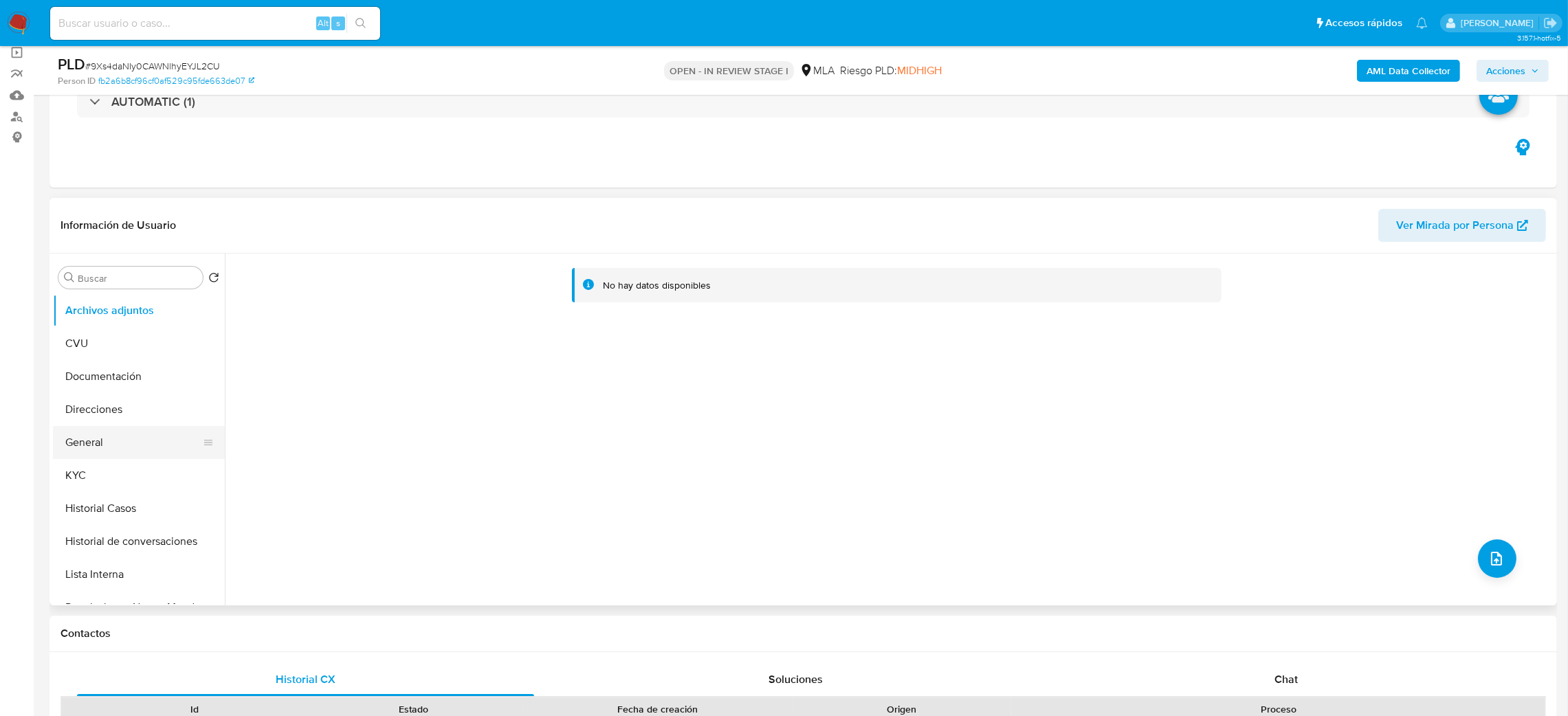
drag, startPoint x: 81, startPoint y: 453, endPoint x: 68, endPoint y: 449, distance: 13.6
click at [81, 453] on button "General" at bounding box center [133, 443] width 161 height 33
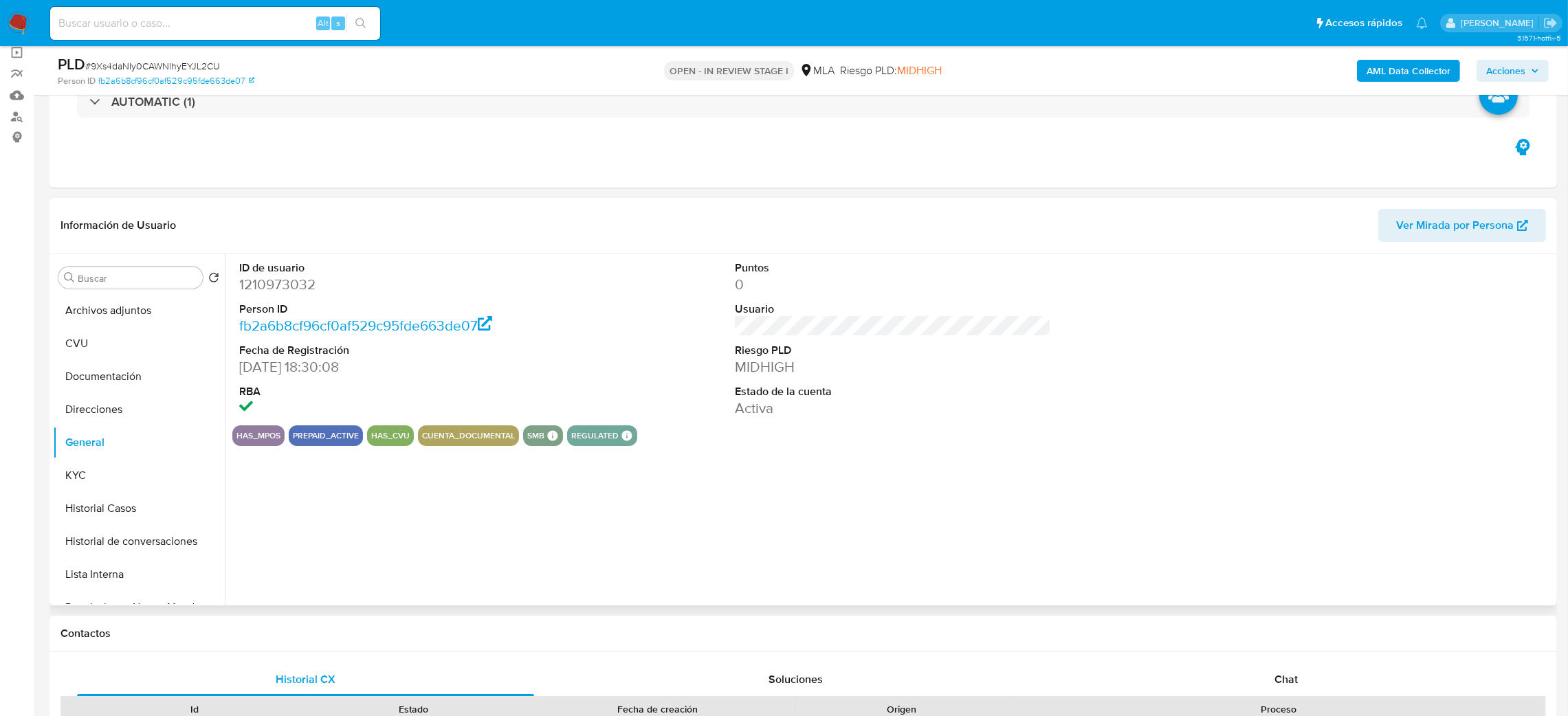
click at [265, 278] on dd "1210973032" at bounding box center [397, 284] width 317 height 19
copy dd "1210973032"
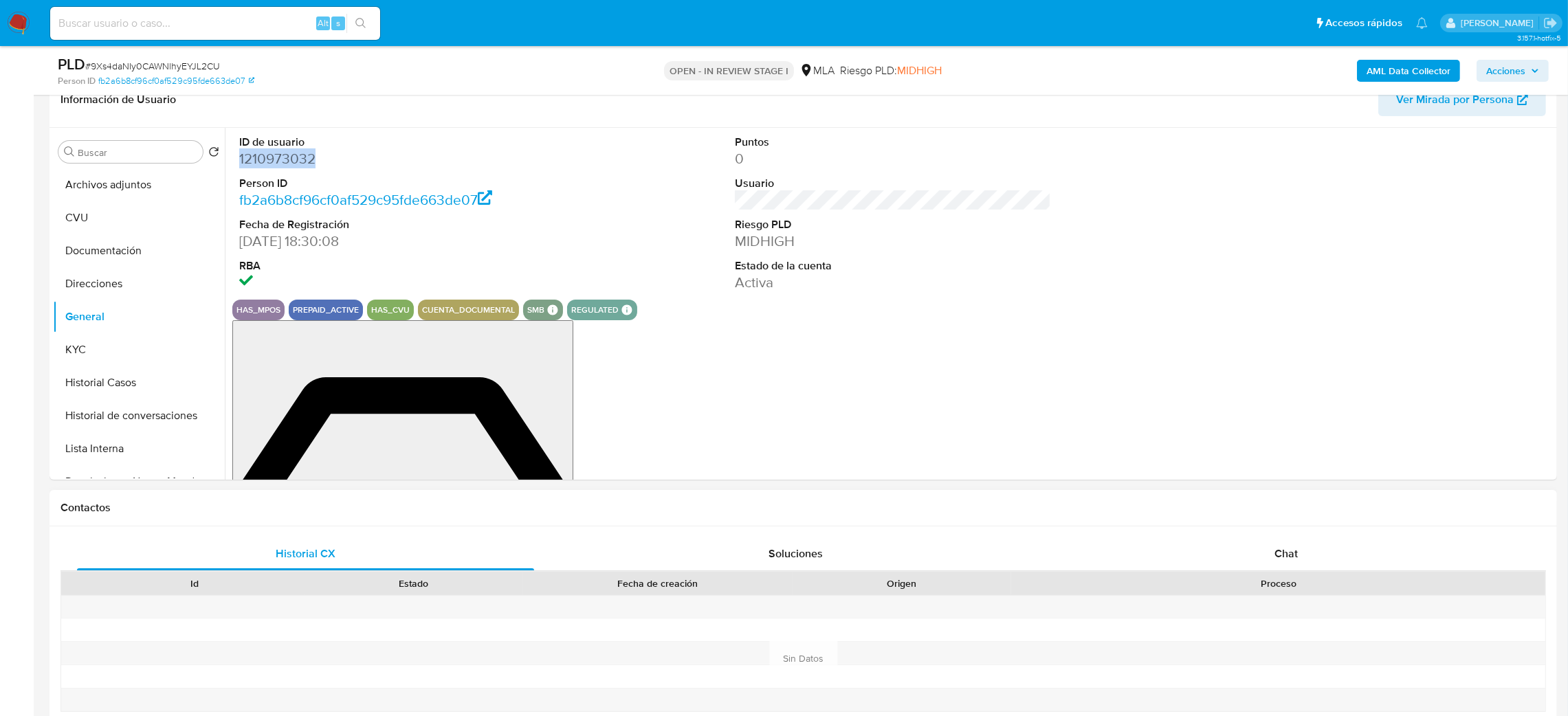
scroll to position [515, 0]
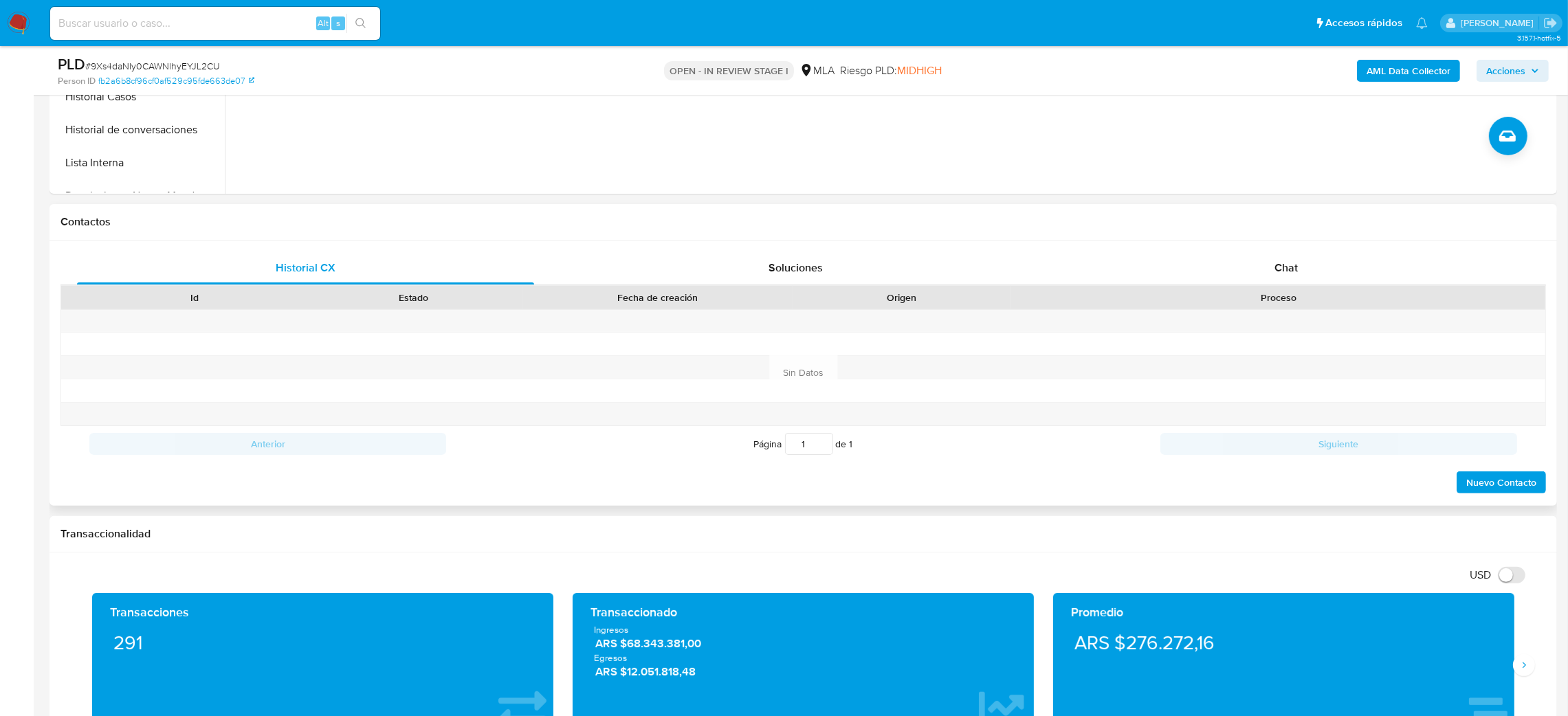
click at [1331, 249] on div "Historial CX Soluciones Chat Id Estado Fecha de creación Origen Proceso Anterio…" at bounding box center [803, 373] width 1507 height 265
click at [1331, 265] on div "Chat" at bounding box center [1285, 268] width 457 height 33
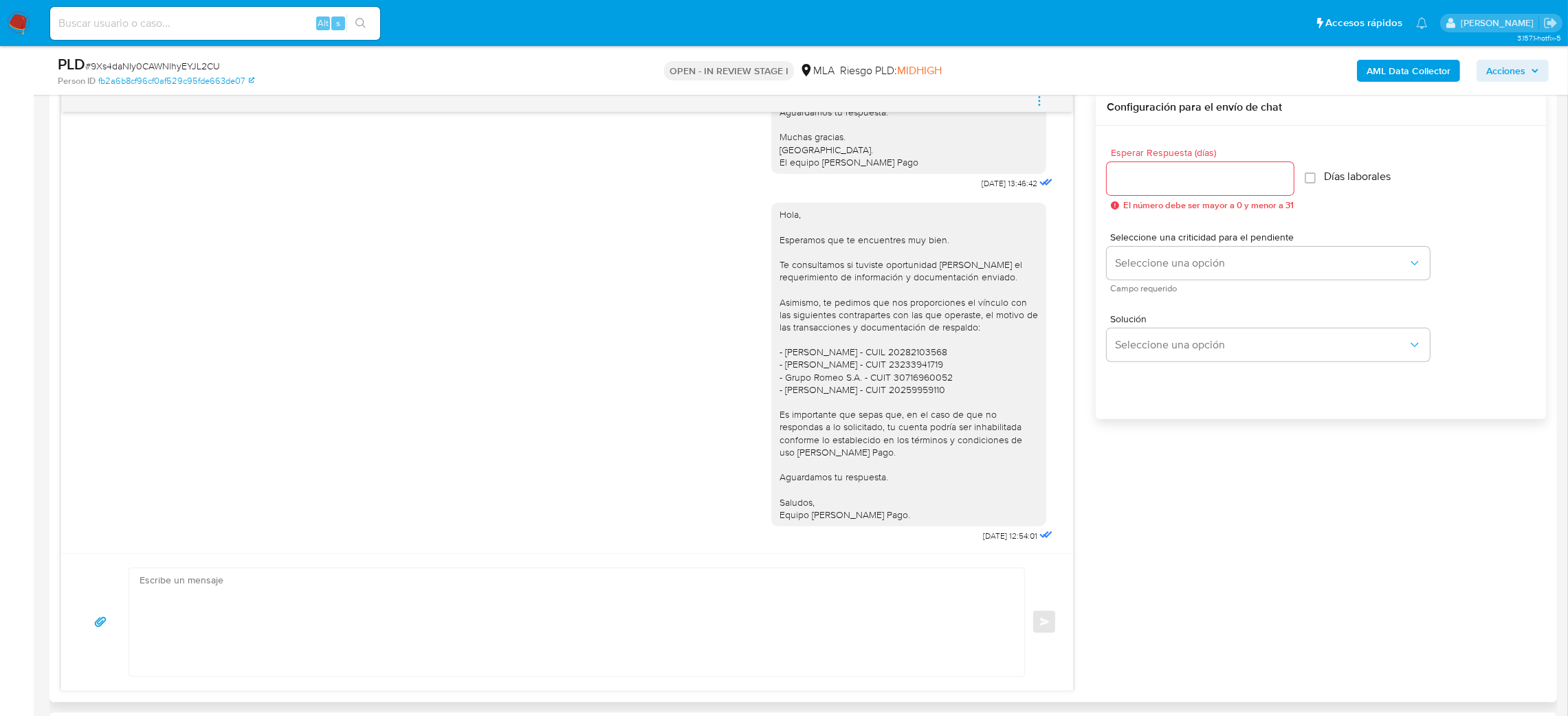
scroll to position [993, 0]
drag, startPoint x: 934, startPoint y: 537, endPoint x: 989, endPoint y: 536, distance: 55.0
click at [989, 536] on div "Hola, Esperamos que te encuentres muy bien. Te consultamos si tuviste oportunid…" at bounding box center [913, 369] width 284 height 353
copy div "11/08/2025"
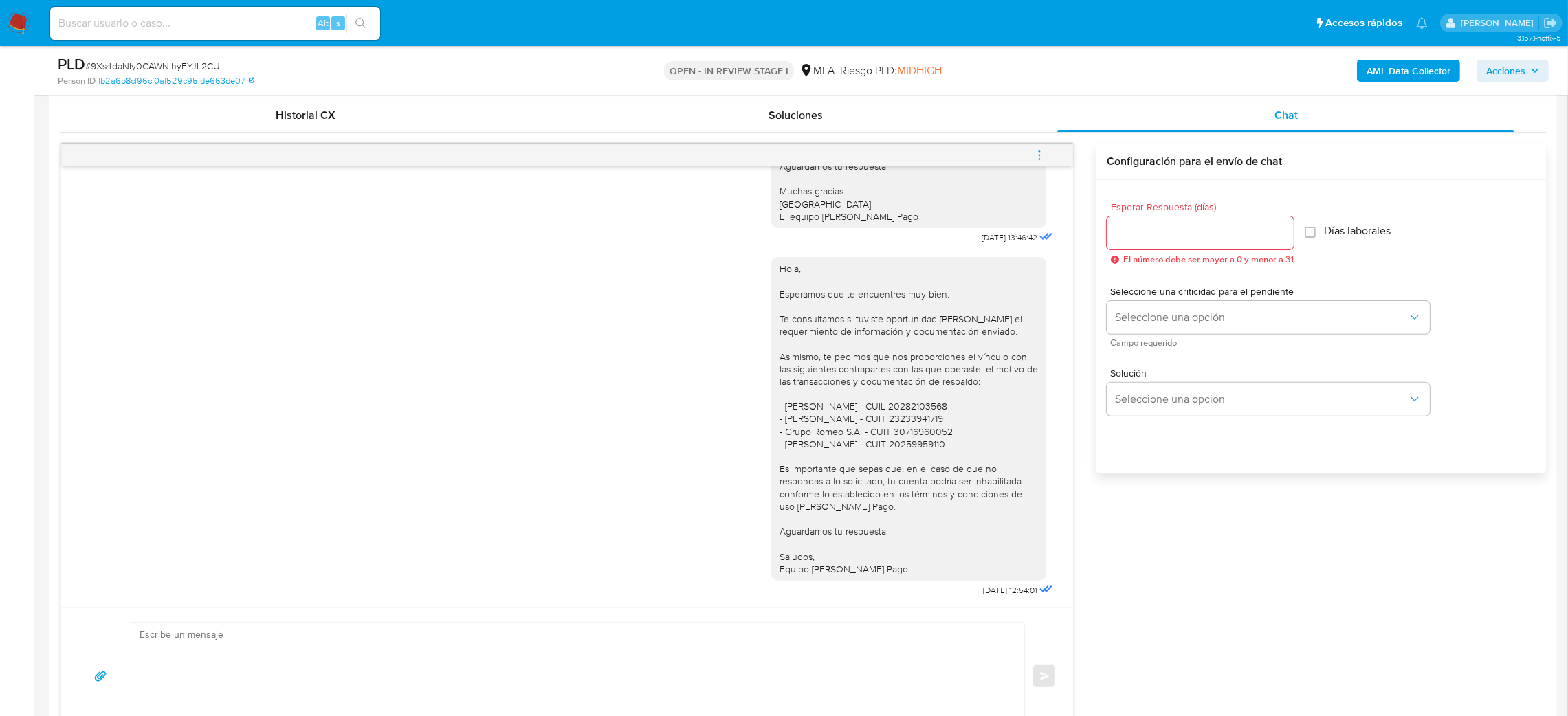
scroll to position [618, 0]
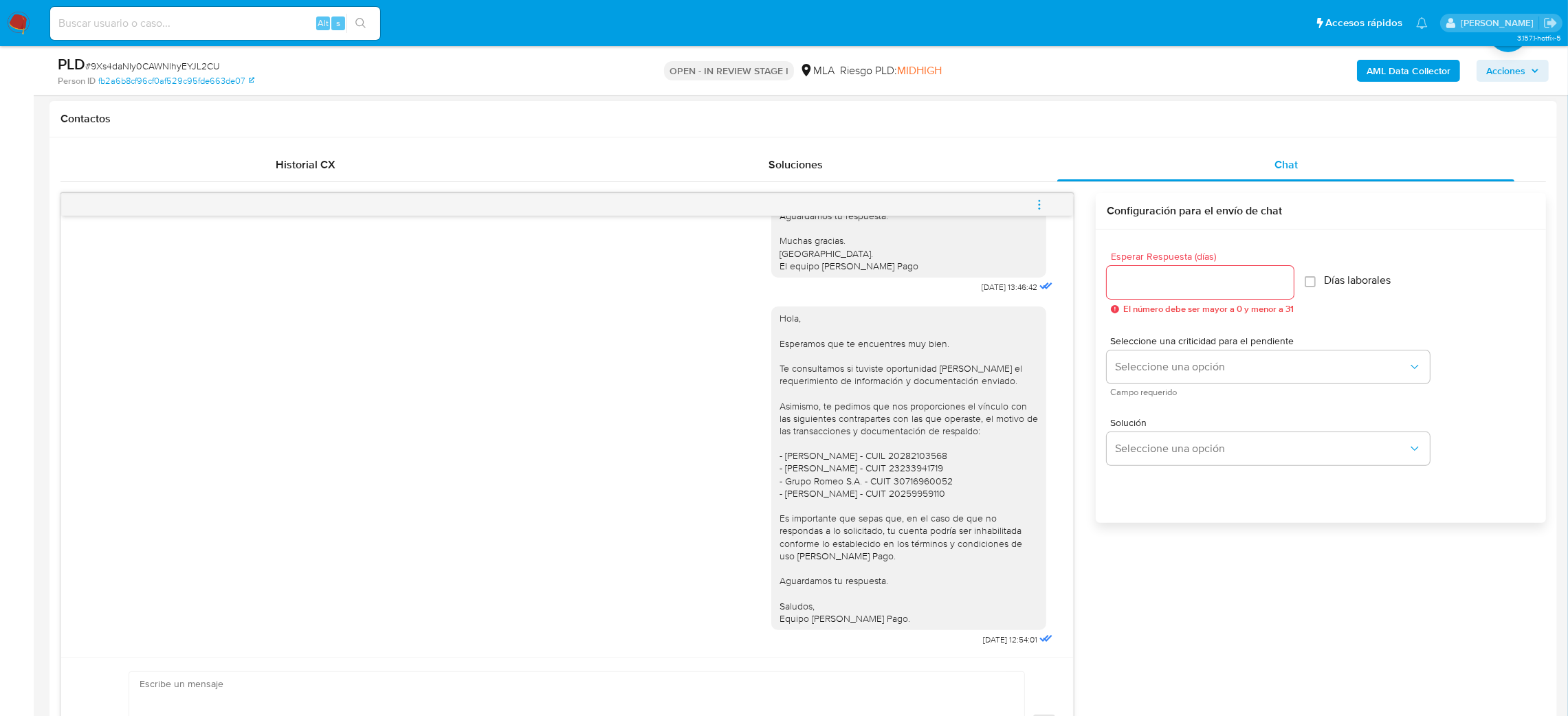
click at [1033, 200] on icon "menu-action" at bounding box center [1039, 205] width 12 height 12
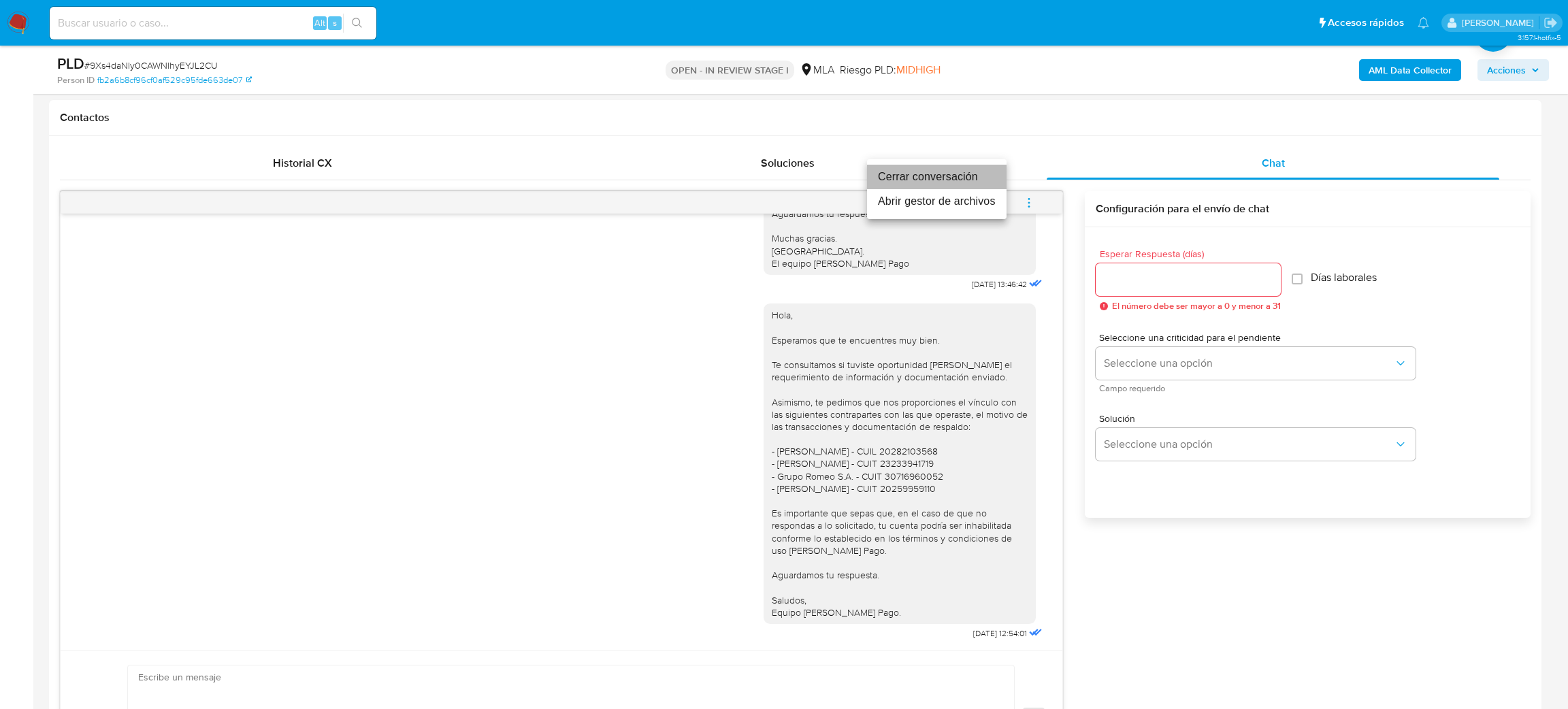
click at [957, 169] on li "Cerrar conversación" at bounding box center [936, 177] width 139 height 24
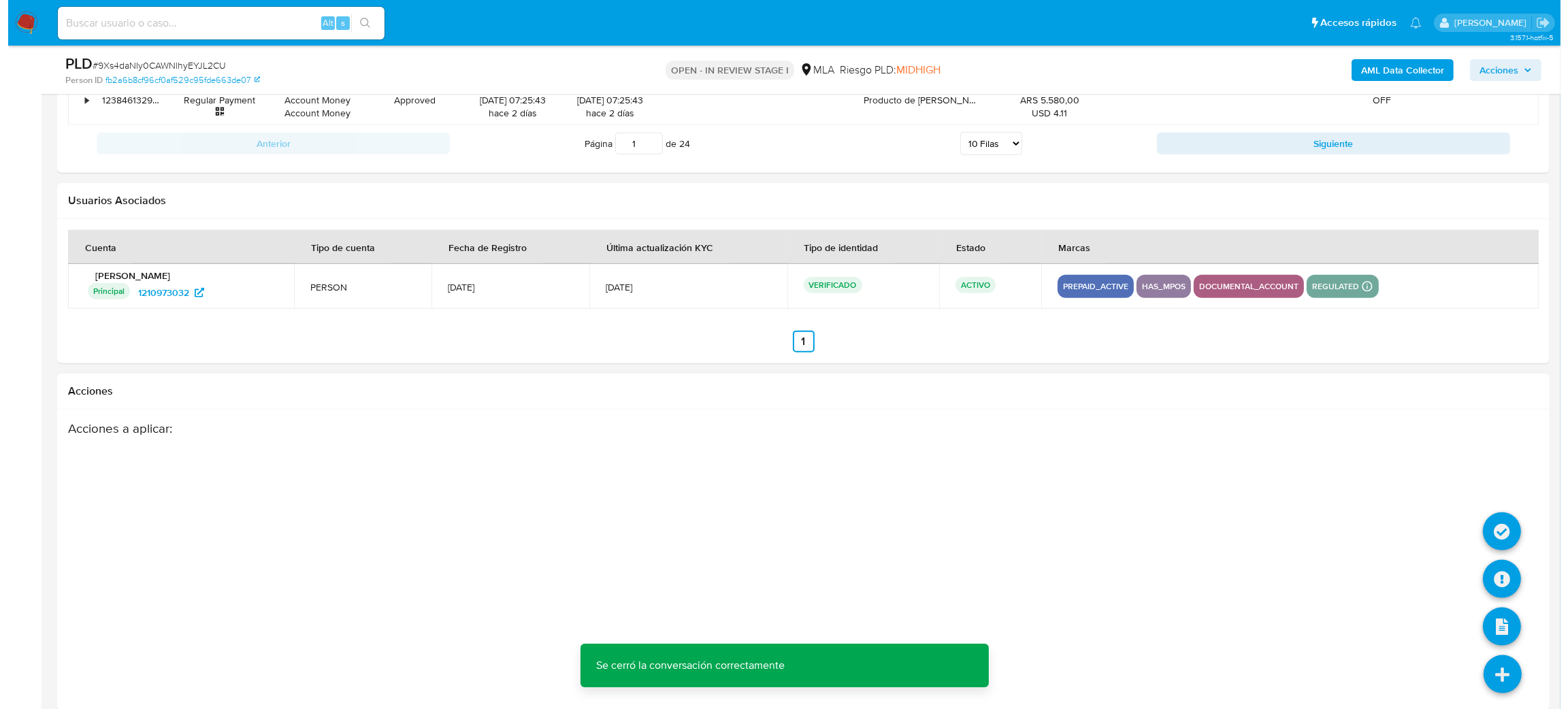
scroll to position [2412, 0]
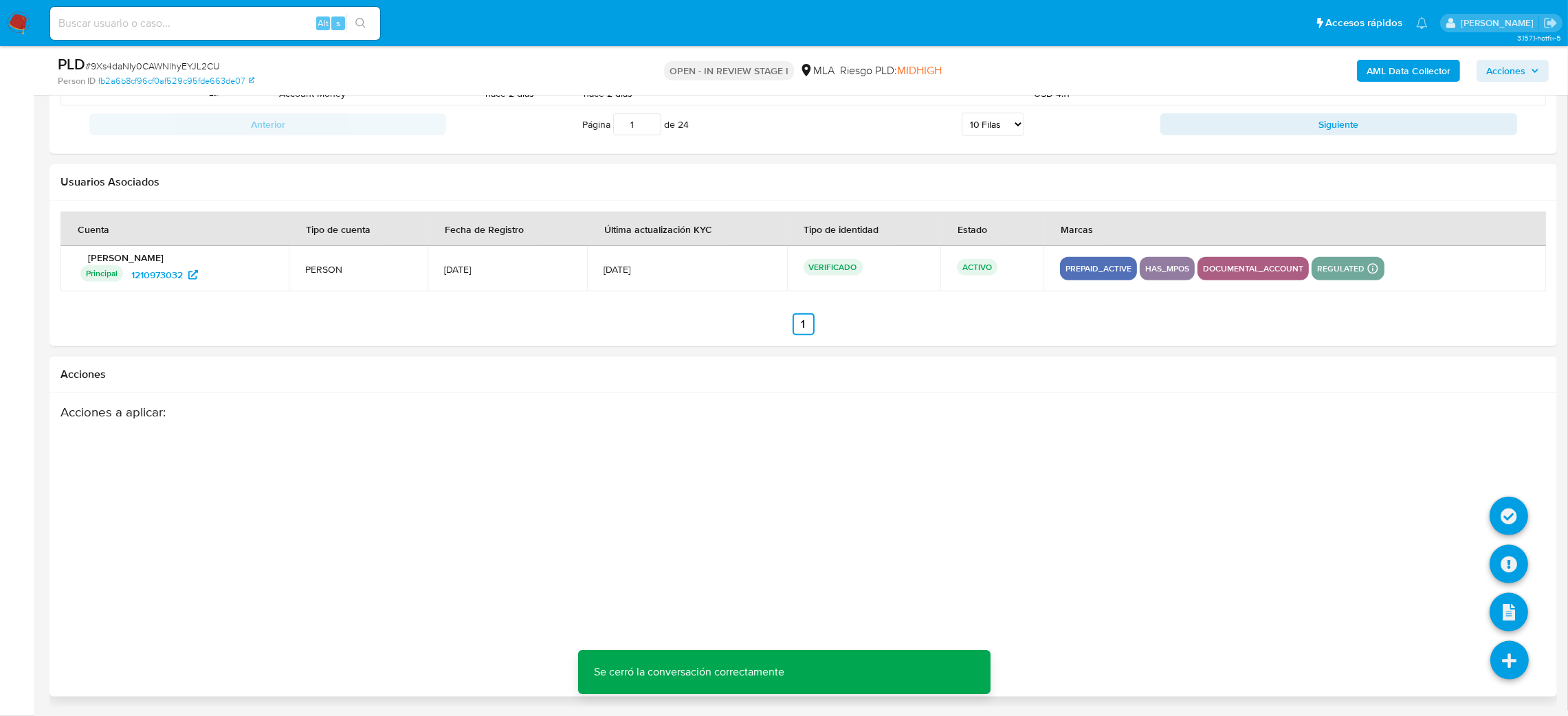
click at [1501, 543] on li at bounding box center [1508, 518] width 38 height 56
click at [1503, 559] on icon at bounding box center [1508, 565] width 38 height 39
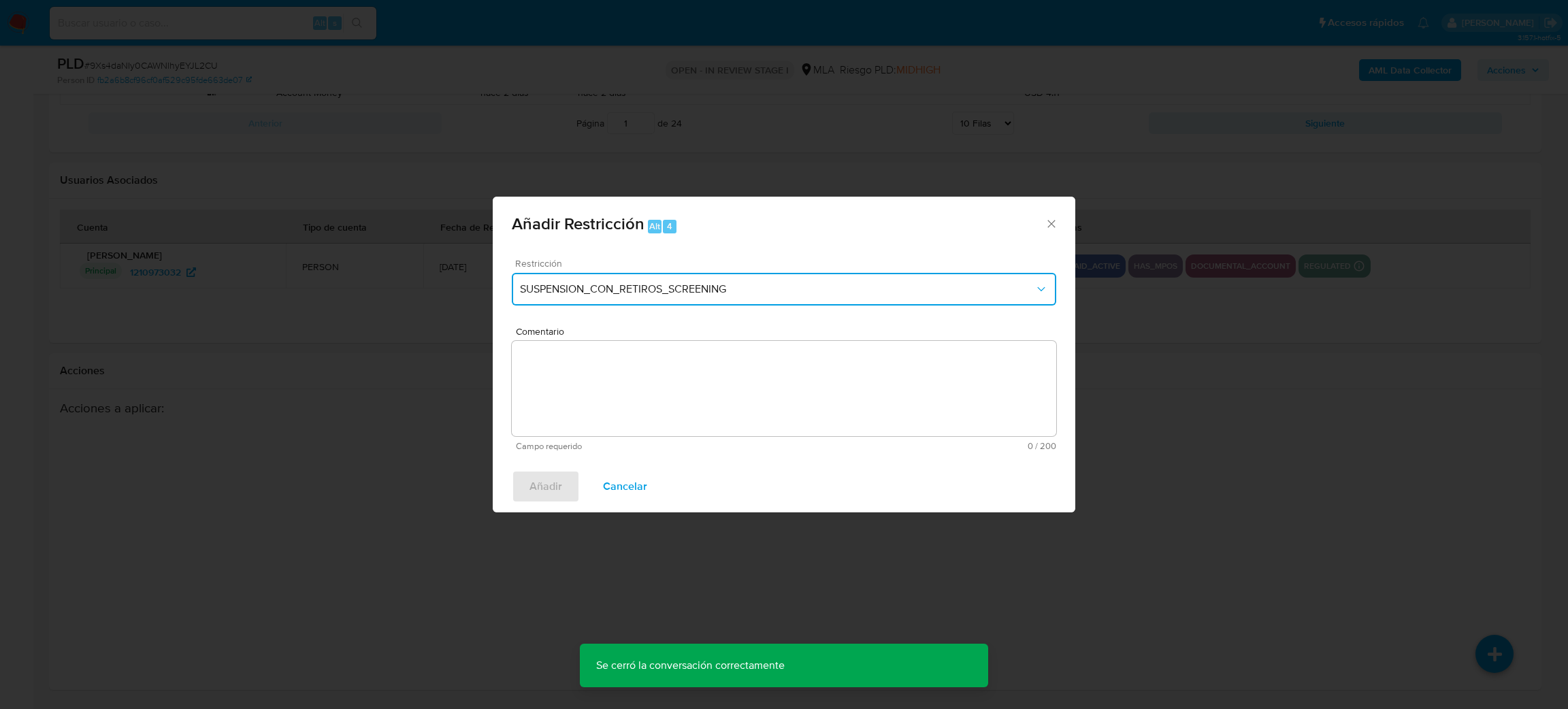
click at [560, 289] on span "SUSPENSION_CON_RETIROS_SCREENING" at bounding box center [777, 289] width 515 height 14
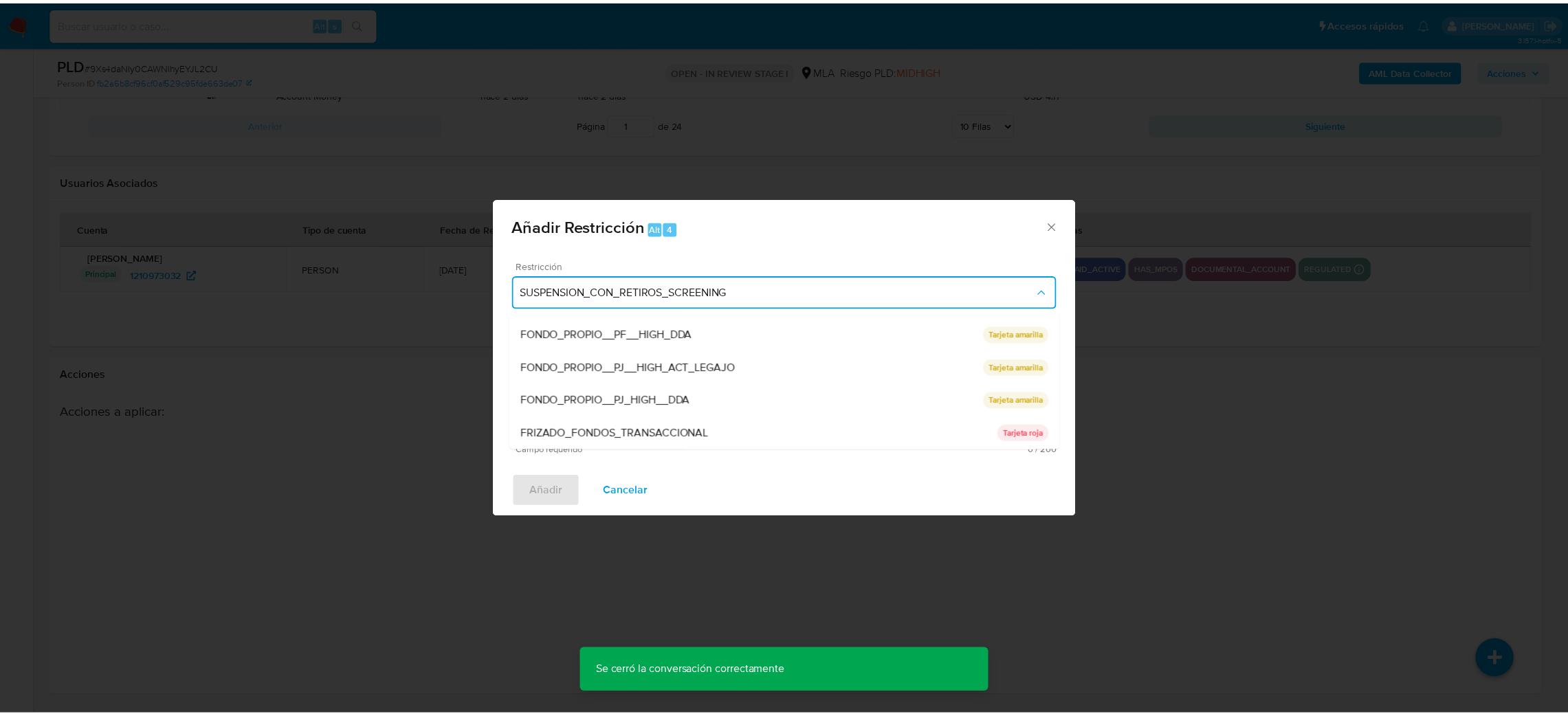
scroll to position [291, 0]
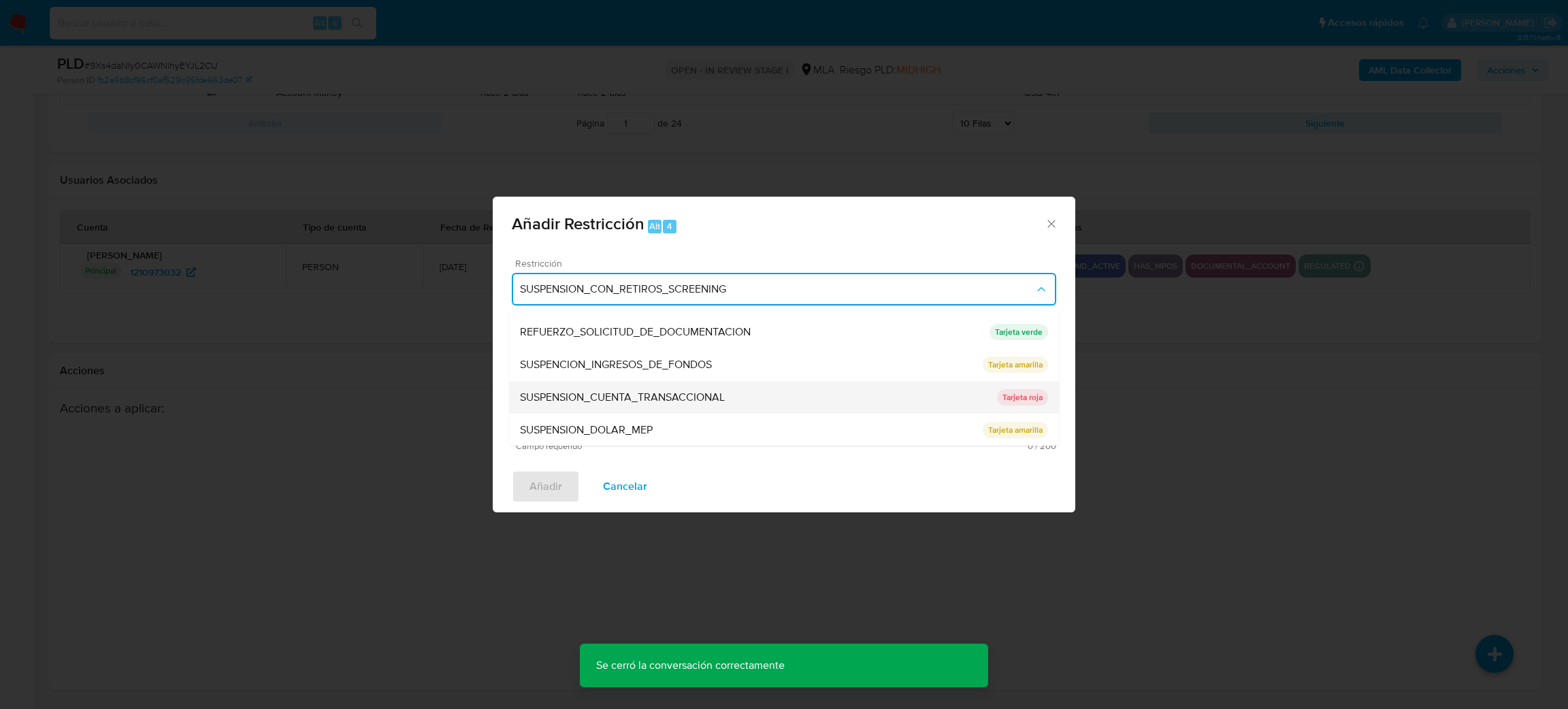
click at [574, 391] on span "SUSPENSION_CUENTA_TRANSACCIONAL" at bounding box center [622, 398] width 204 height 14
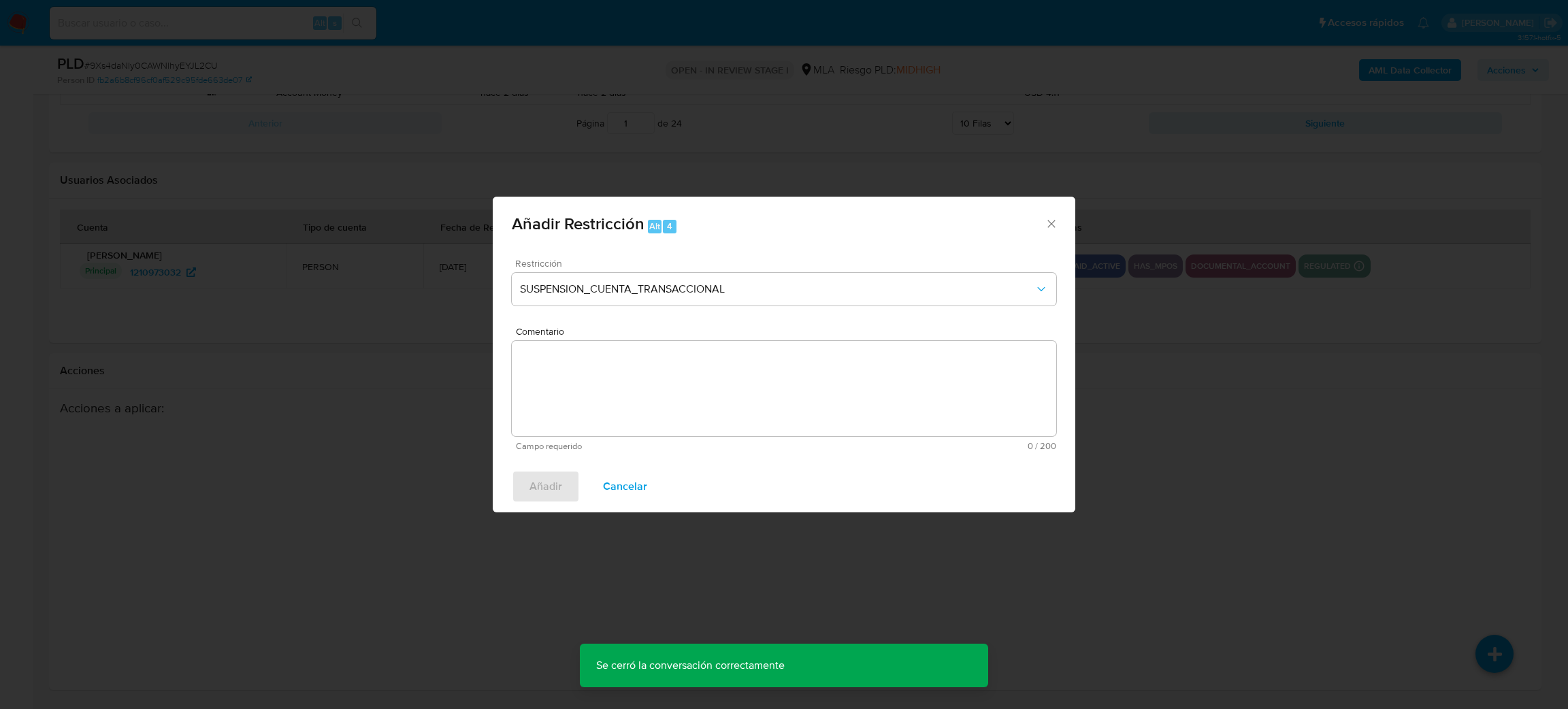
click at [582, 392] on textarea "Comentario" at bounding box center [784, 388] width 544 height 95
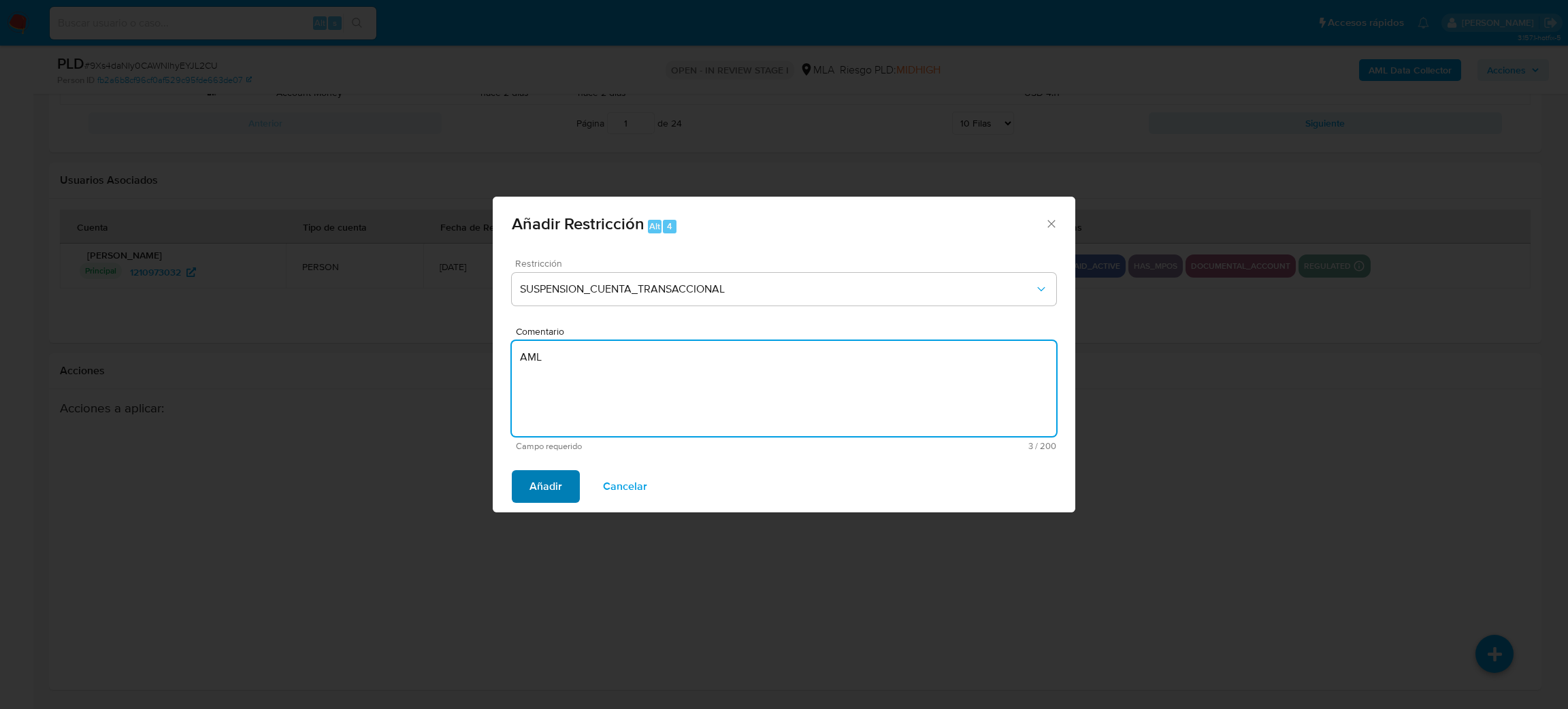
type textarea "AML"
click at [515, 480] on button "Añadir" at bounding box center [546, 487] width 68 height 33
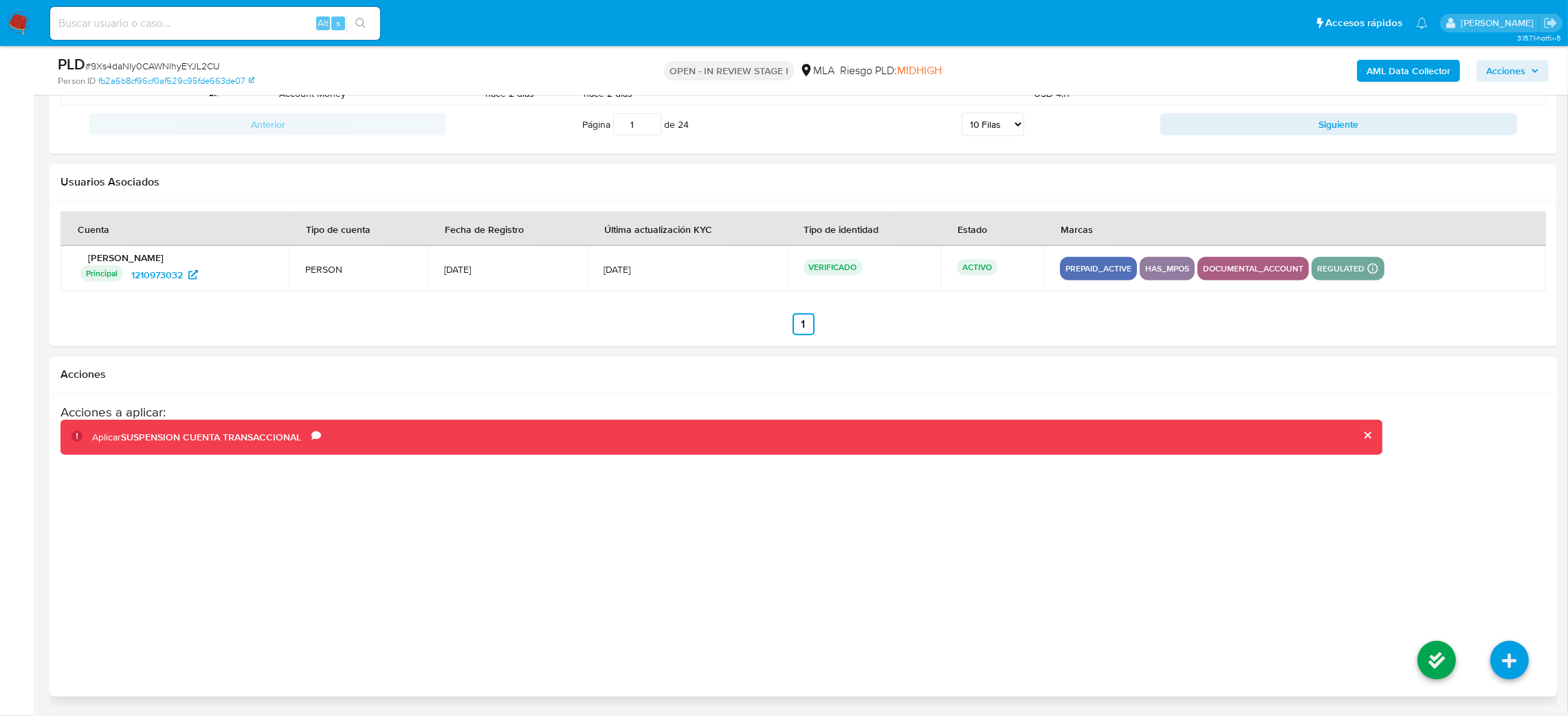
click at [1416, 662] on li at bounding box center [1436, 663] width 73 height 77
click at [1425, 651] on icon at bounding box center [1437, 661] width 38 height 39
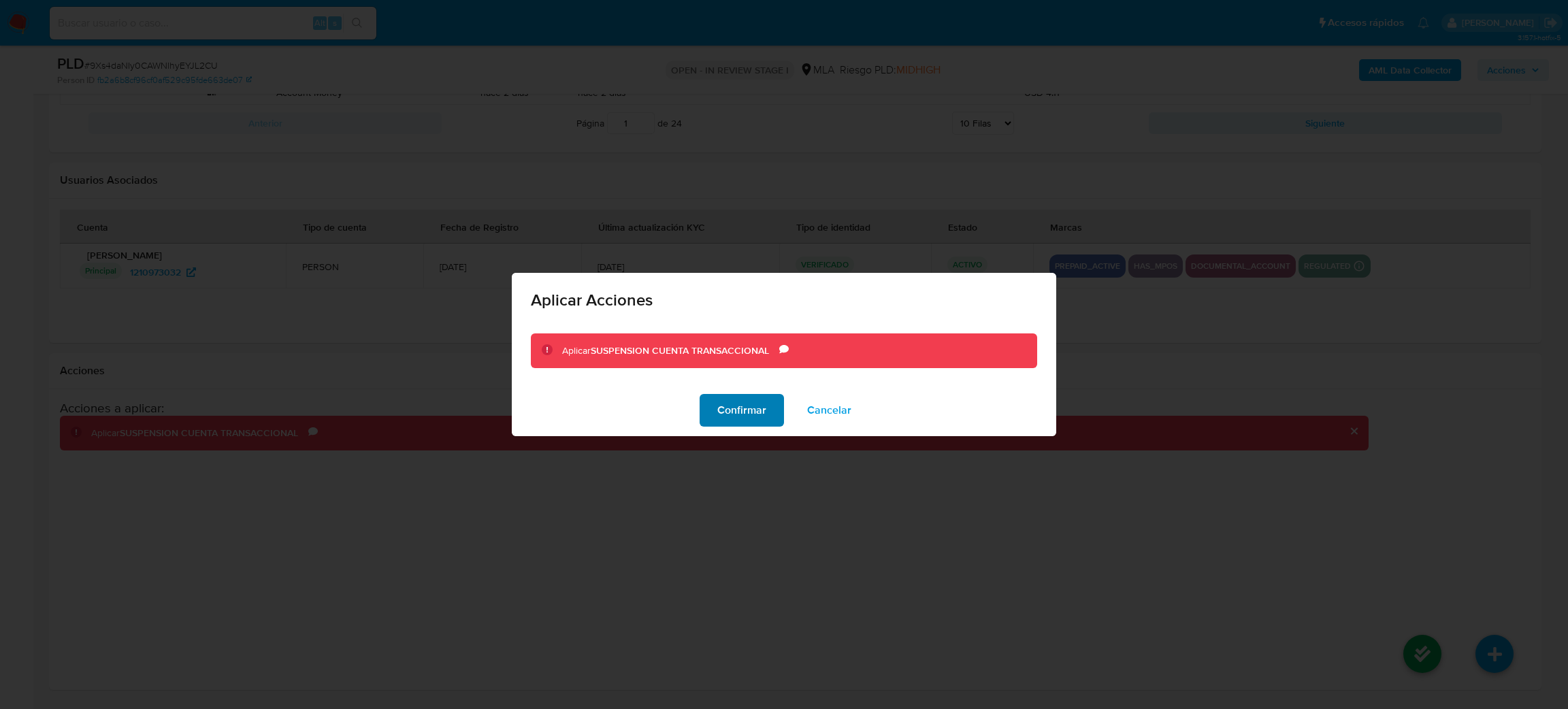
click at [711, 407] on button "Confirmar" at bounding box center [741, 411] width 84 height 33
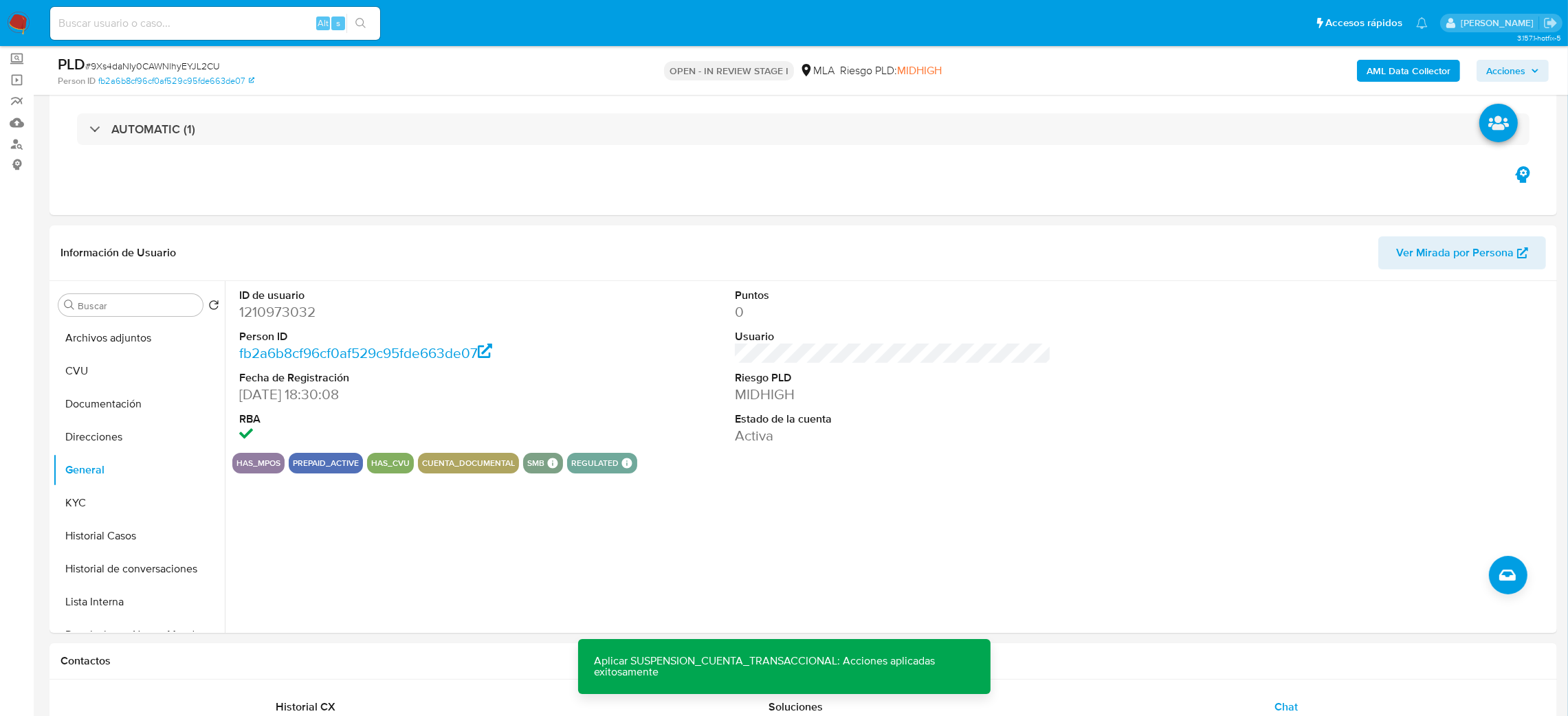
scroll to position [0, 0]
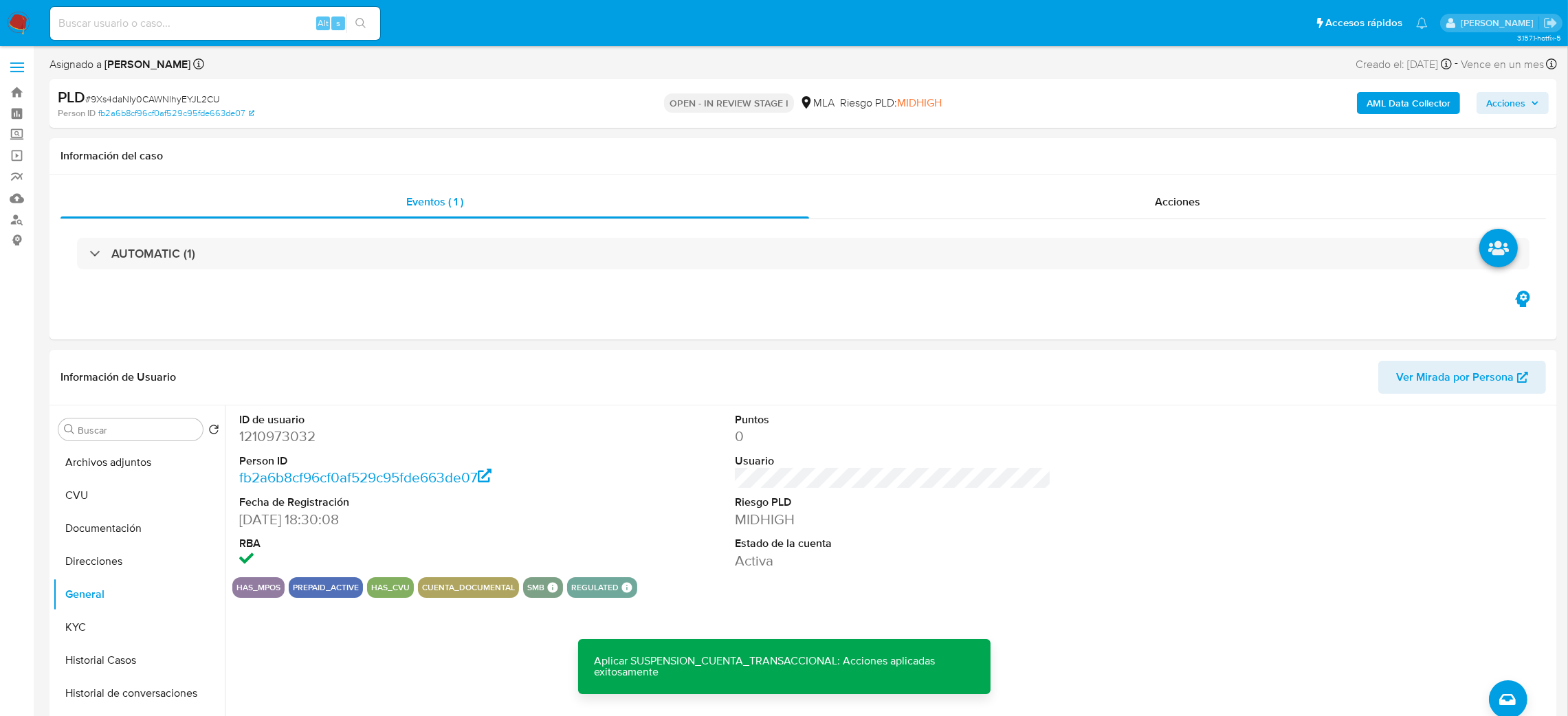
click at [1379, 102] on b "AML Data Collector" at bounding box center [1408, 102] width 84 height 22
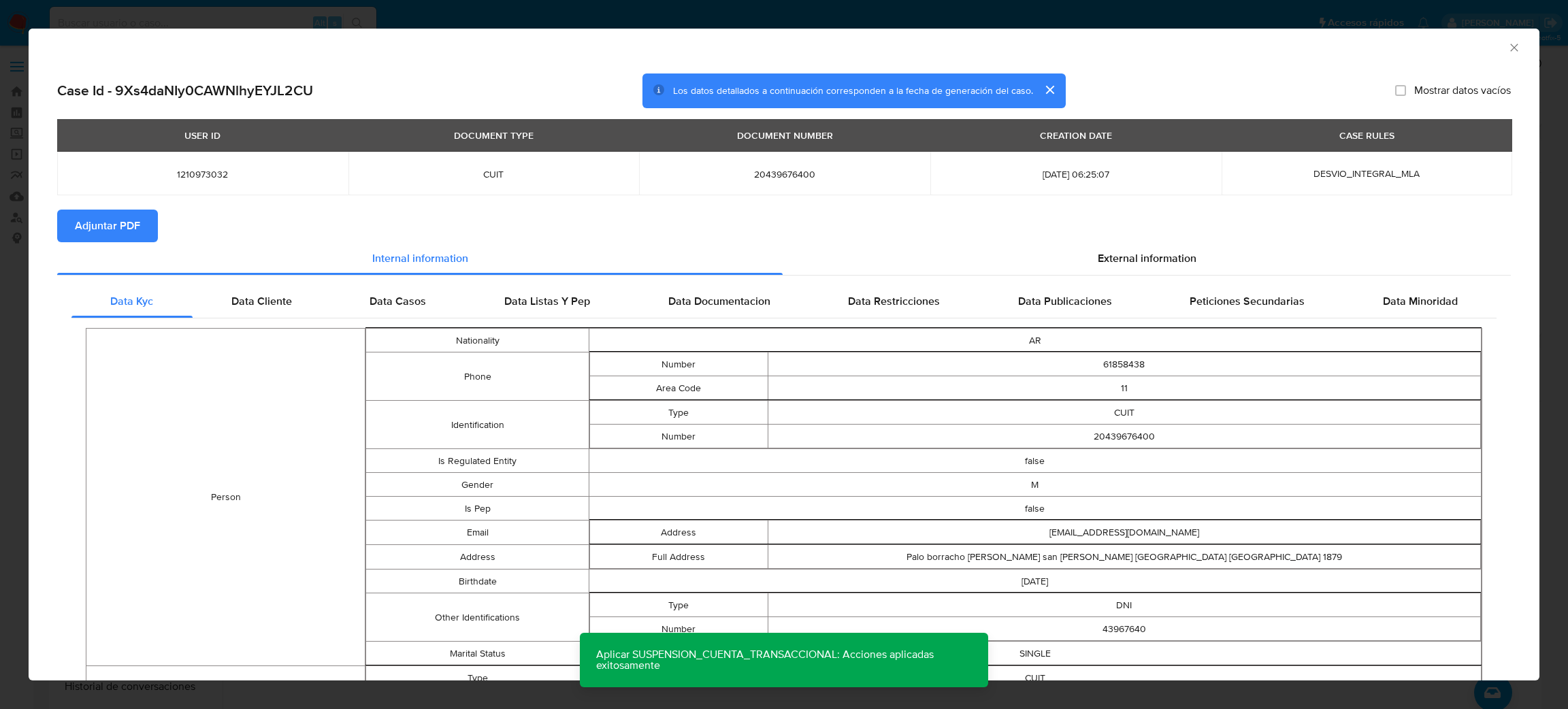
click at [94, 220] on span "Adjuntar PDF" at bounding box center [107, 225] width 65 height 30
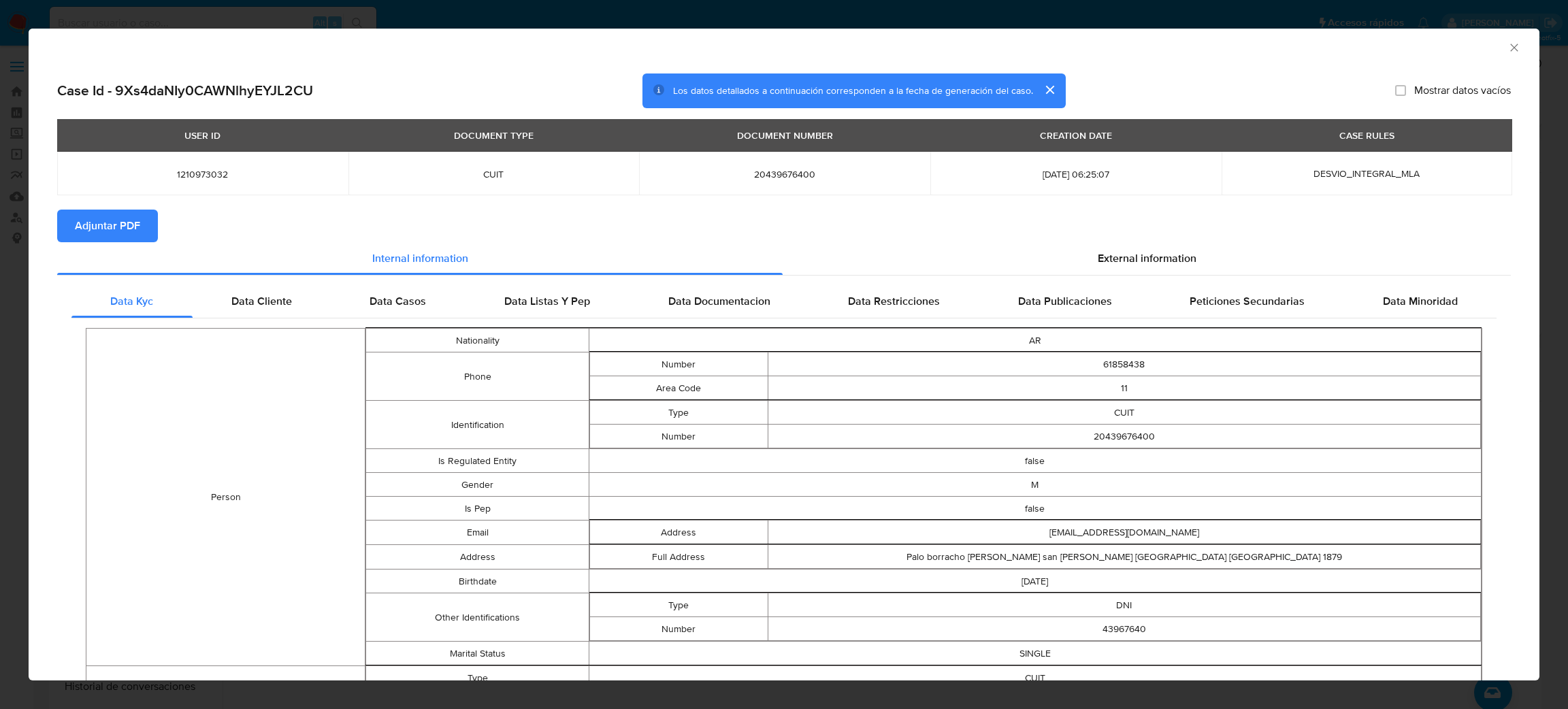
click at [1488, 40] on div "AML Data Collector" at bounding box center [773, 45] width 1469 height 15
click at [1507, 49] on icon "Cerrar ventana" at bounding box center [1514, 48] width 14 height 14
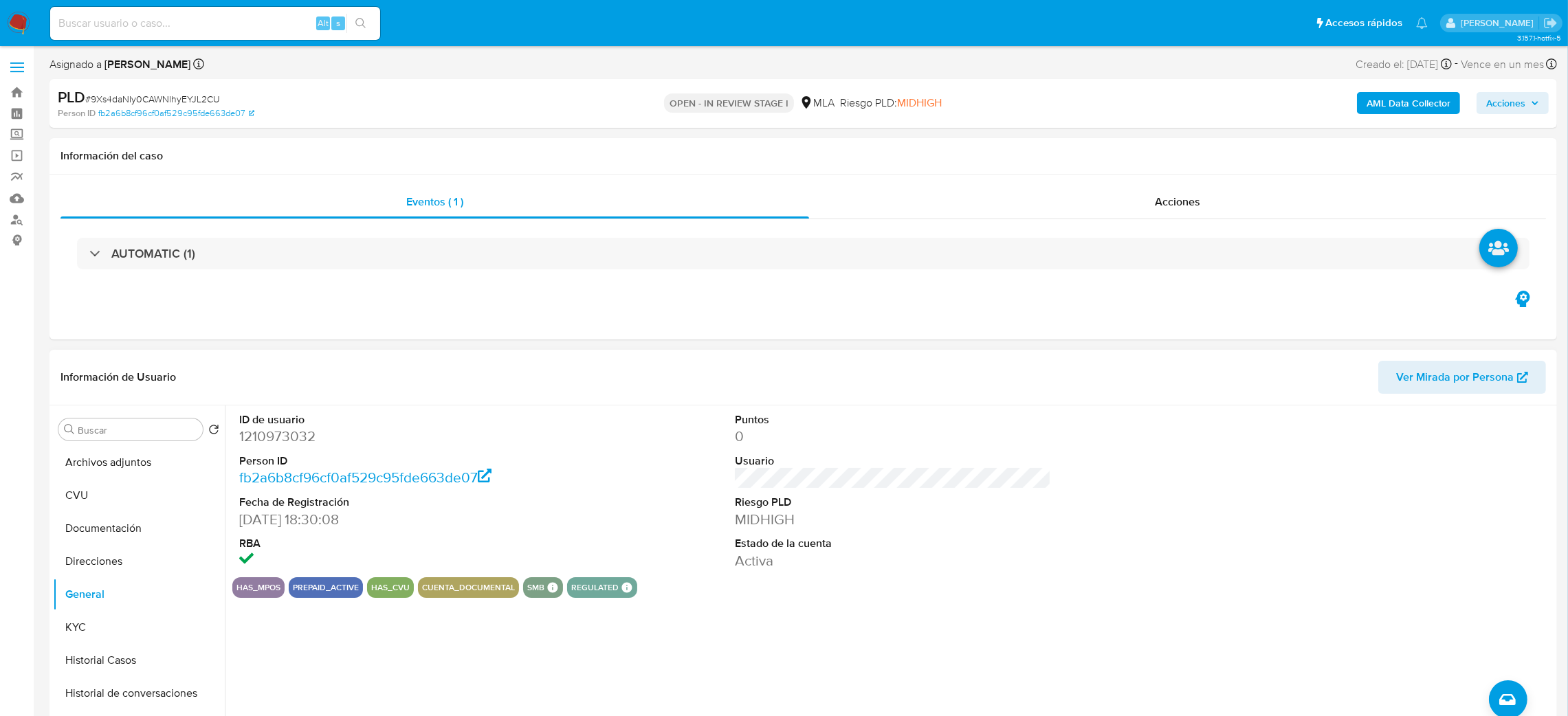
click at [262, 436] on dd "1210973032" at bounding box center [397, 437] width 317 height 19
copy dd "1210973032"
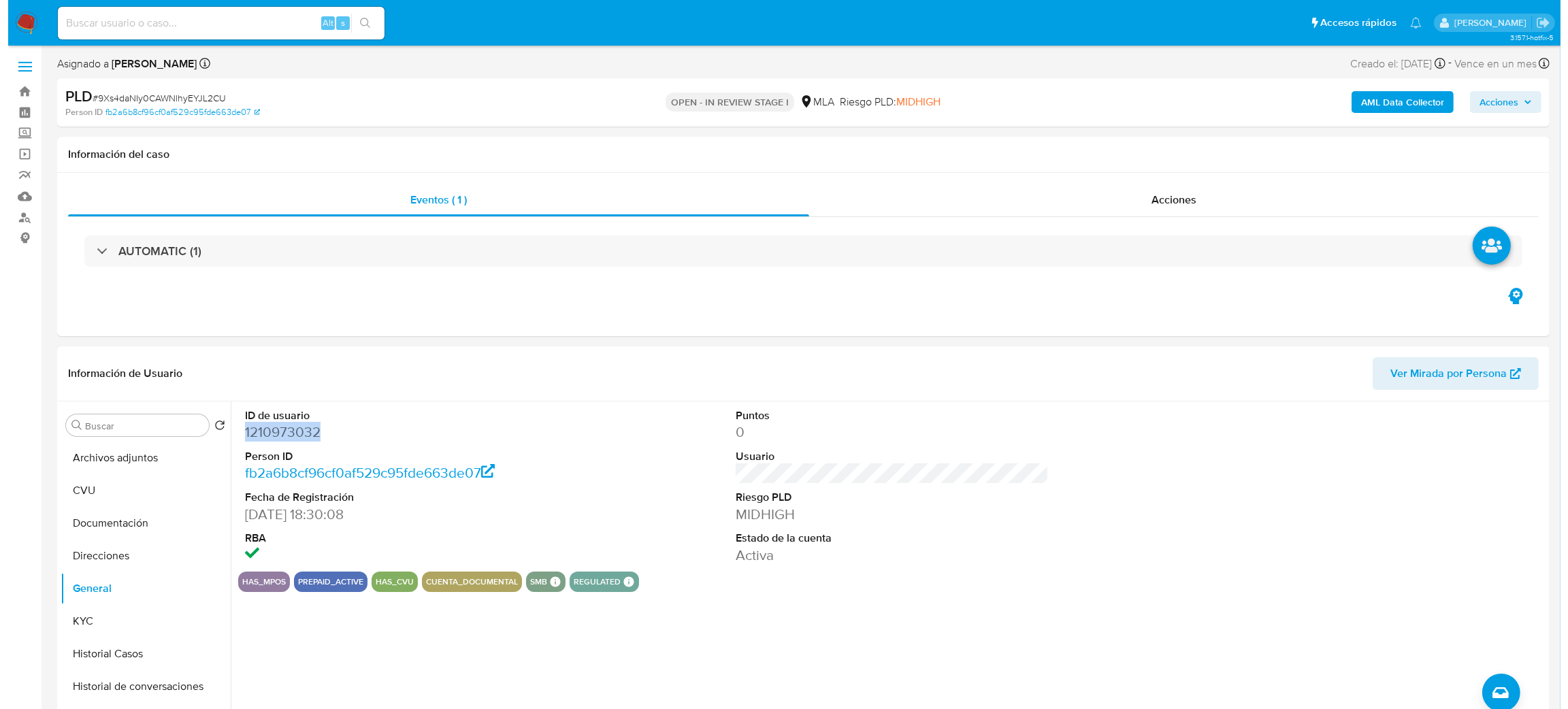
scroll to position [102, 0]
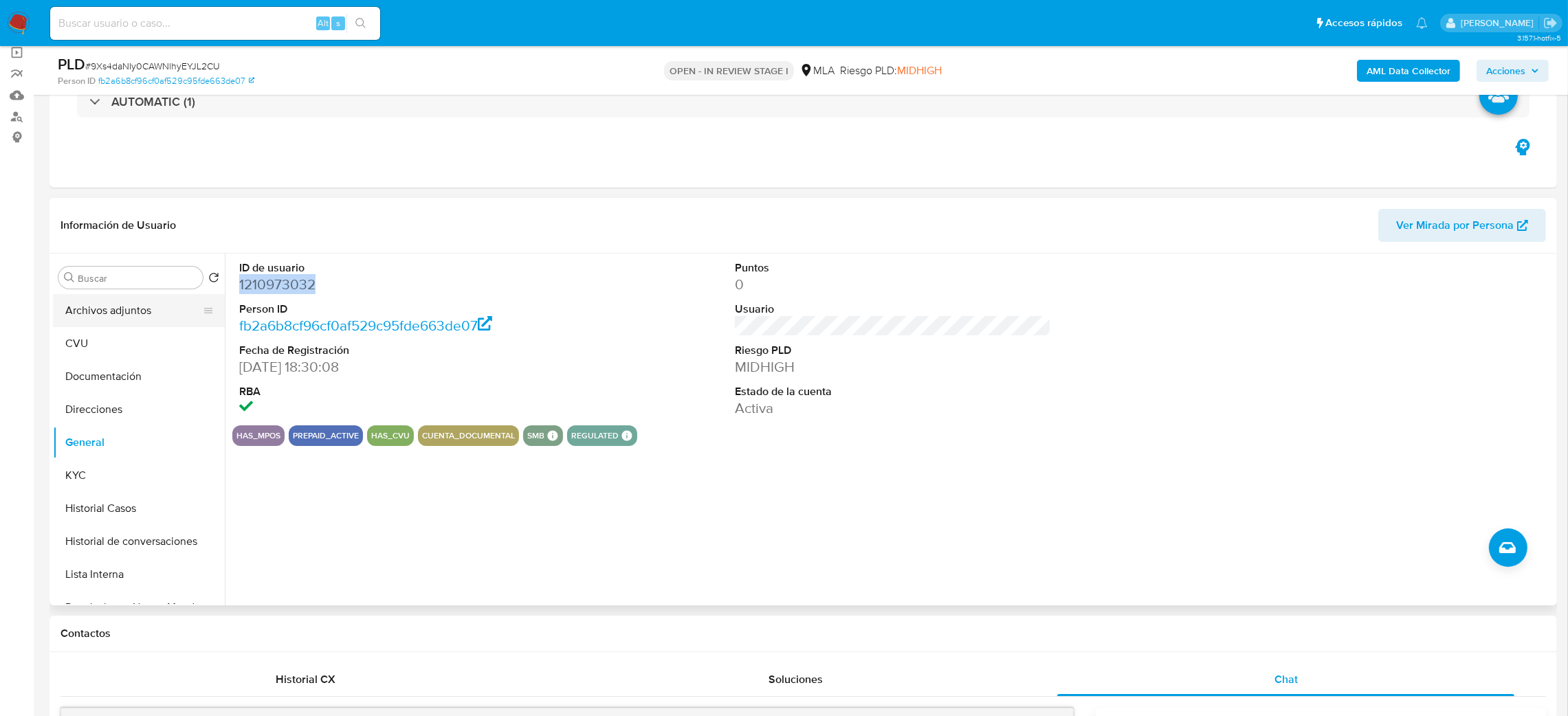
click at [85, 306] on button "Archivos adjuntos" at bounding box center [133, 311] width 161 height 33
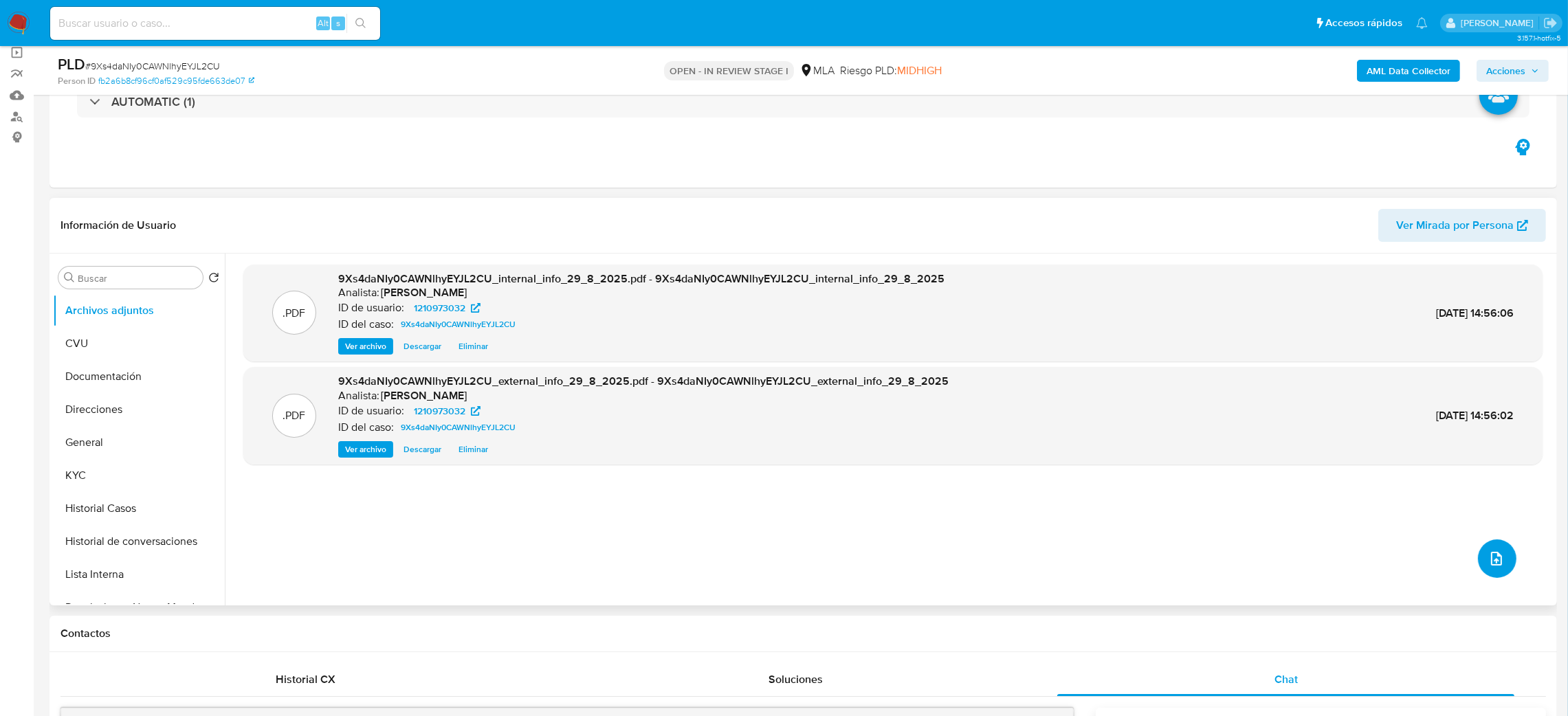
click at [1492, 551] on icon "upload-file" at bounding box center [1495, 558] width 17 height 17
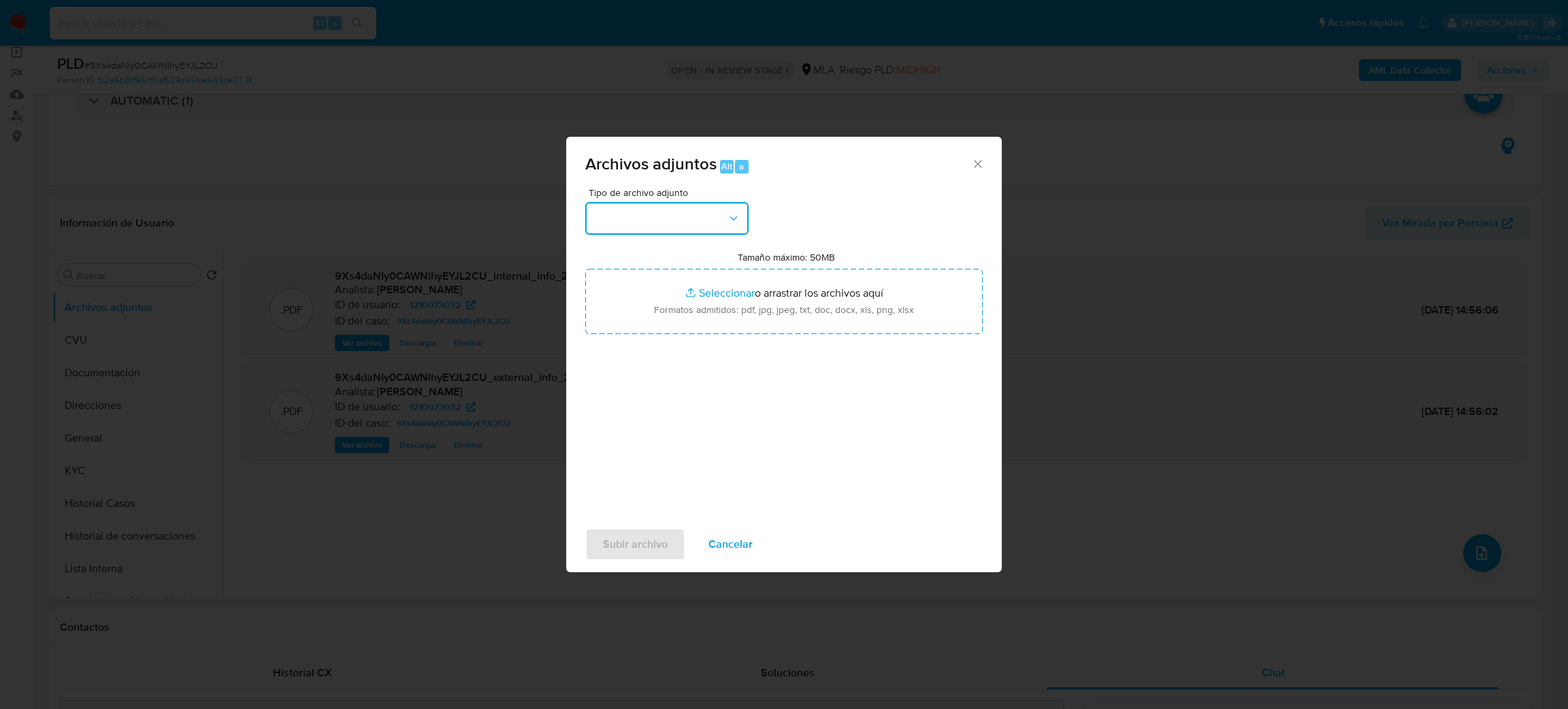
click at [628, 208] on button "button" at bounding box center [666, 218] width 163 height 33
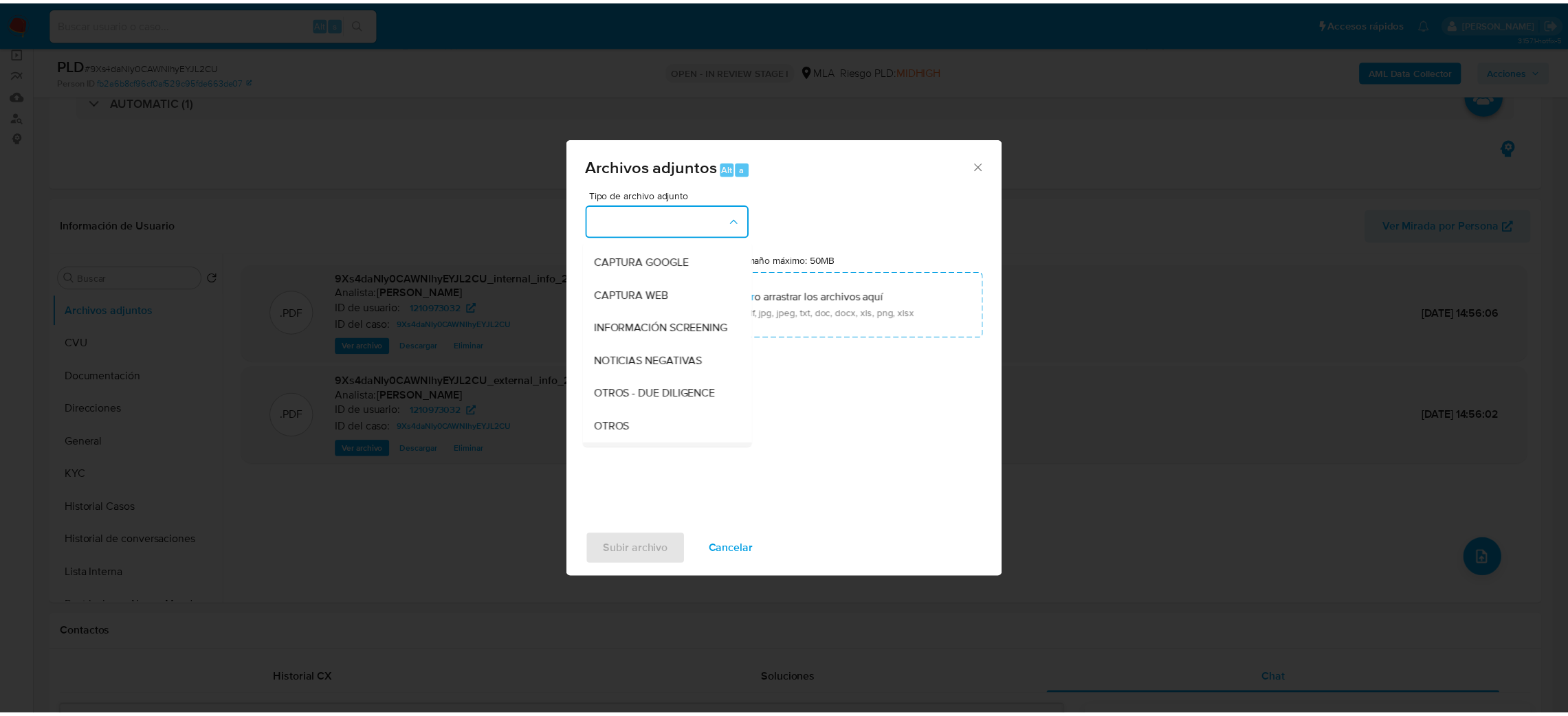
scroll to position [207, 0]
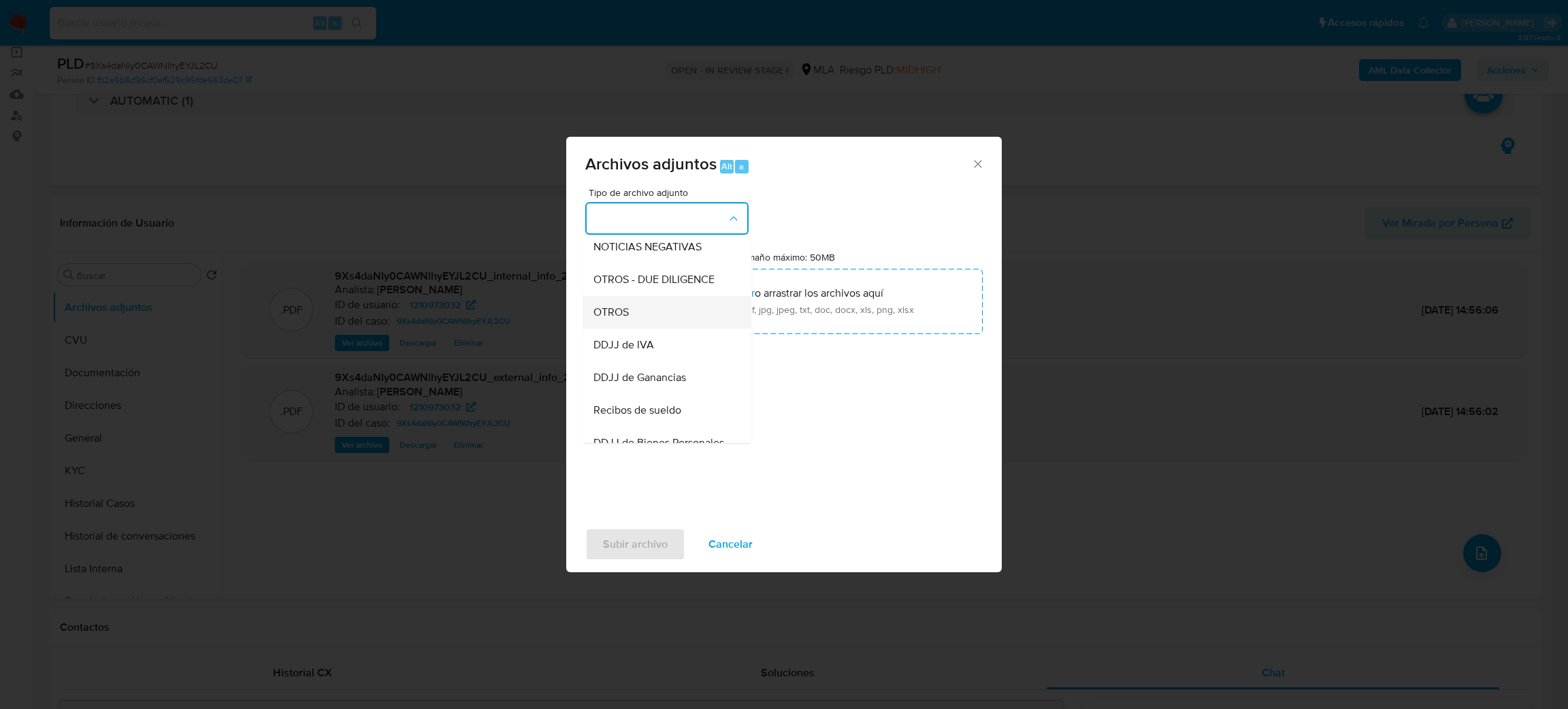
click at [645, 319] on div "OTROS" at bounding box center [663, 313] width 139 height 33
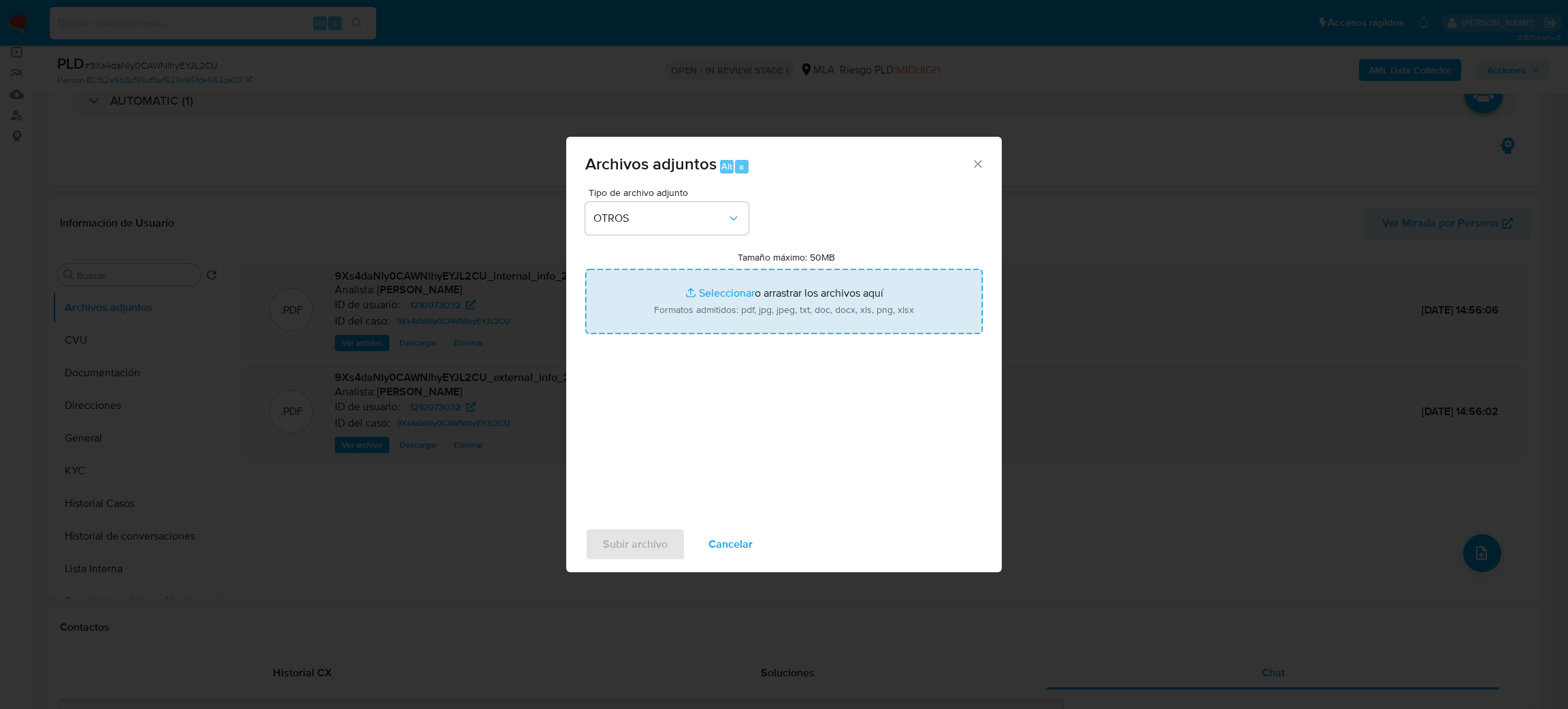
click at [699, 315] on input "Tamaño máximo: 50MB Seleccionar archivos" at bounding box center [783, 301] width 398 height 65
type input "C:\fakepath\Caselog 9Xs4daNIy0CAWNlhyEYJL2CU_2025_07_18_02_37_40.docx"
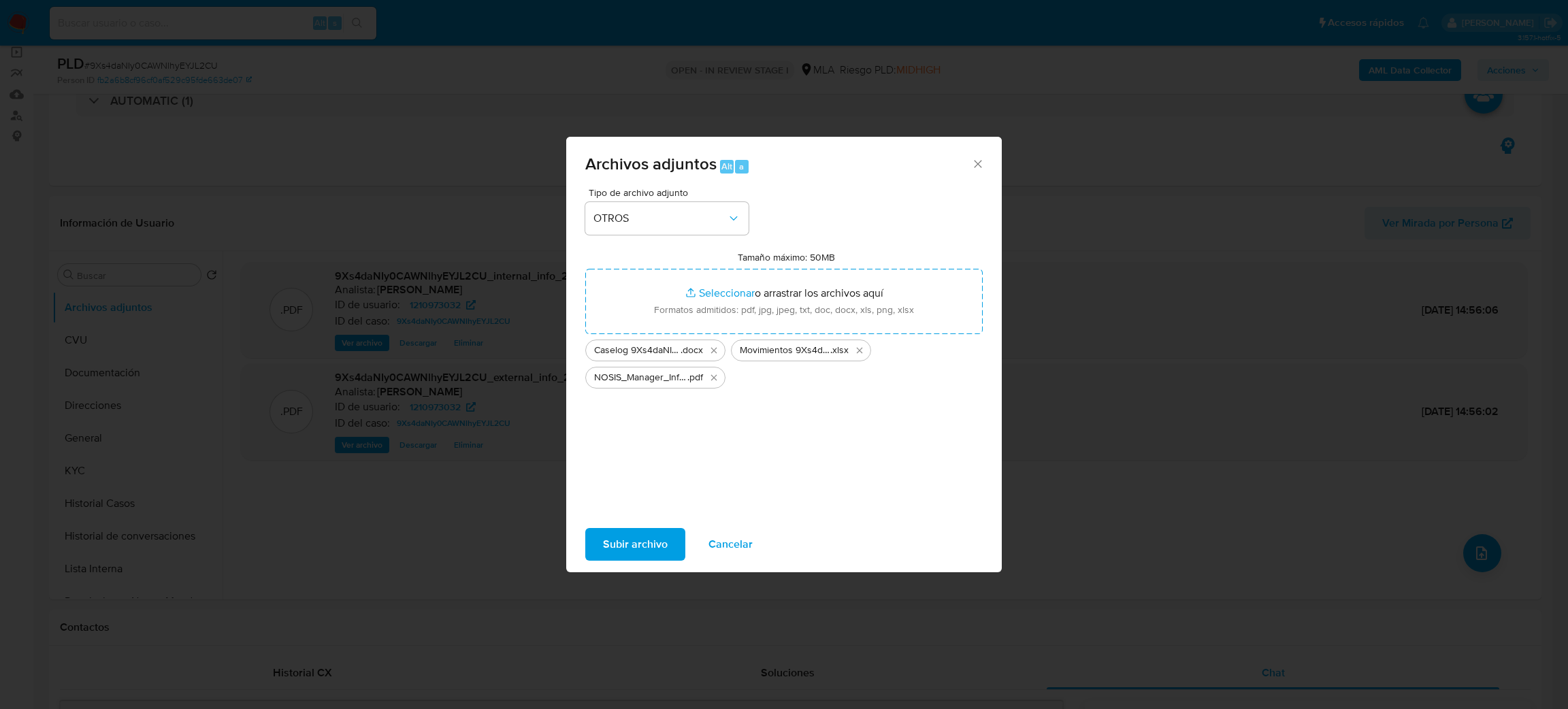
click at [647, 535] on span "Subir archivo" at bounding box center [635, 544] width 65 height 30
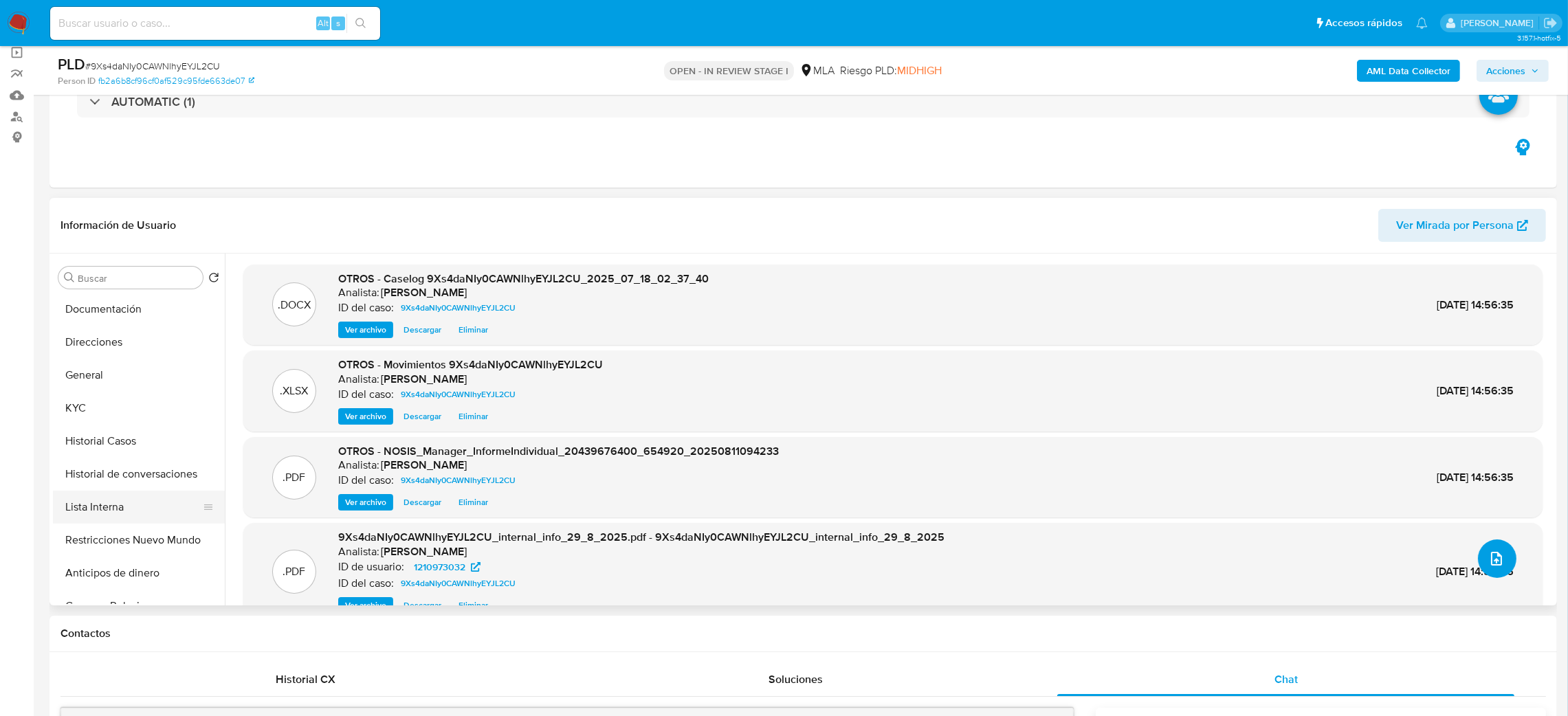
scroll to position [103, 0]
click at [136, 502] on button "Restricciones Nuevo Mundo" at bounding box center [133, 505] width 161 height 33
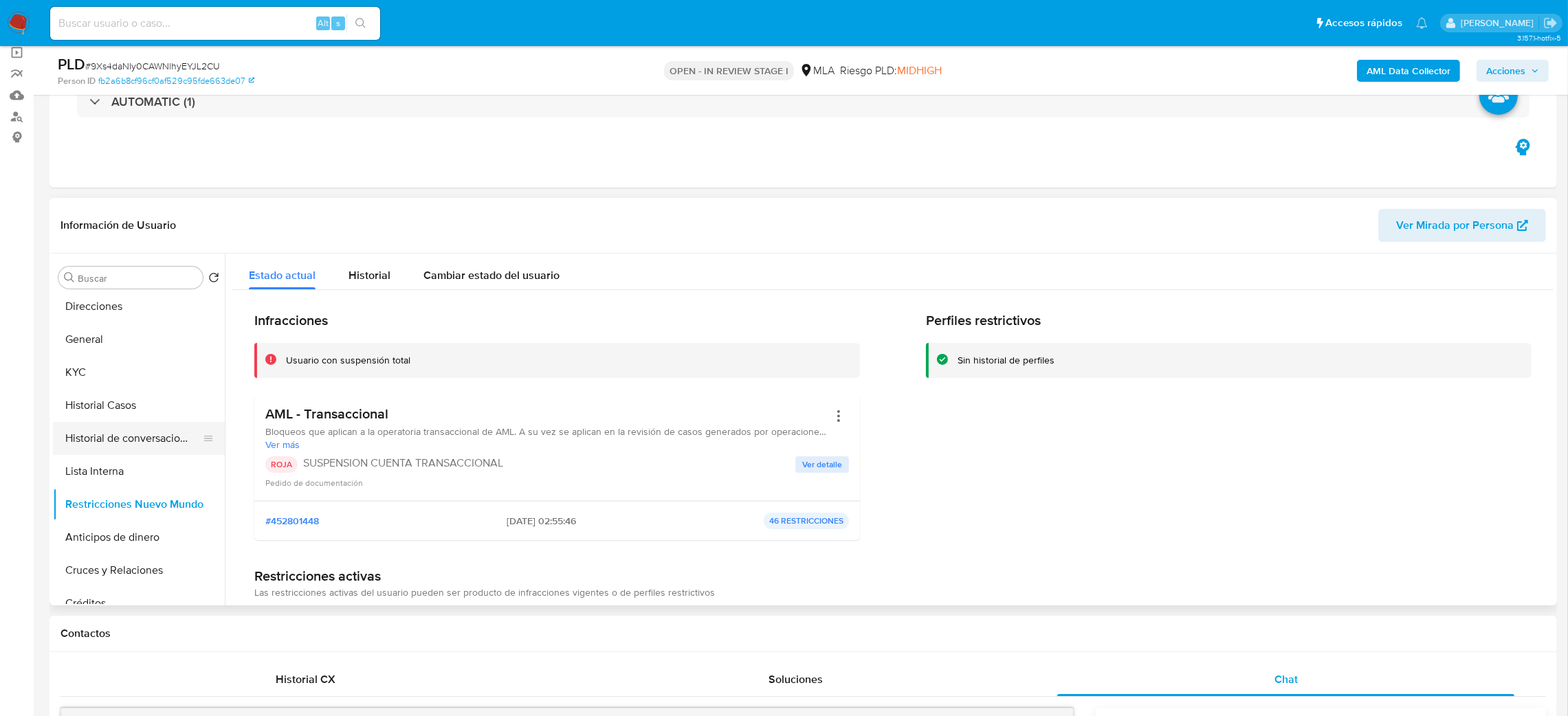
click at [109, 441] on button "Historial de conversaciones" at bounding box center [133, 439] width 161 height 33
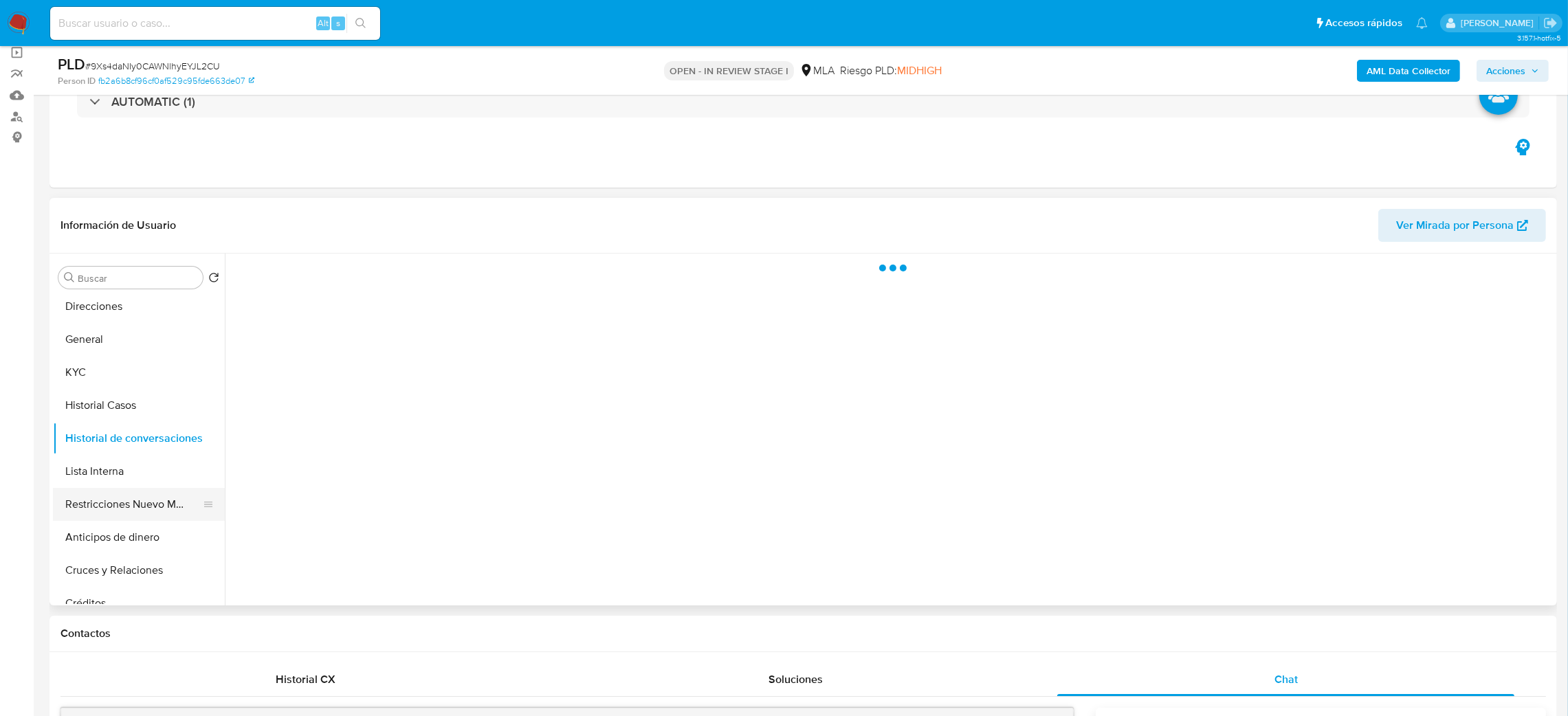
scroll to position [0, 0]
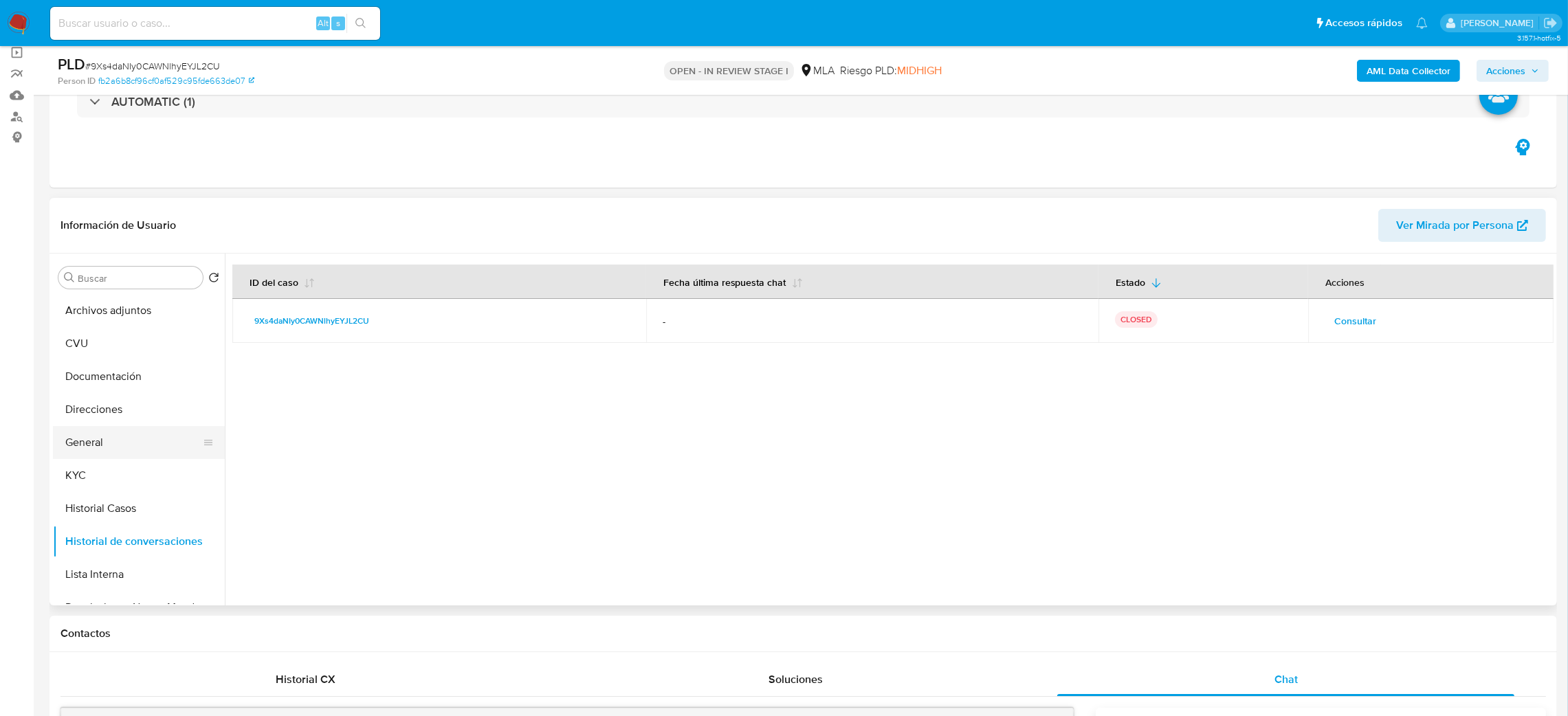
click at [114, 447] on button "General" at bounding box center [133, 443] width 161 height 33
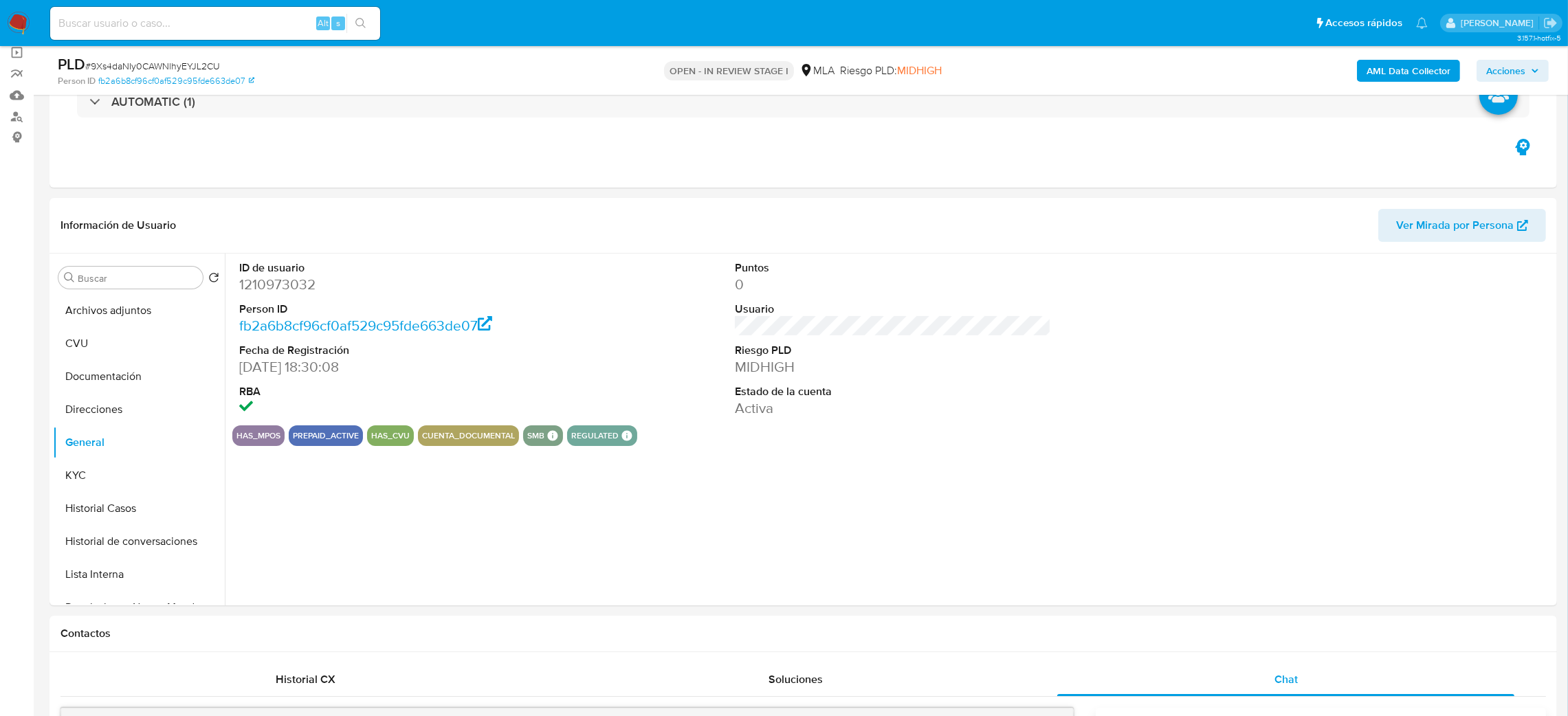
click at [259, 280] on dd "1210973032" at bounding box center [397, 284] width 317 height 19
copy dd "1210973032"
click at [146, 509] on button "Historial Casos" at bounding box center [133, 509] width 161 height 33
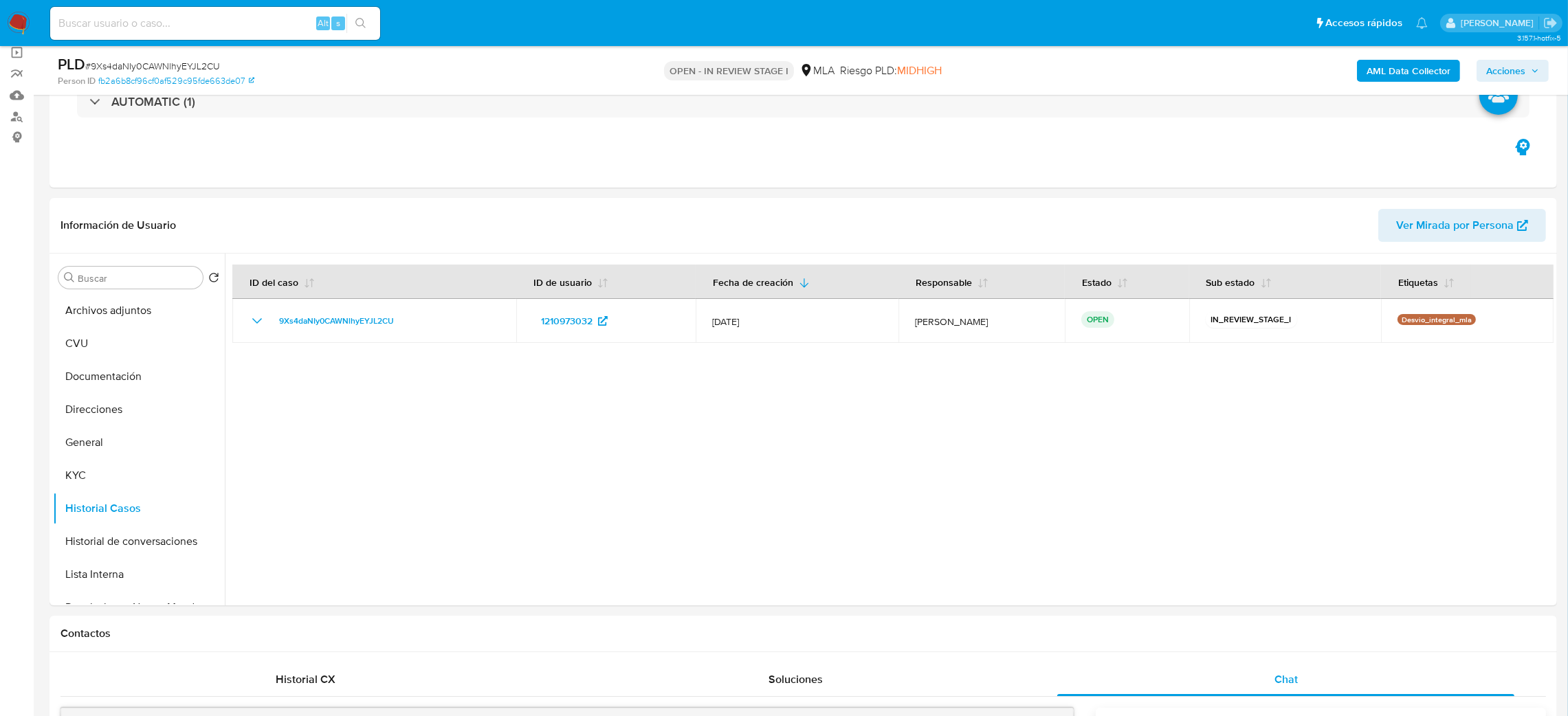
click at [1522, 74] on span "Acciones" at bounding box center [1505, 70] width 39 height 22
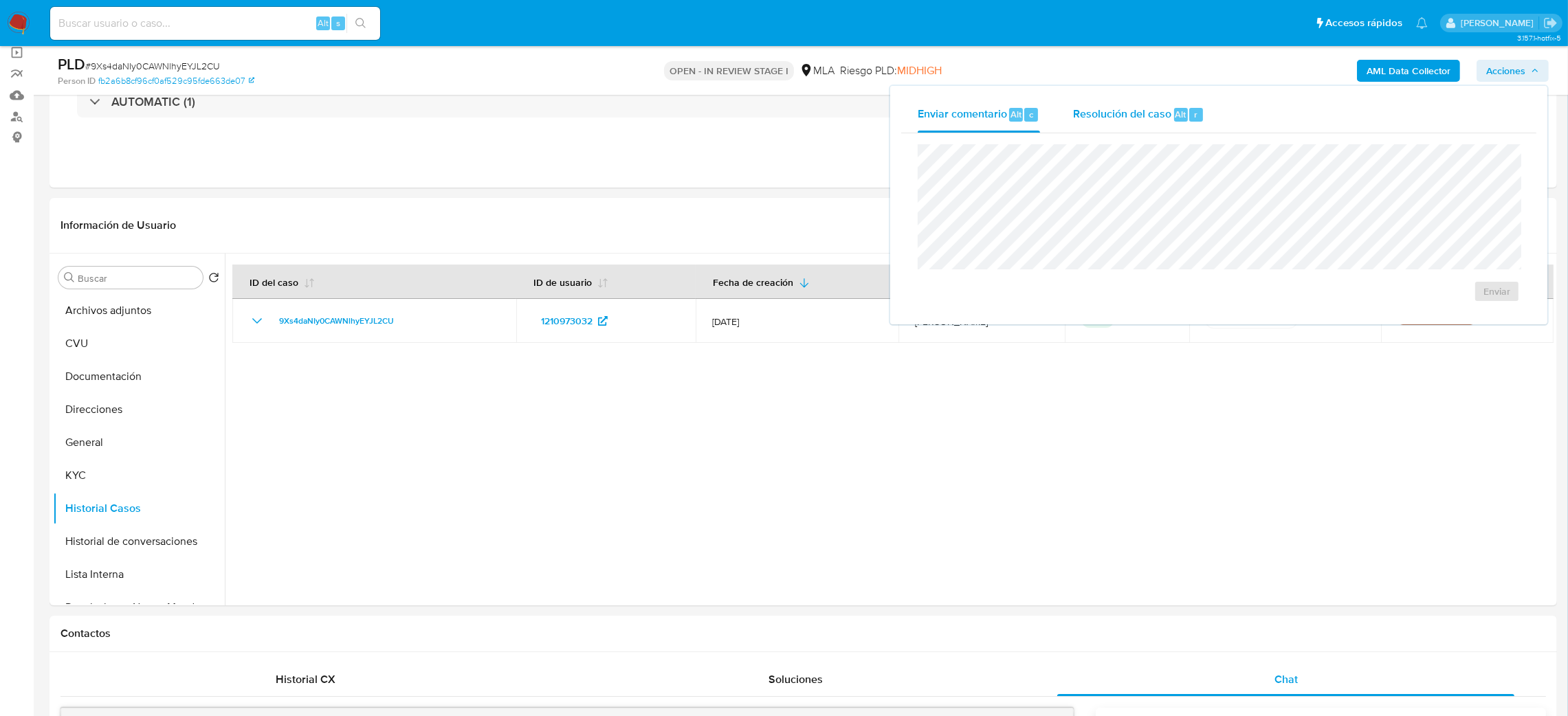
click at [1114, 121] on span "Resolución del caso" at bounding box center [1122, 114] width 98 height 16
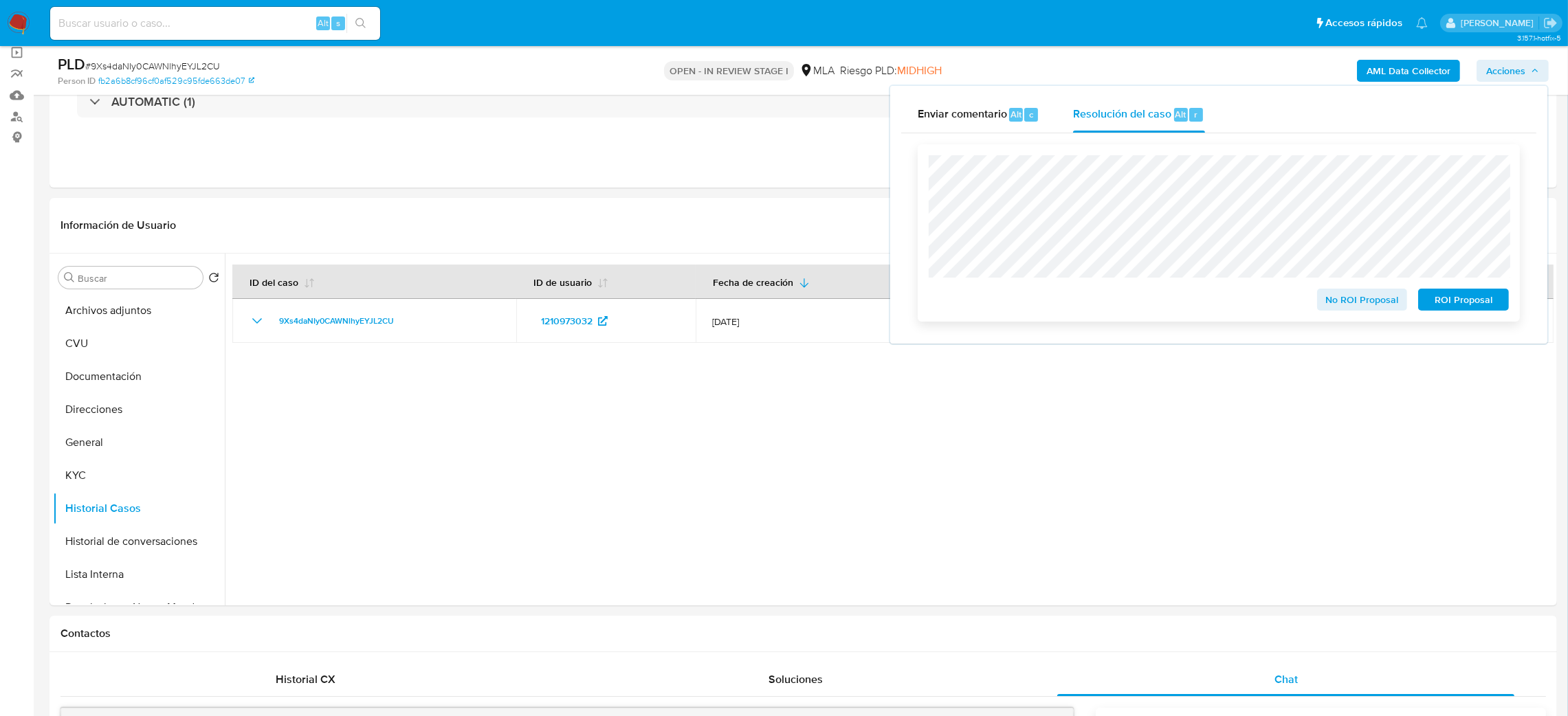
click at [1481, 303] on span "ROI Proposal" at bounding box center [1463, 299] width 72 height 19
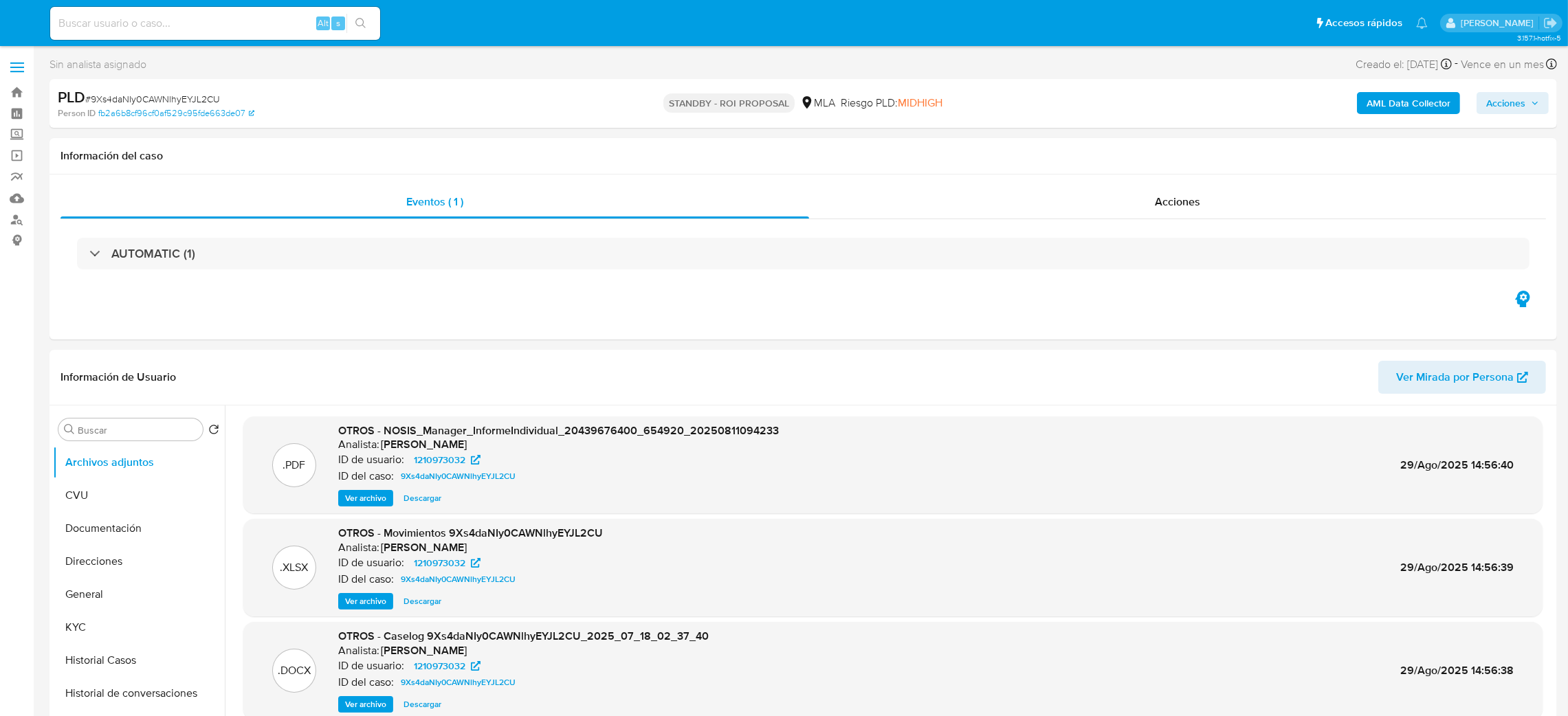
select select "10"
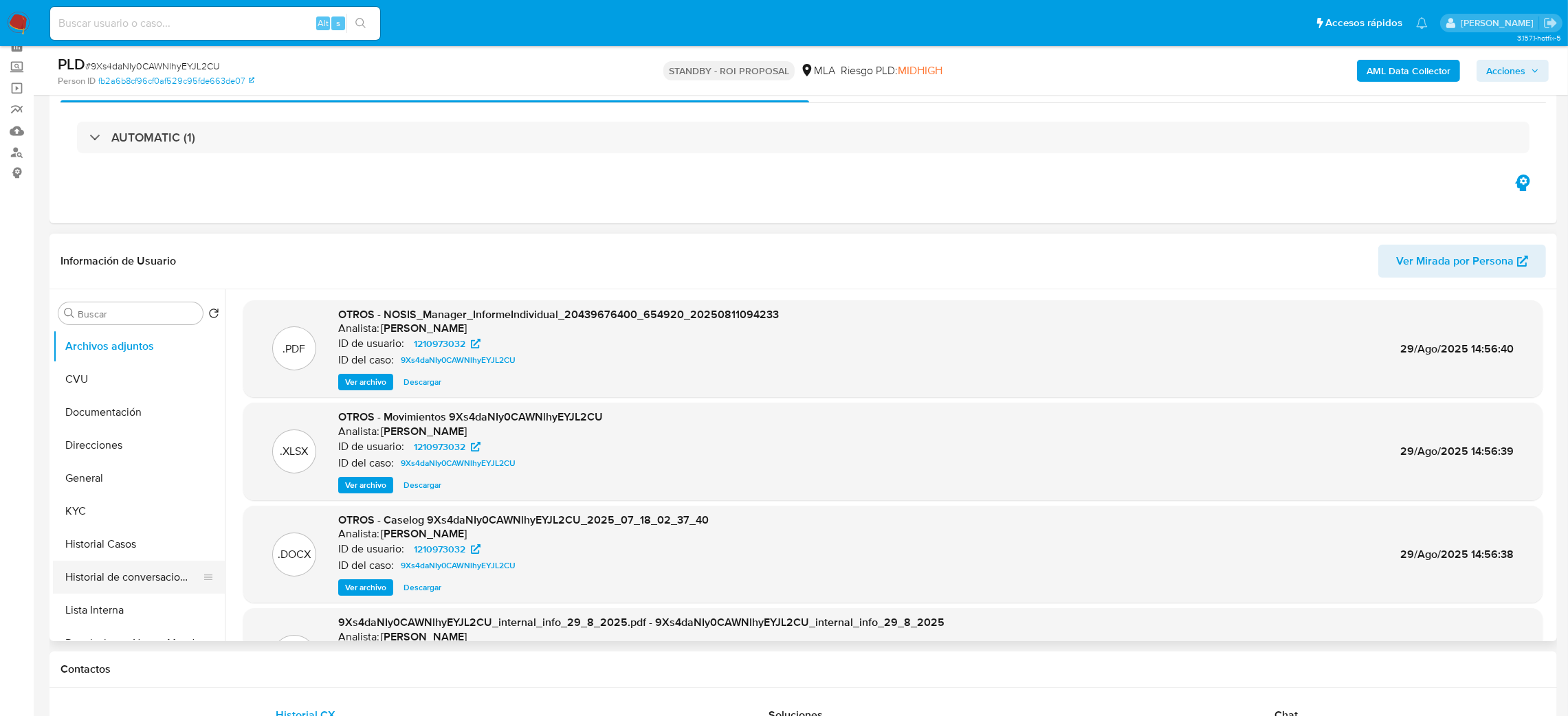
scroll to position [103, 0]
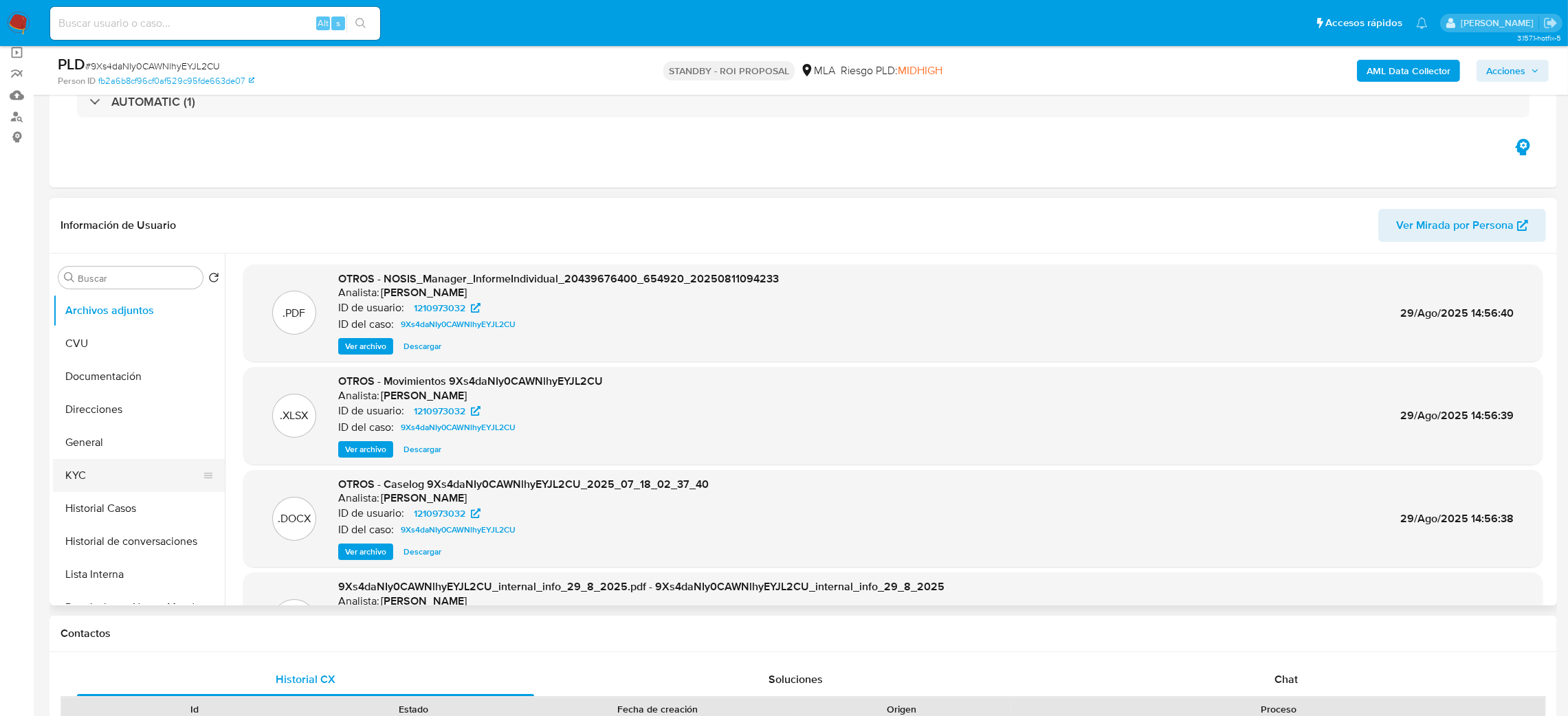
click at [113, 478] on button "KYC" at bounding box center [133, 476] width 161 height 33
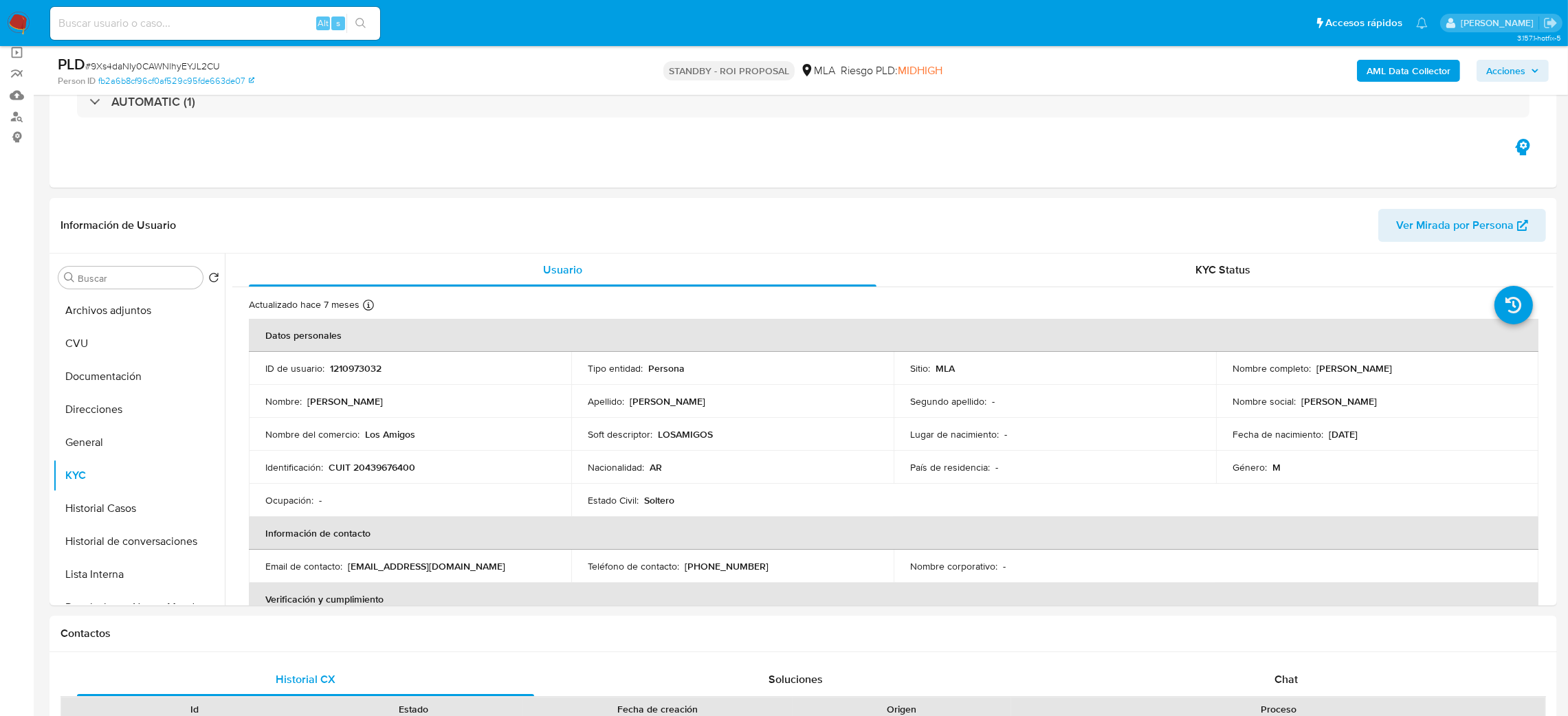
click at [222, 25] on input at bounding box center [214, 23] width 330 height 18
paste input "G3G5iQG5yza90btPdIHvpFfy"
type input "G3G5iQG5yza90btPdIHvpFfy"
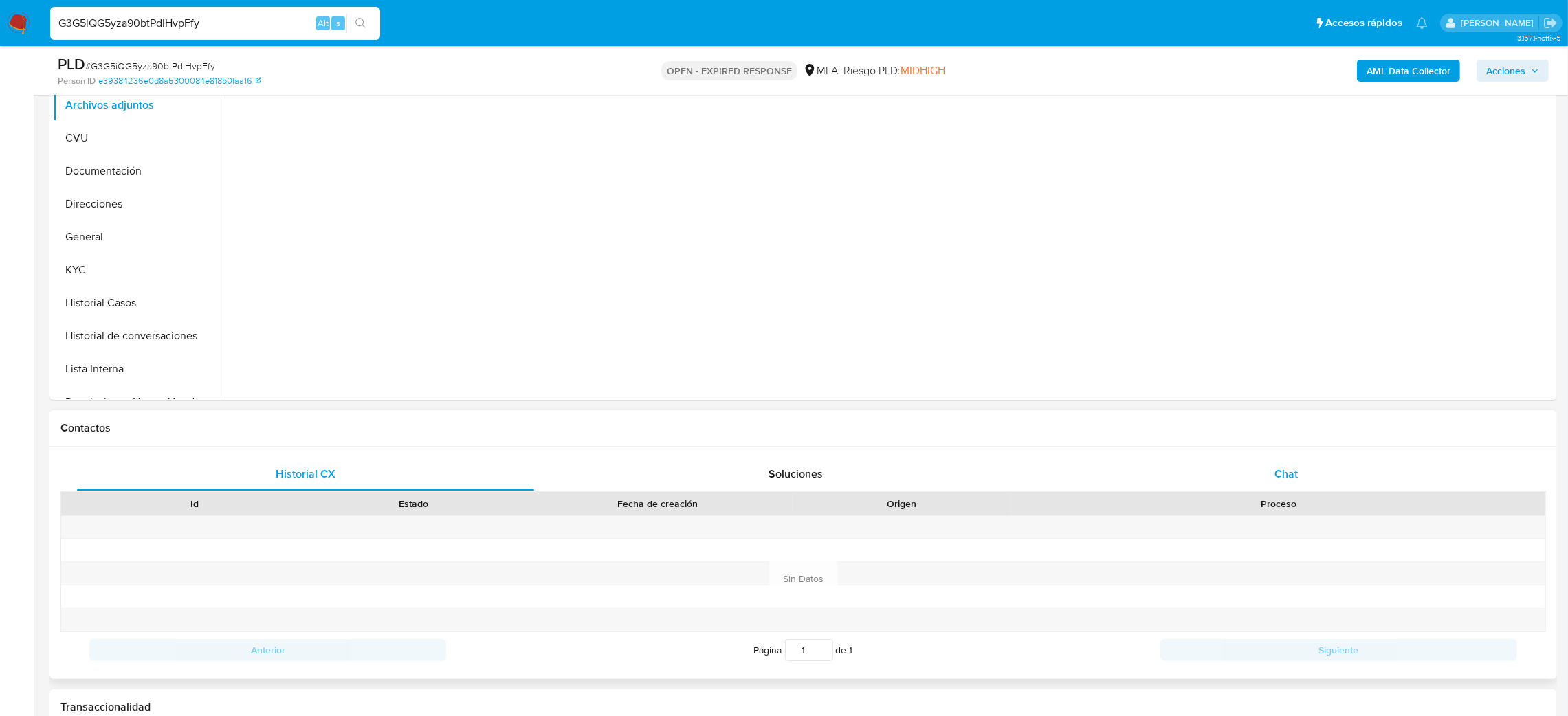
click at [1323, 469] on div "Chat" at bounding box center [1285, 474] width 457 height 33
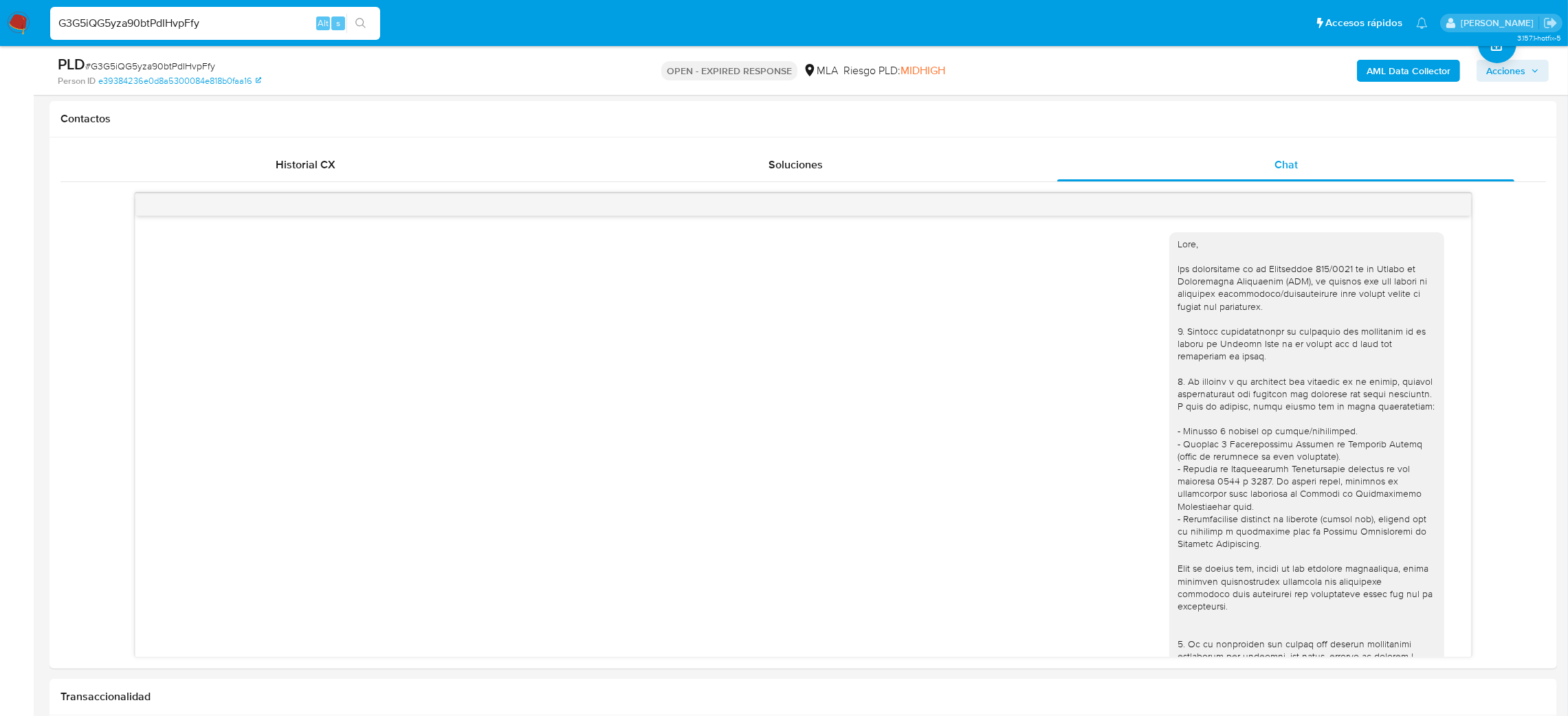
scroll to position [1541, 0]
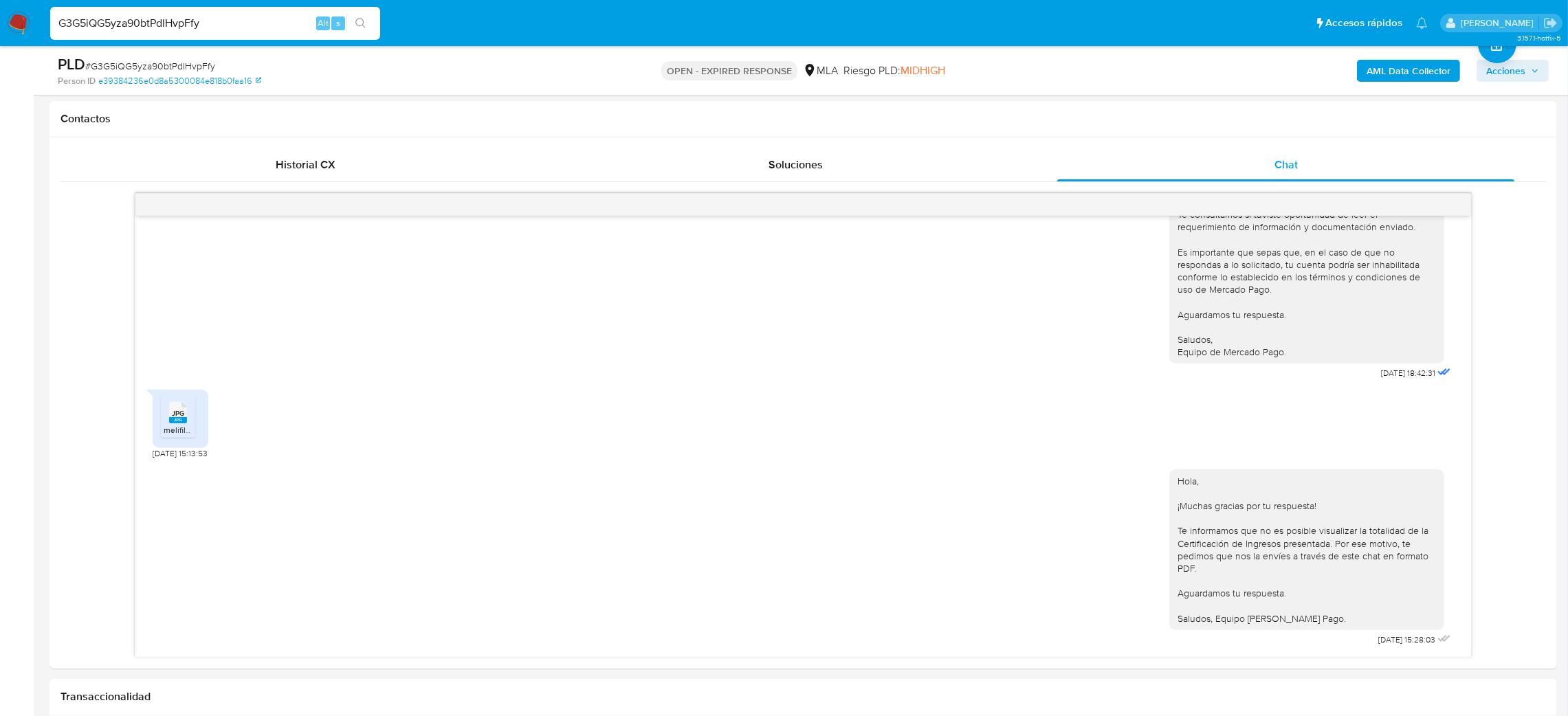
select select "10"
drag, startPoint x: 230, startPoint y: 23, endPoint x: 0, endPoint y: 39, distance: 230.6
click at [0, 39] on nav "Pausado Ver notificaciones G3G5iQG5yza90btPdIHvpFfy Alt s Accesos rápidos Presi…" at bounding box center [784, 23] width 1568 height 46
paste input "nBpTOEtQs0Zcf5lADm57j5q"
type input "nBpTOEtQs0Zcf5lADm57j5qy"
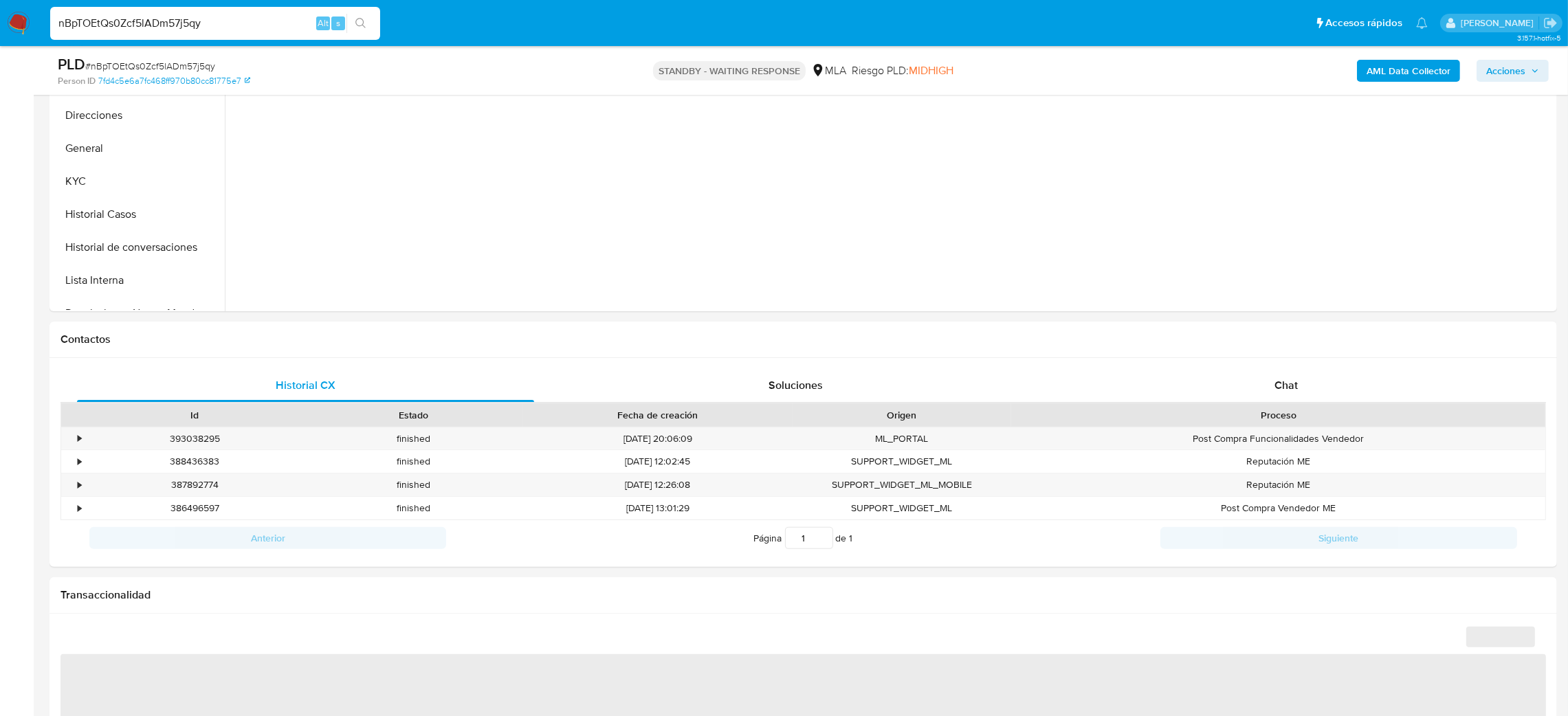
scroll to position [515, 0]
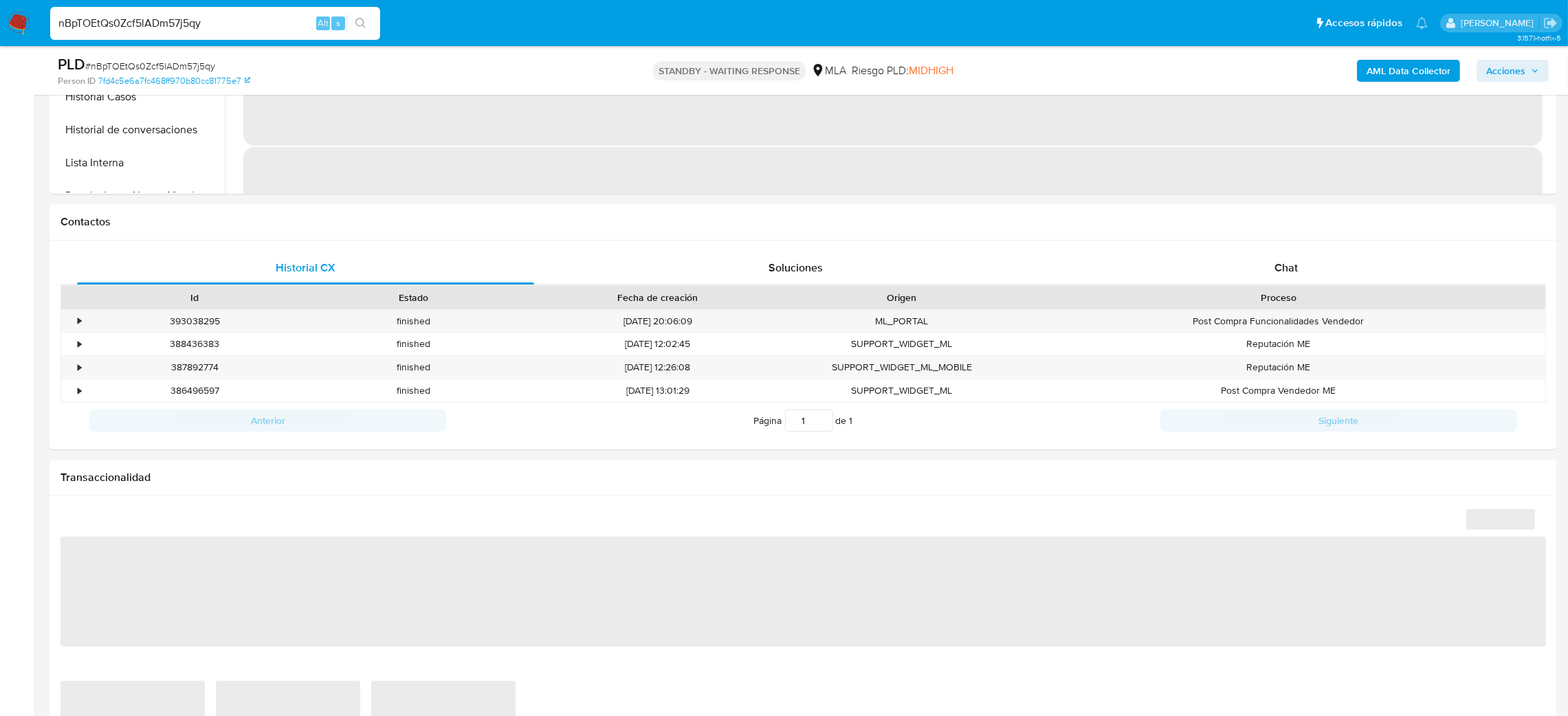
click at [18, 15] on img at bounding box center [18, 23] width 24 height 24
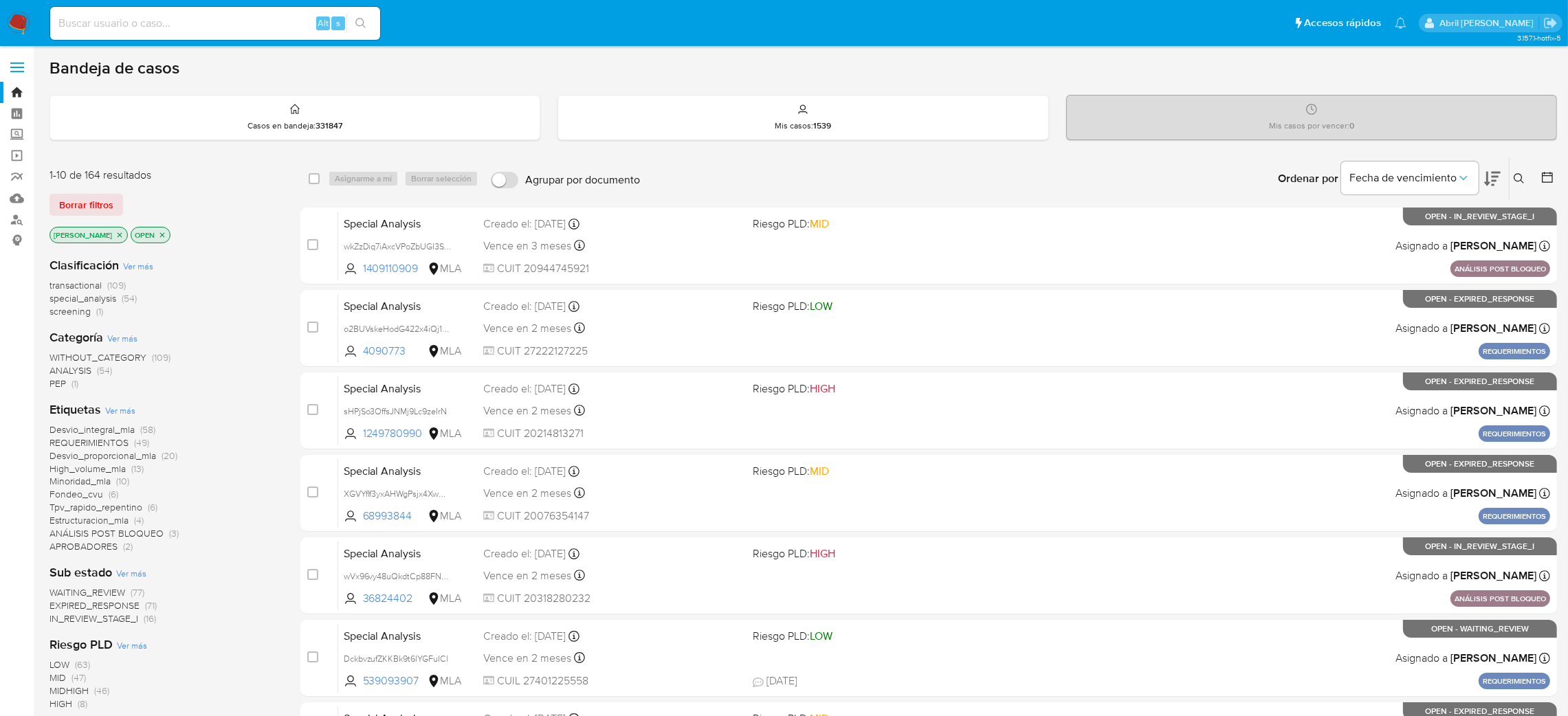
click at [259, 34] on div "Alt s" at bounding box center [214, 24] width 330 height 33
click at [248, 24] on input at bounding box center [214, 23] width 330 height 18
paste input "eE6mAWb8lwyUdafQg34YygtT"
type input "eE6mAWb8lwyUdafQg34YygtT"
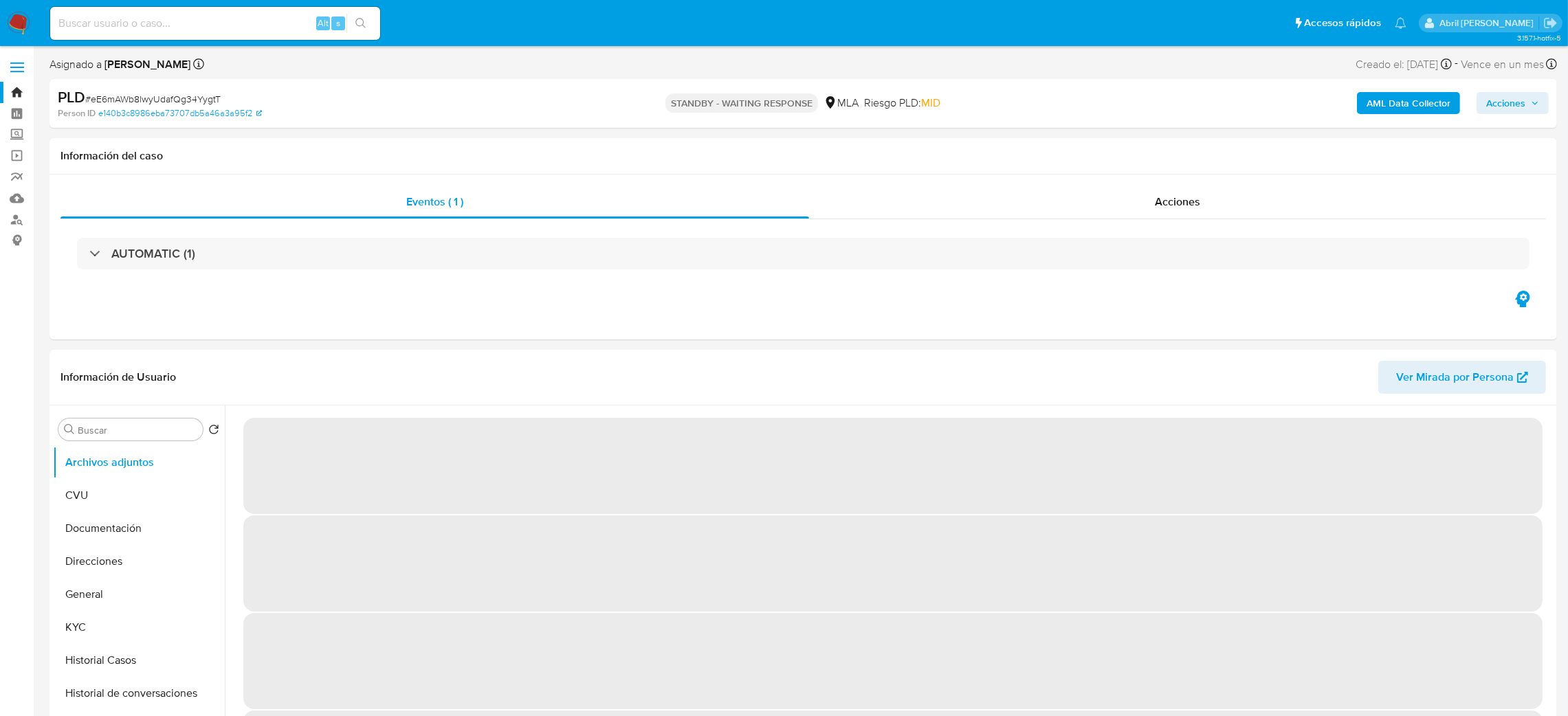
select select "10"
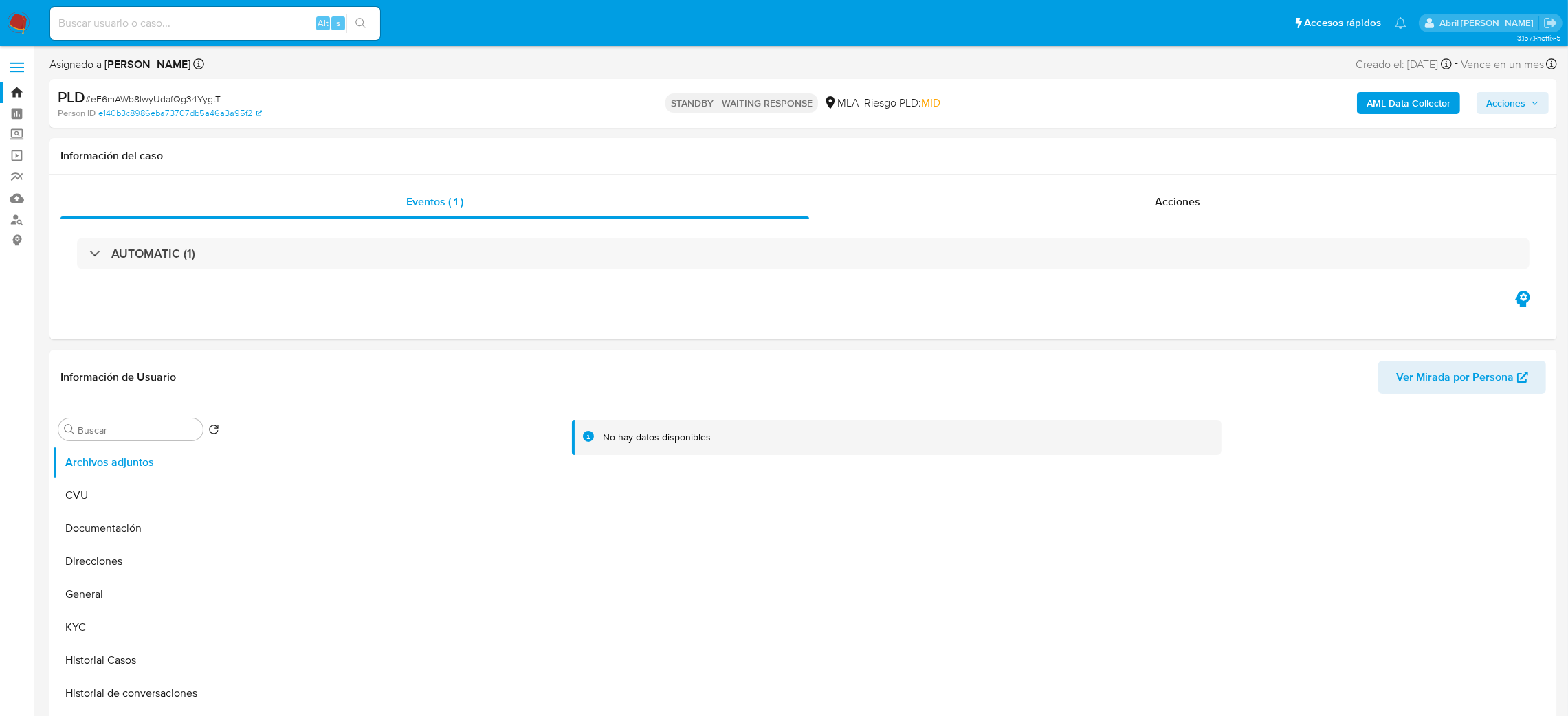
click at [245, 24] on input at bounding box center [214, 23] width 330 height 18
paste input "tDH02REuIEJtfi0qdw77YpnI"
type input "tDH02REuIEJtfi0qdw77YpnI"
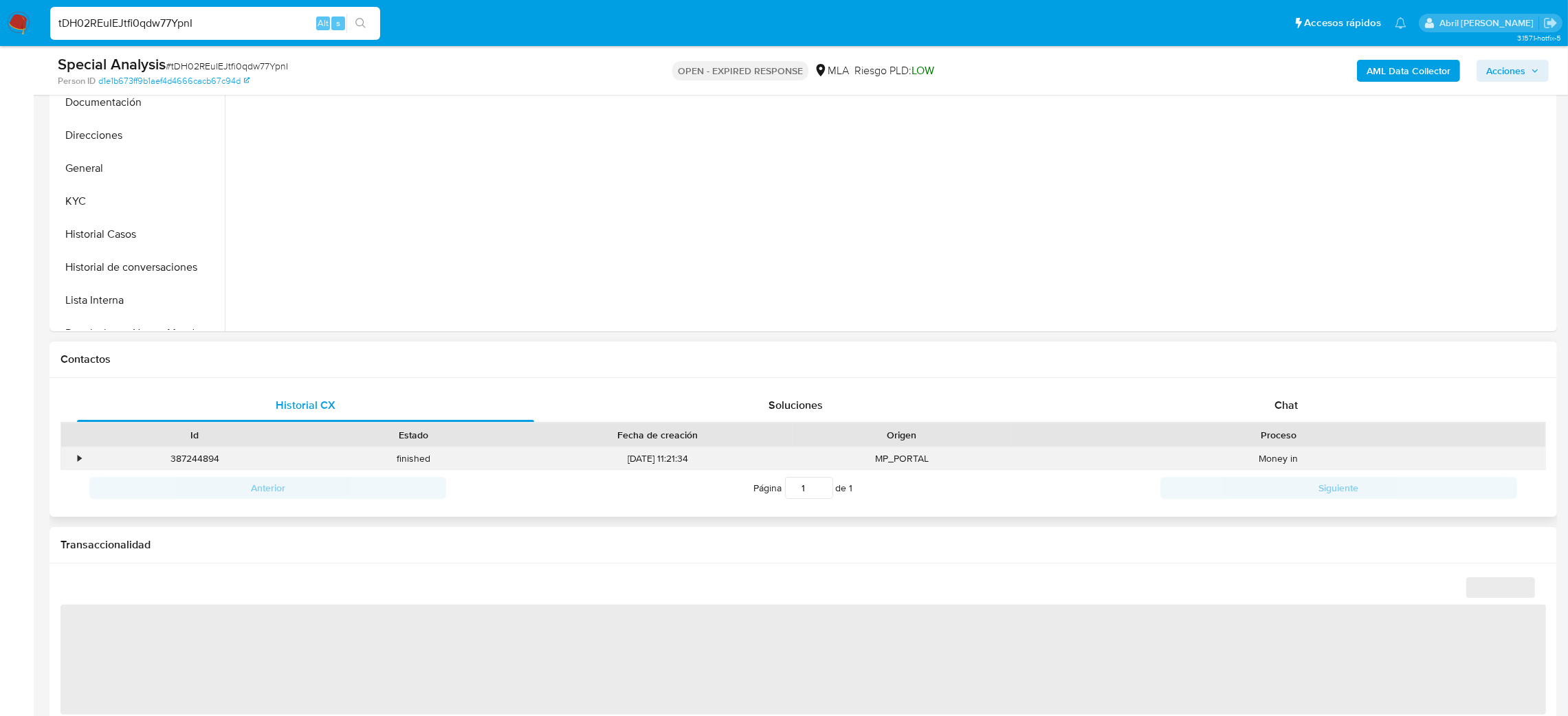
scroll to position [412, 0]
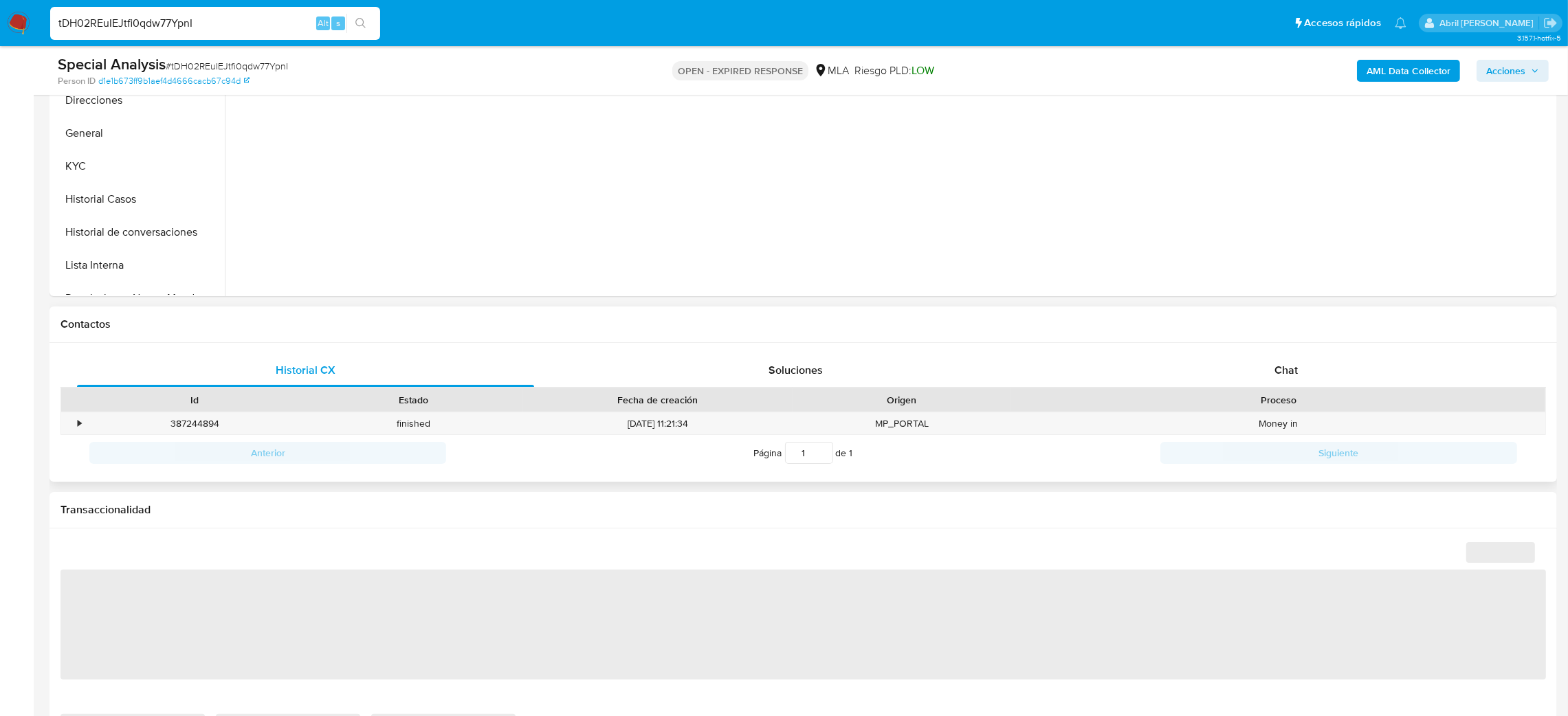
click at [1308, 352] on div "Historial CX Soluciones Chat Id Estado Fecha de creación Origen Proceso • 38724…" at bounding box center [803, 412] width 1507 height 139
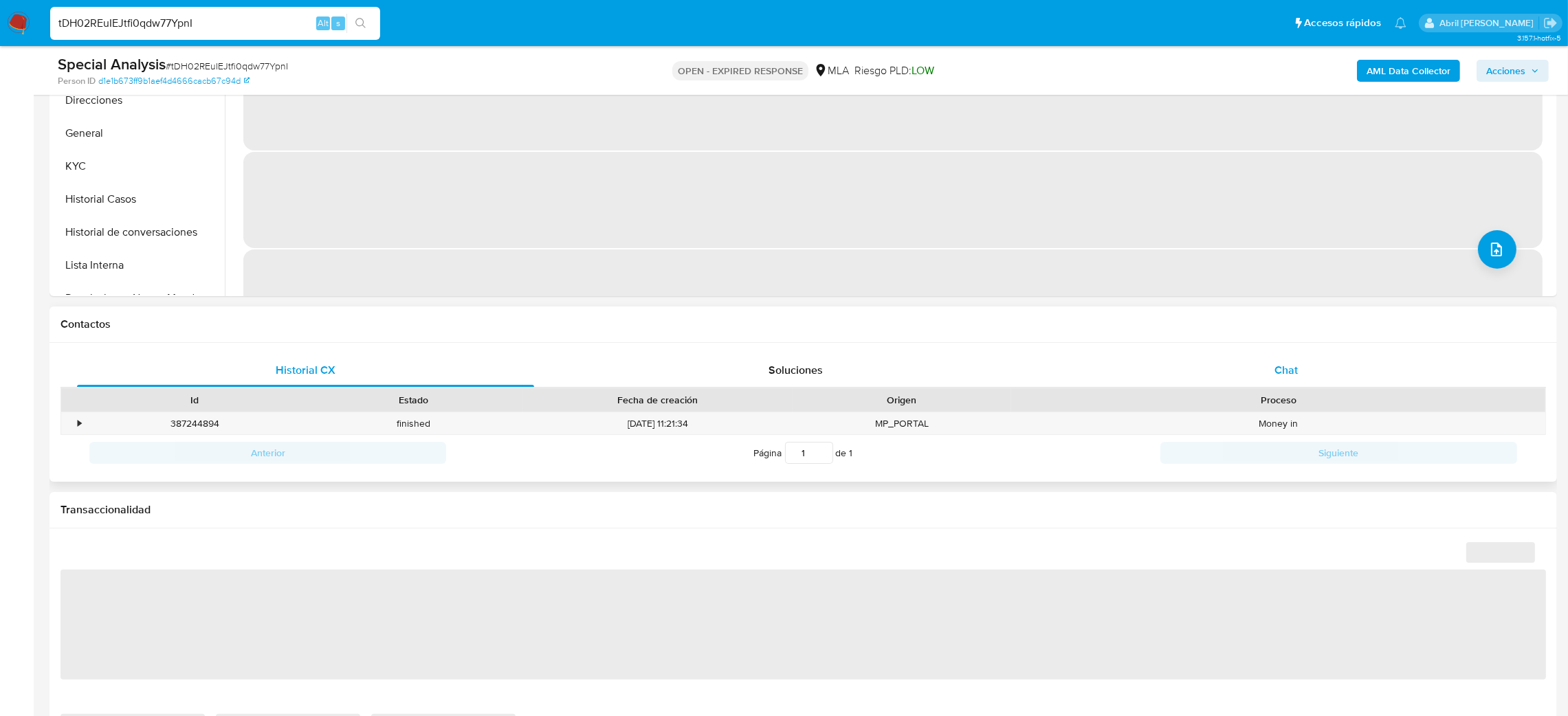
click at [1261, 373] on div "Chat" at bounding box center [1285, 370] width 457 height 33
select select "10"
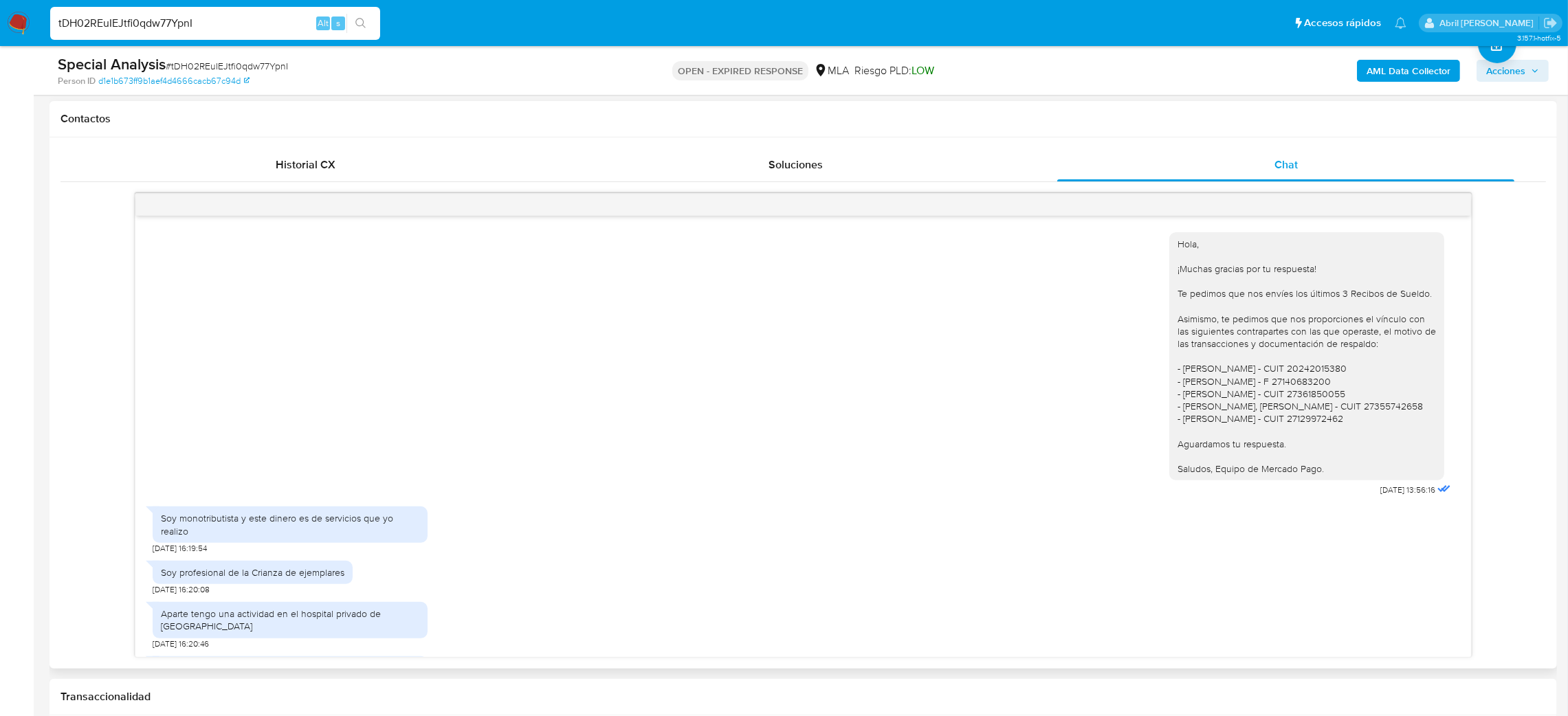
scroll to position [572, 0]
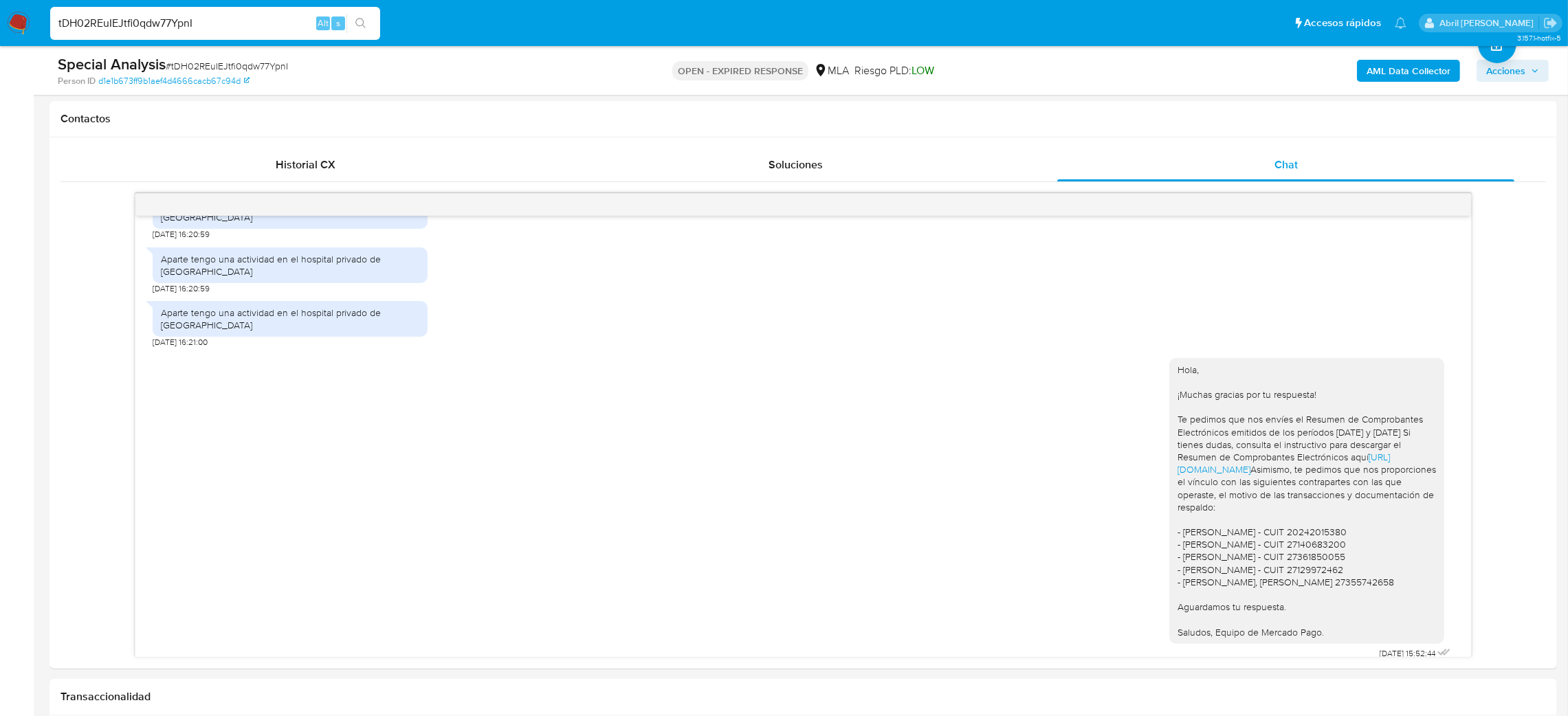
click at [13, 23] on img at bounding box center [18, 23] width 24 height 24
